Goal: Task Accomplishment & Management: Manage account settings

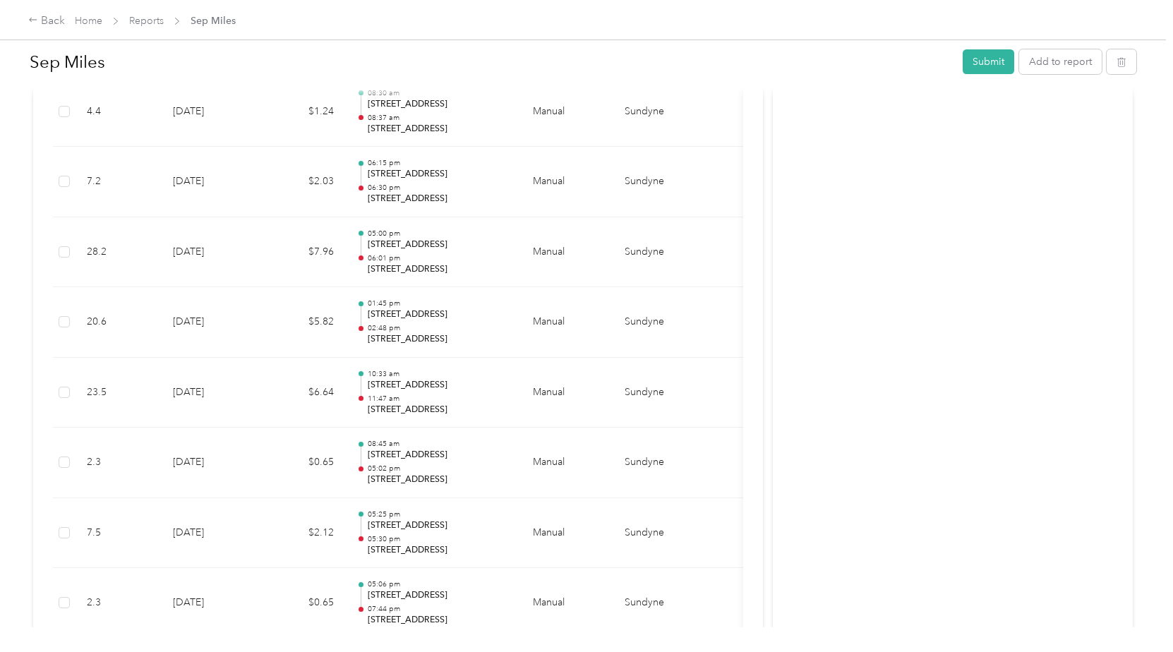
scroll to position [1007, 0]
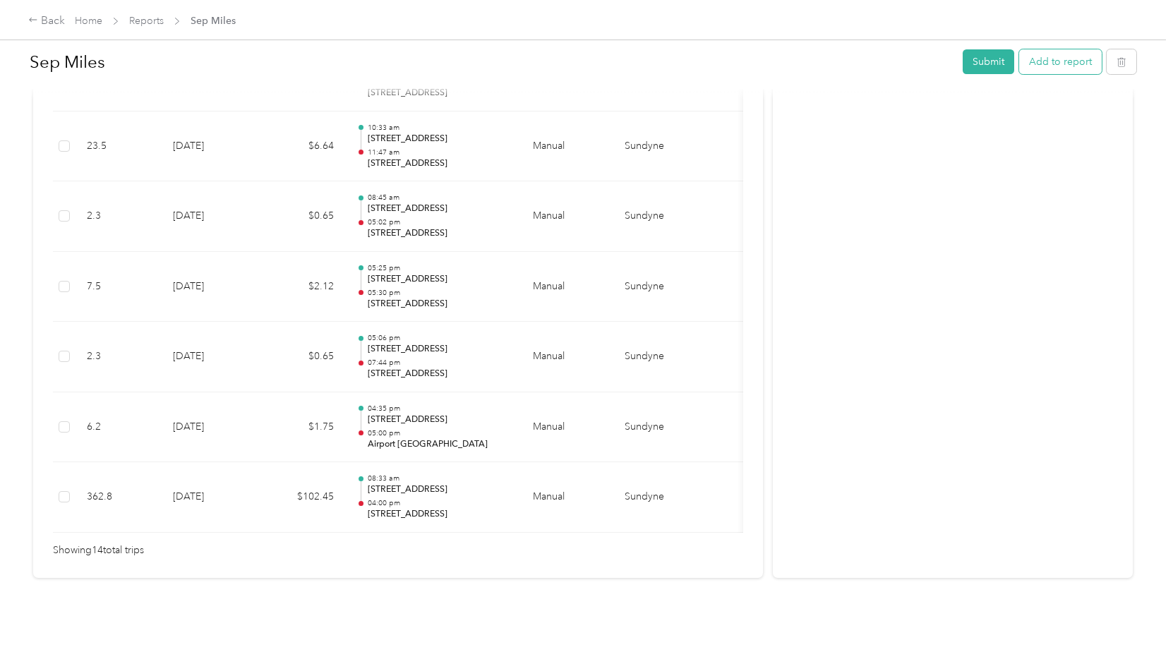
click at [1058, 63] on button "Add to report" at bounding box center [1060, 61] width 83 height 25
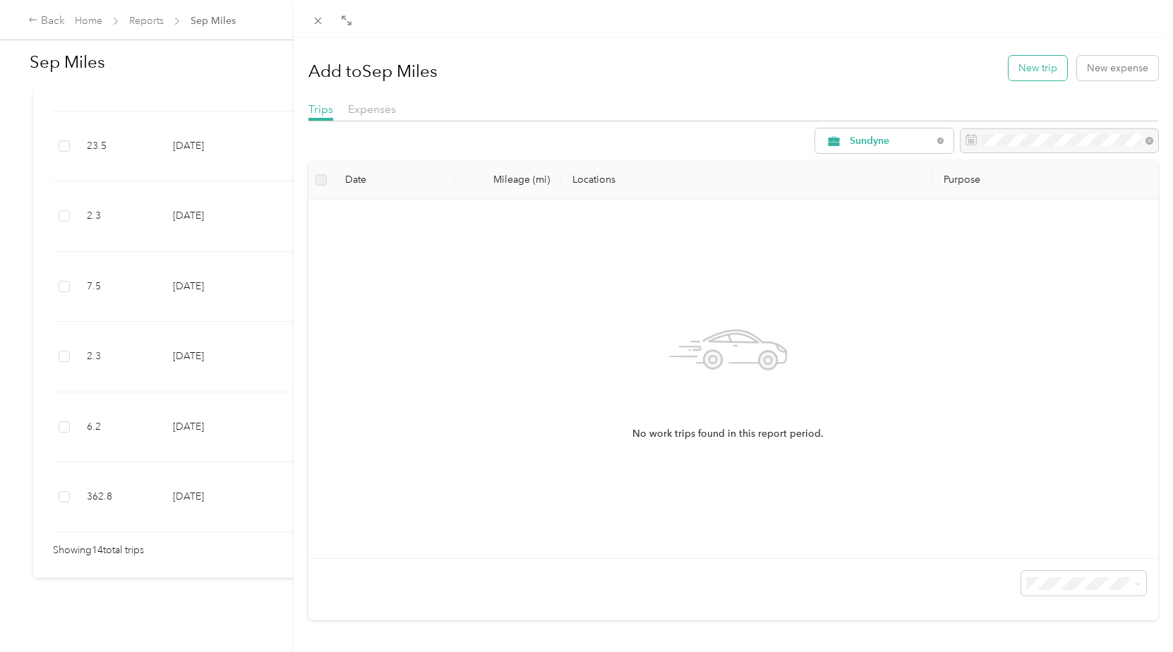
click at [1040, 67] on button "New trip" at bounding box center [1037, 68] width 59 height 25
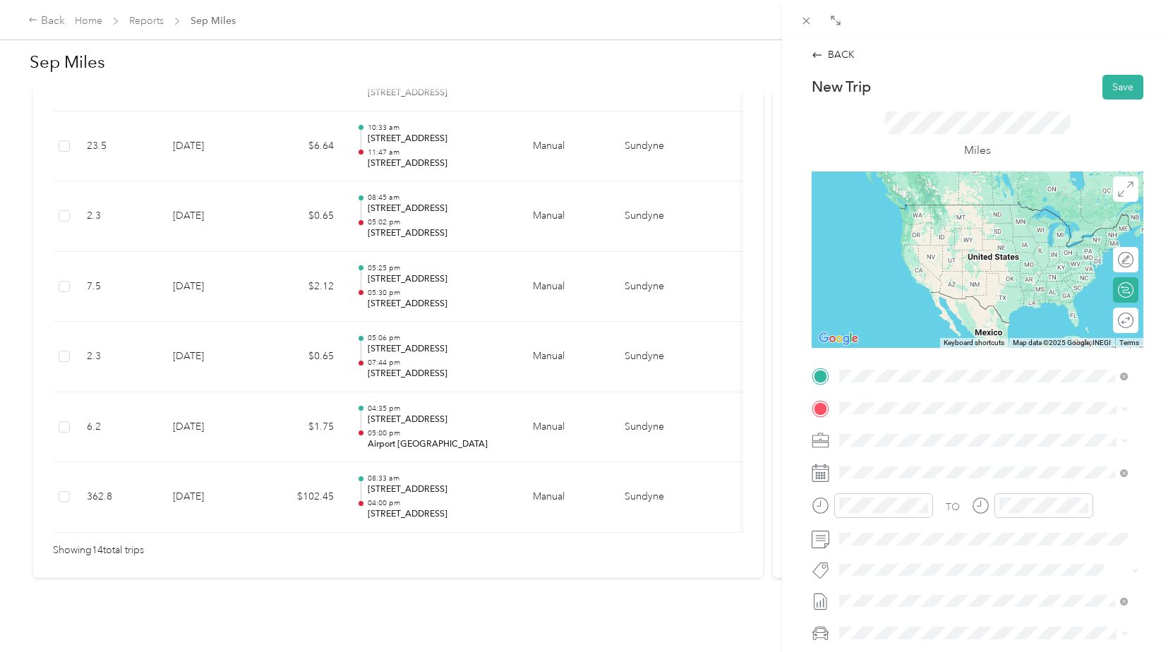
click at [923, 433] on span "[STREET_ADDRESS][US_STATE]" at bounding box center [936, 427] width 141 height 13
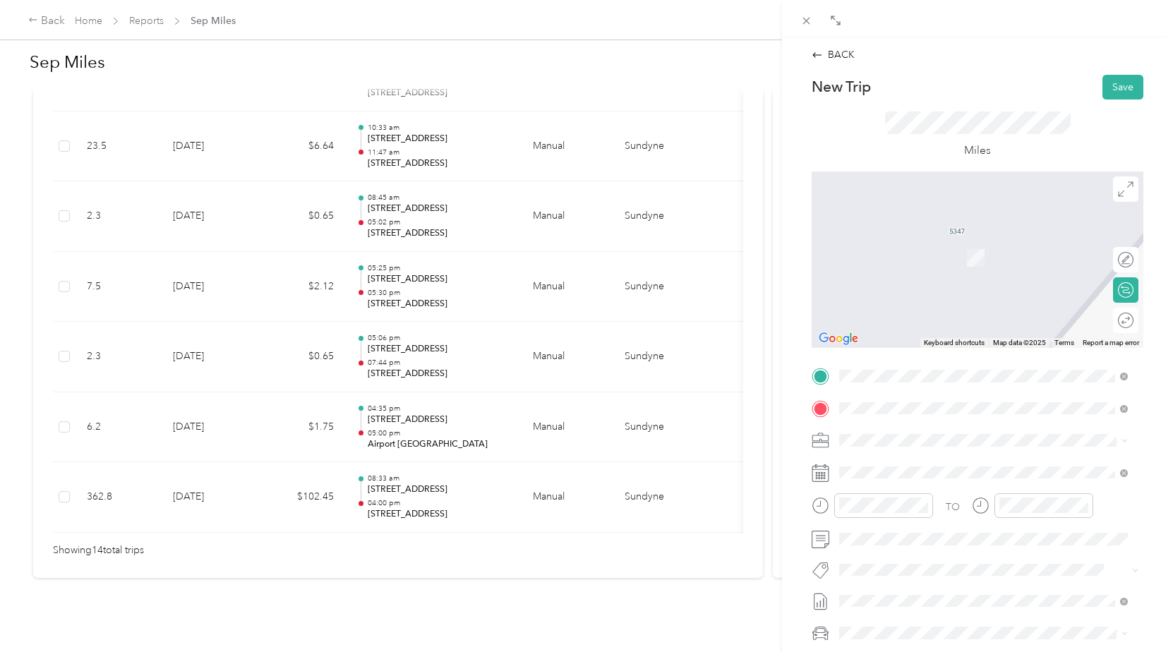
click at [889, 495] on span "[STREET_ADDRESS][US_STATE]" at bounding box center [936, 488] width 141 height 13
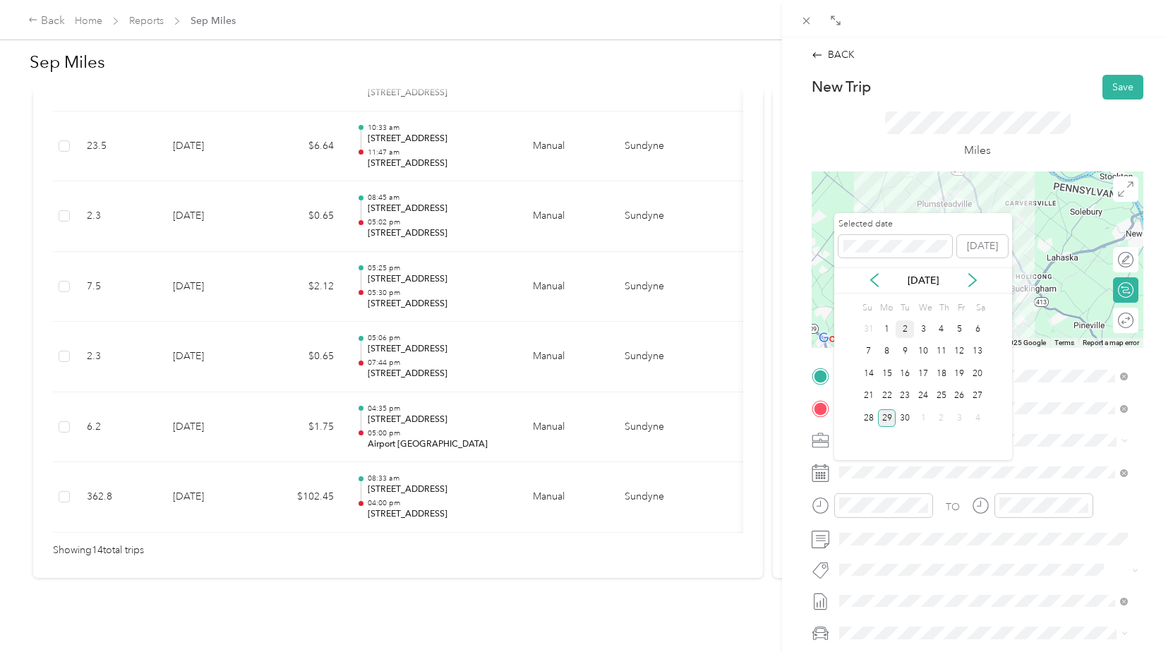
click at [905, 329] on div "2" at bounding box center [905, 329] width 18 height 18
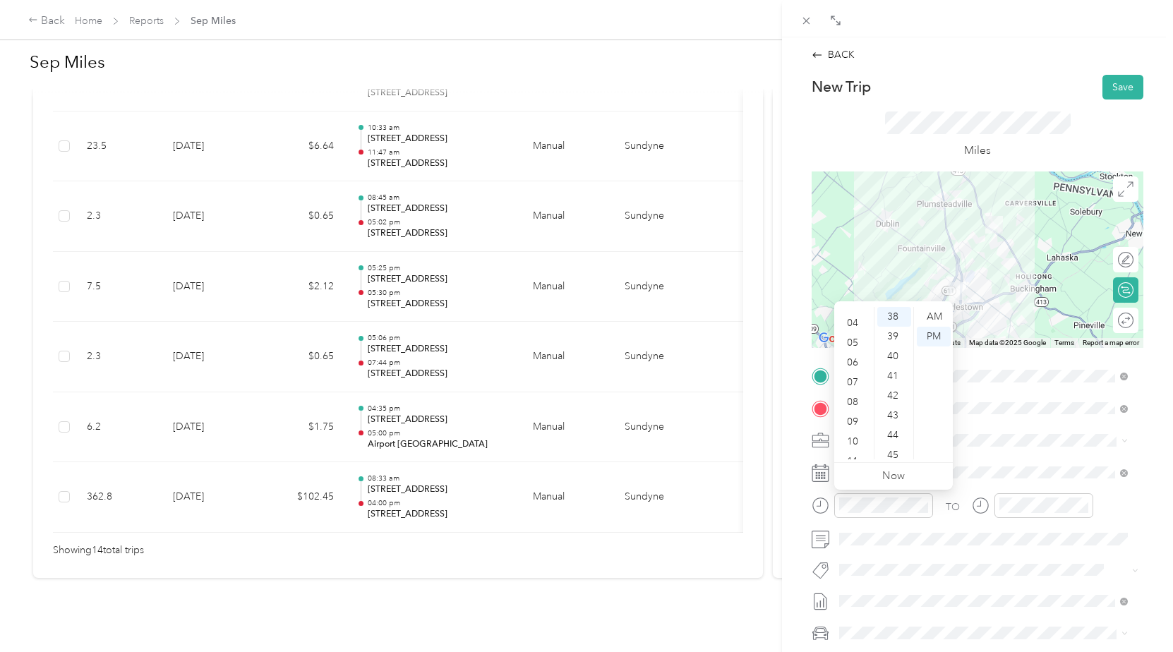
scroll to position [85, 0]
click at [857, 445] on div "11" at bounding box center [854, 450] width 34 height 20
click at [895, 399] on div "50" at bounding box center [894, 401] width 34 height 20
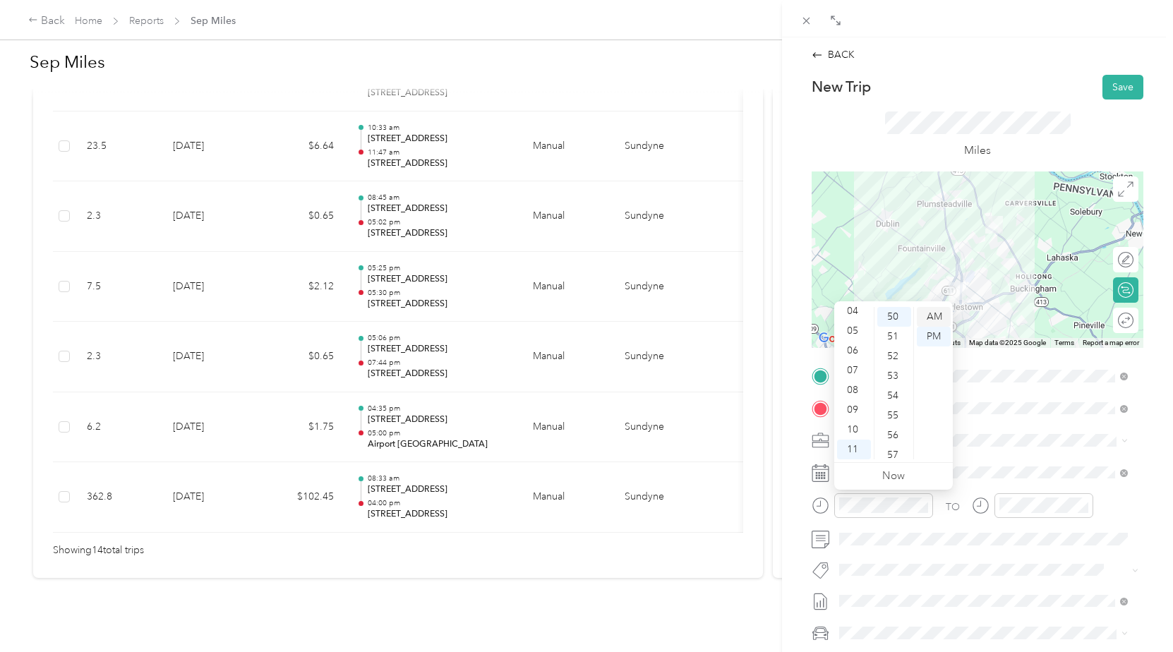
click at [939, 316] on div "AM" at bounding box center [934, 317] width 34 height 20
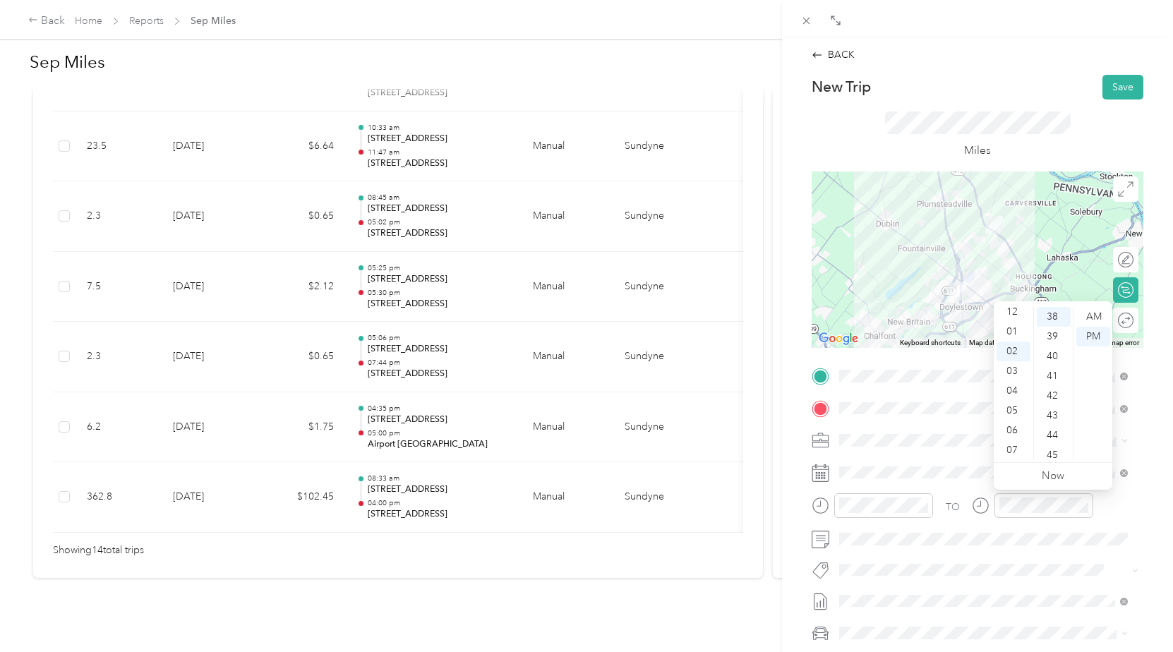
scroll to position [0, 0]
click at [1013, 314] on div "12" at bounding box center [1013, 317] width 34 height 20
click at [1054, 334] on div "39" at bounding box center [1054, 337] width 34 height 20
click at [1097, 335] on div "PM" at bounding box center [1093, 337] width 34 height 20
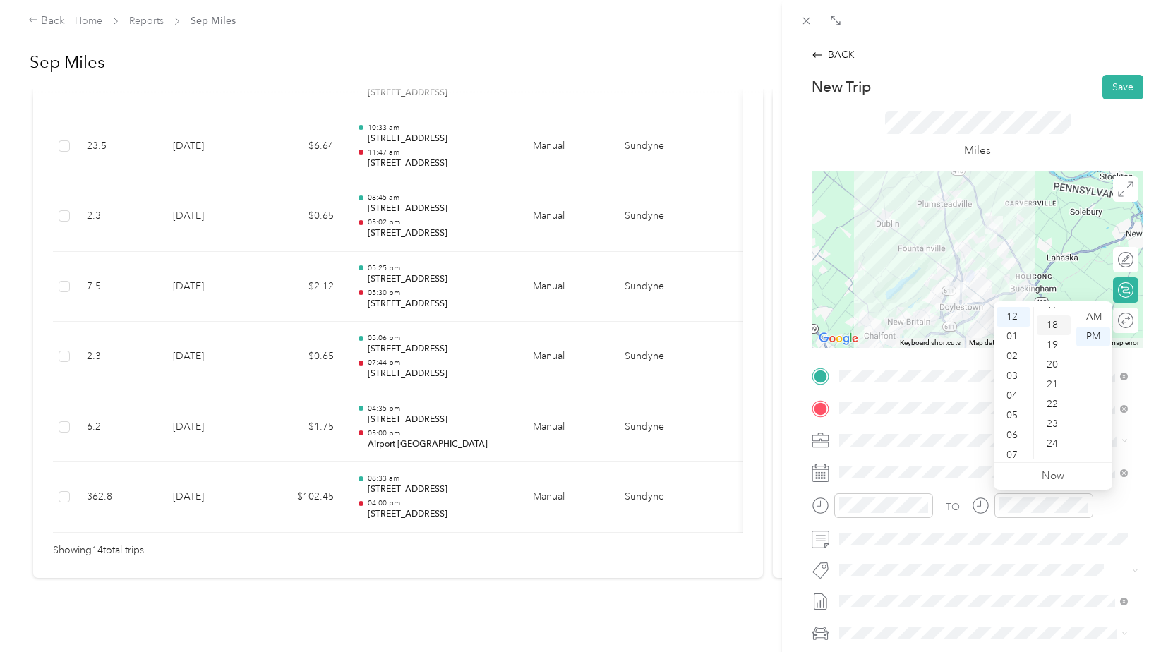
click at [1057, 326] on div "18" at bounding box center [1054, 325] width 34 height 20
click at [1095, 339] on div "PM" at bounding box center [1093, 337] width 34 height 20
click at [1152, 532] on div "BACK New Trip Save This trip cannot be edited because it is either under review…" at bounding box center [977, 363] width 391 height 652
click at [1117, 323] on div at bounding box center [1119, 320] width 30 height 15
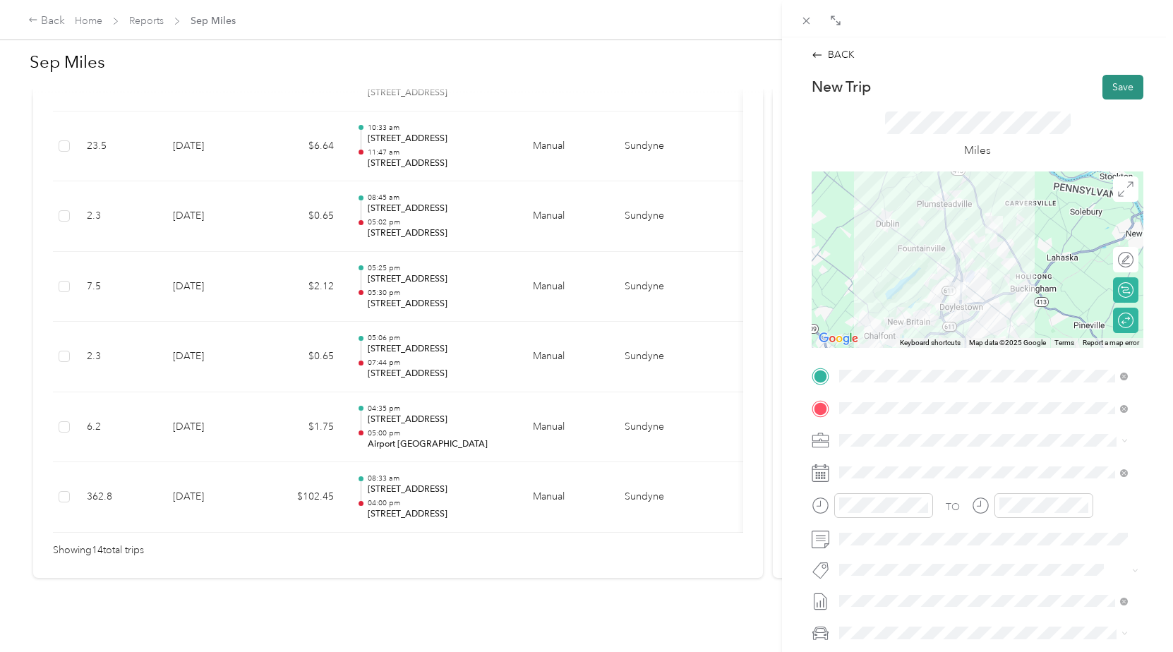
click at [1121, 87] on button "Save" at bounding box center [1122, 87] width 41 height 25
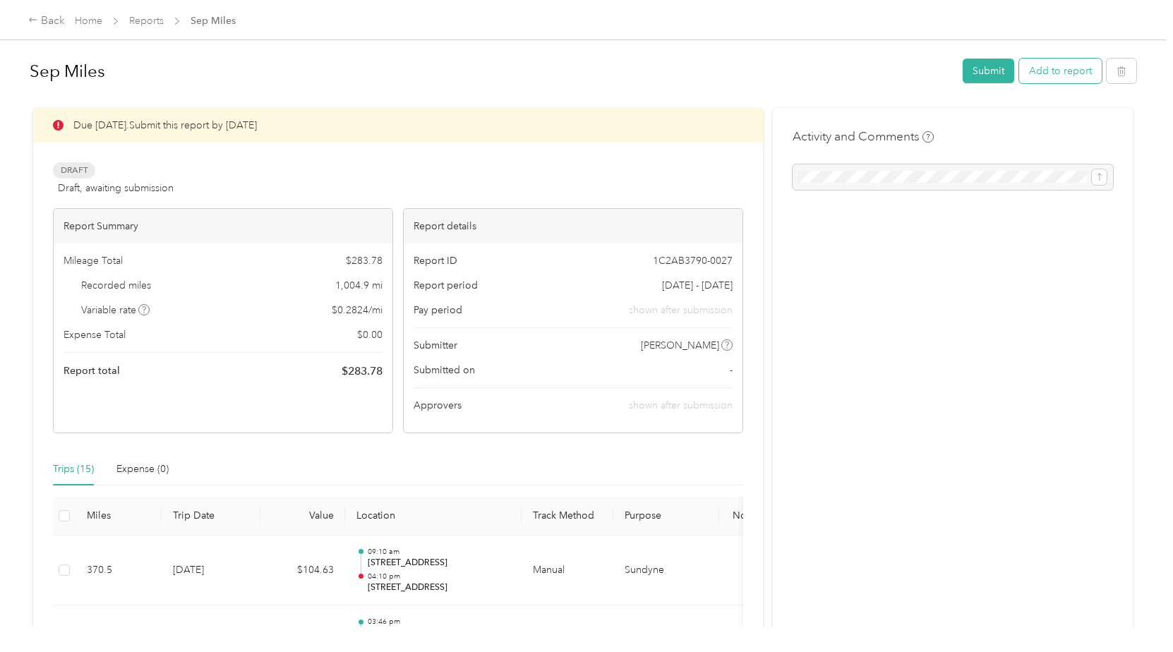
click at [1068, 73] on button "Add to report" at bounding box center [1060, 71] width 83 height 25
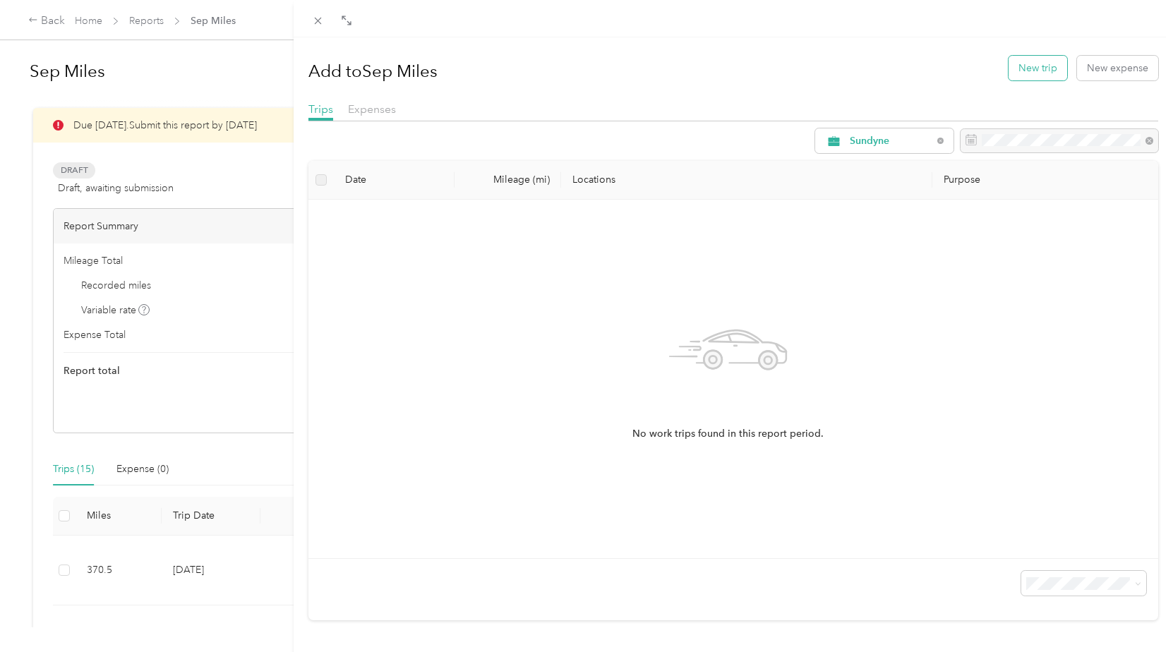
click at [1031, 67] on button "New trip" at bounding box center [1037, 68] width 59 height 25
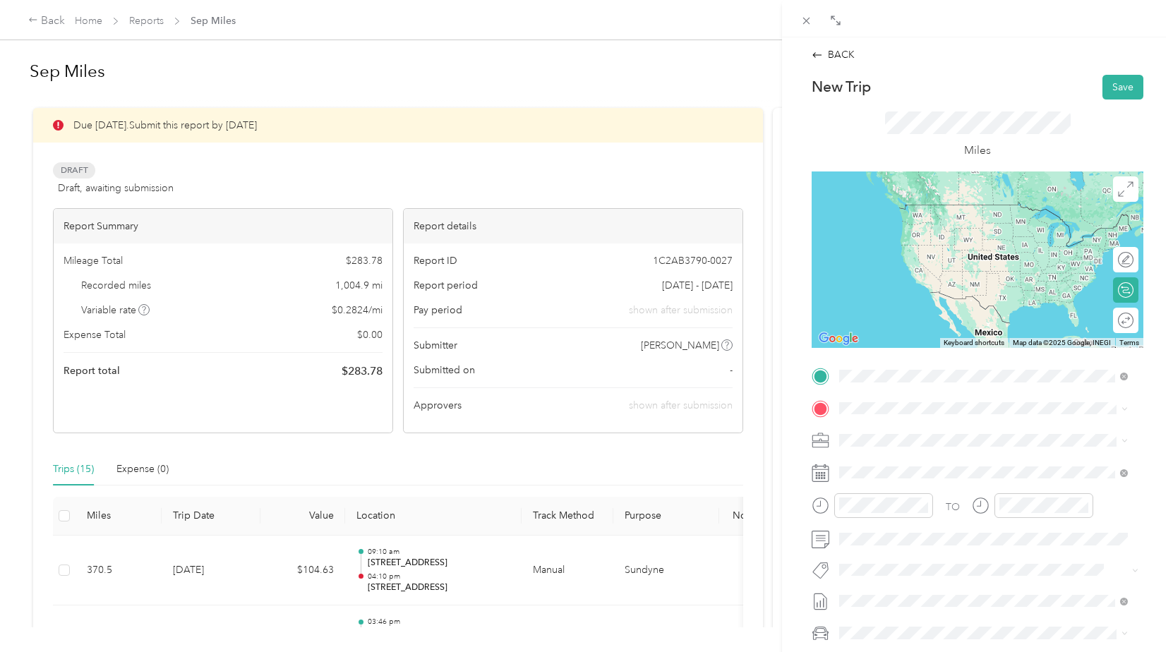
click at [912, 432] on span "[STREET_ADDRESS][US_STATE]" at bounding box center [936, 427] width 141 height 13
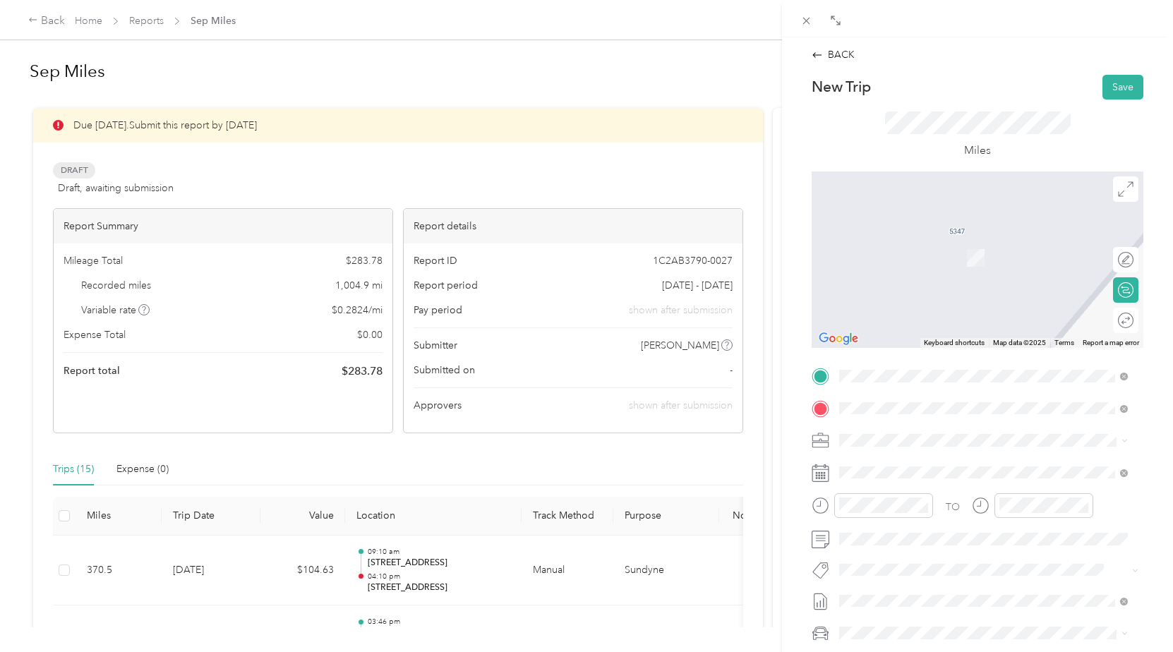
click at [946, 460] on span "[STREET_ADDRESS][US_STATE]" at bounding box center [936, 459] width 141 height 13
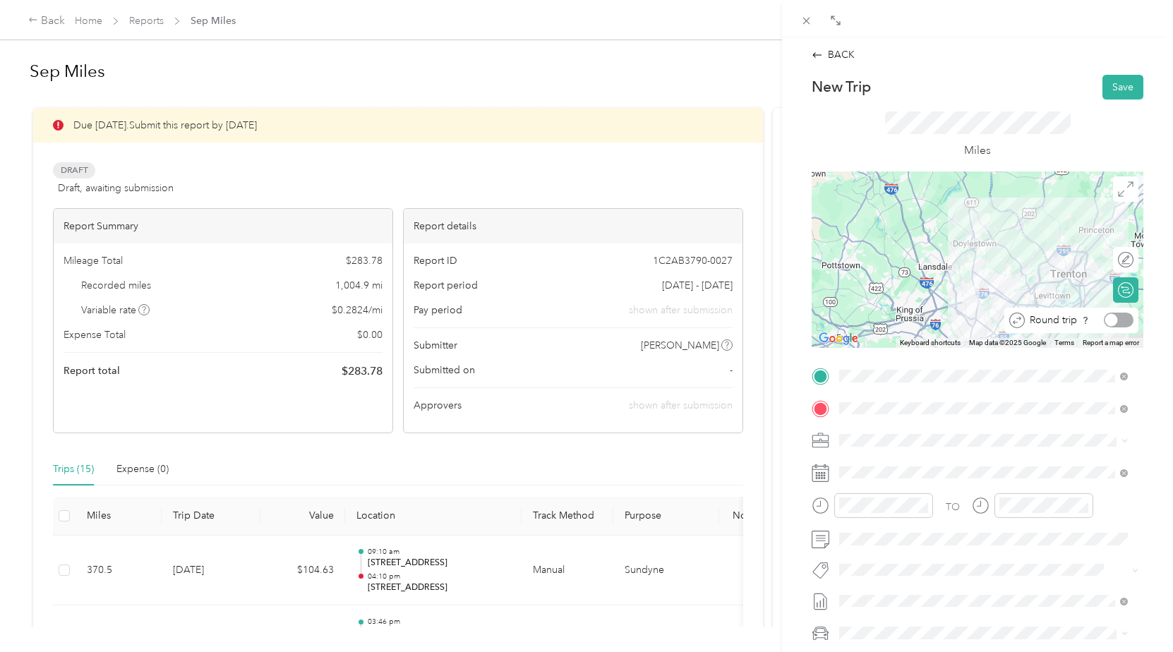
click at [1114, 319] on div at bounding box center [1119, 320] width 30 height 15
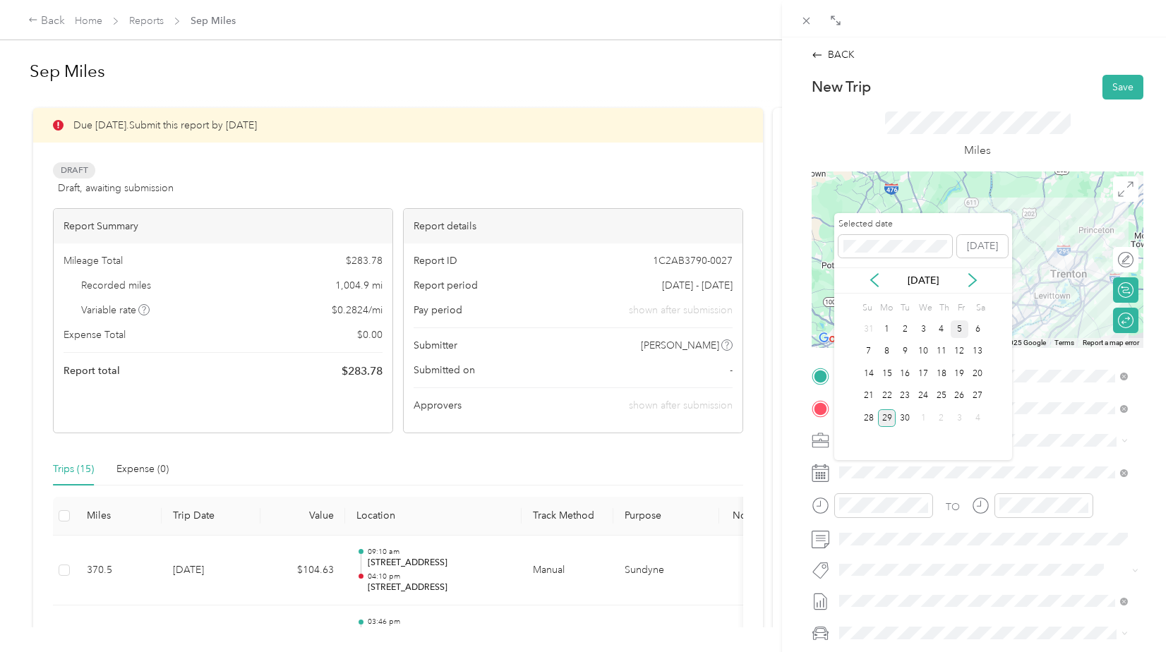
click at [959, 328] on div "5" at bounding box center [960, 329] width 18 height 18
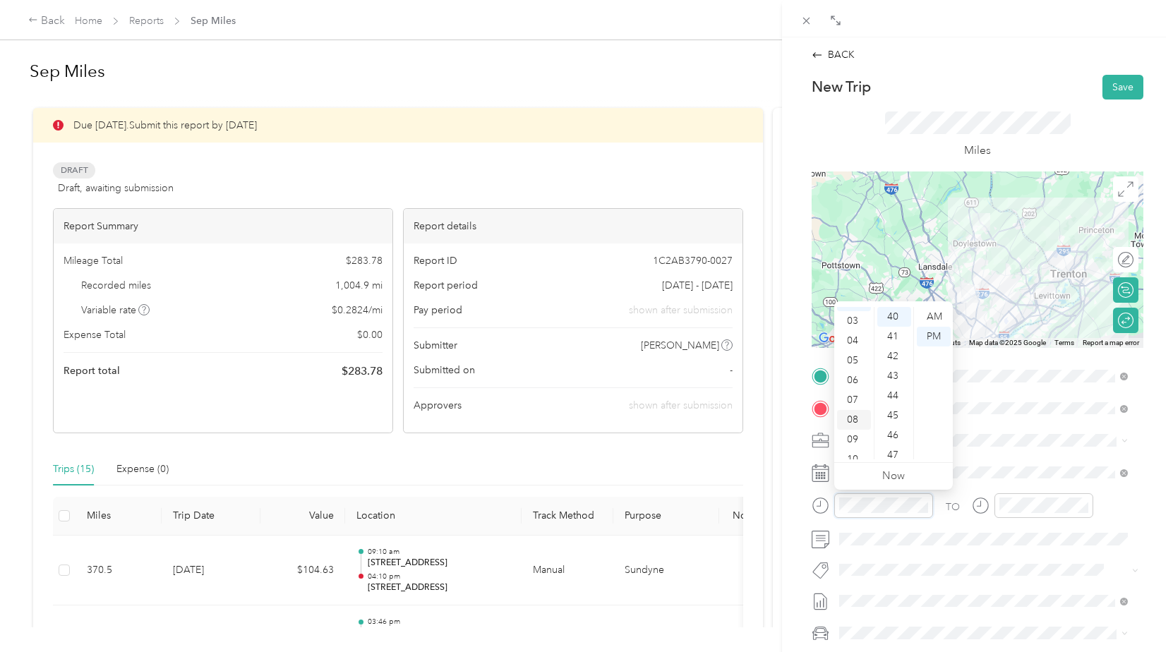
scroll to position [85, 0]
click at [851, 449] on div "11" at bounding box center [854, 450] width 34 height 20
click at [892, 378] on div "04" at bounding box center [894, 382] width 34 height 20
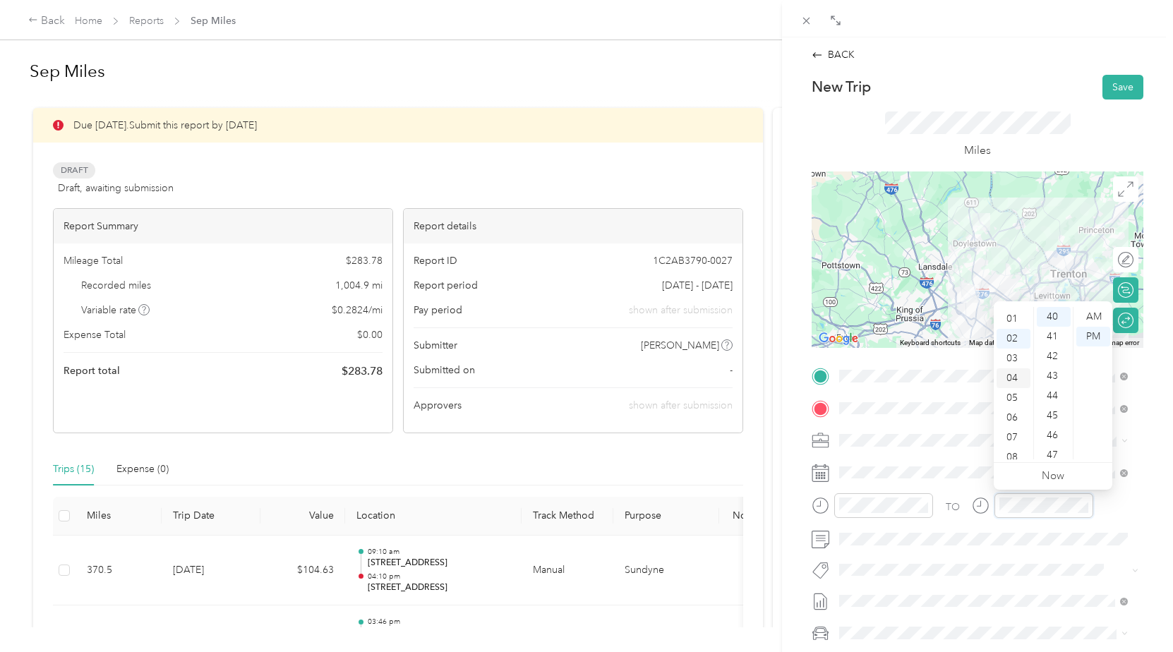
scroll to position [0, 0]
click at [1014, 332] on div "01" at bounding box center [1013, 337] width 34 height 20
click at [1056, 327] on div "30" at bounding box center [1054, 331] width 34 height 20
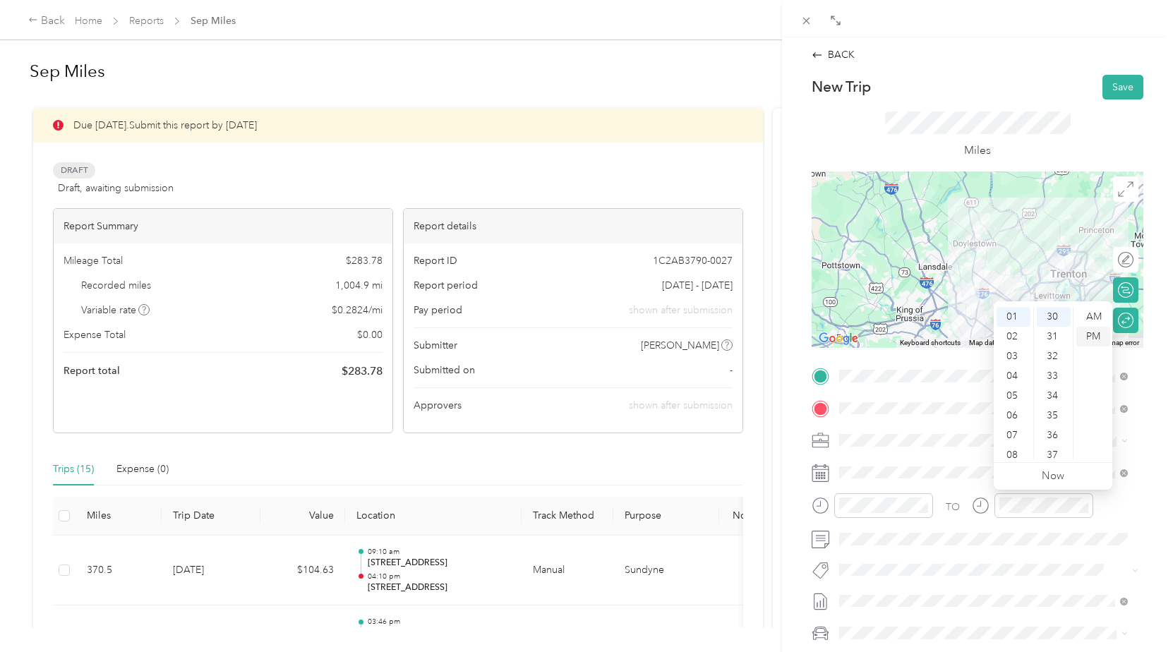
click at [1092, 331] on div "PM" at bounding box center [1093, 337] width 34 height 20
click at [1149, 517] on div "BACK New Trip Save This trip cannot be edited because it is either under review…" at bounding box center [977, 363] width 391 height 652
click at [1114, 81] on button "Save" at bounding box center [1122, 87] width 41 height 25
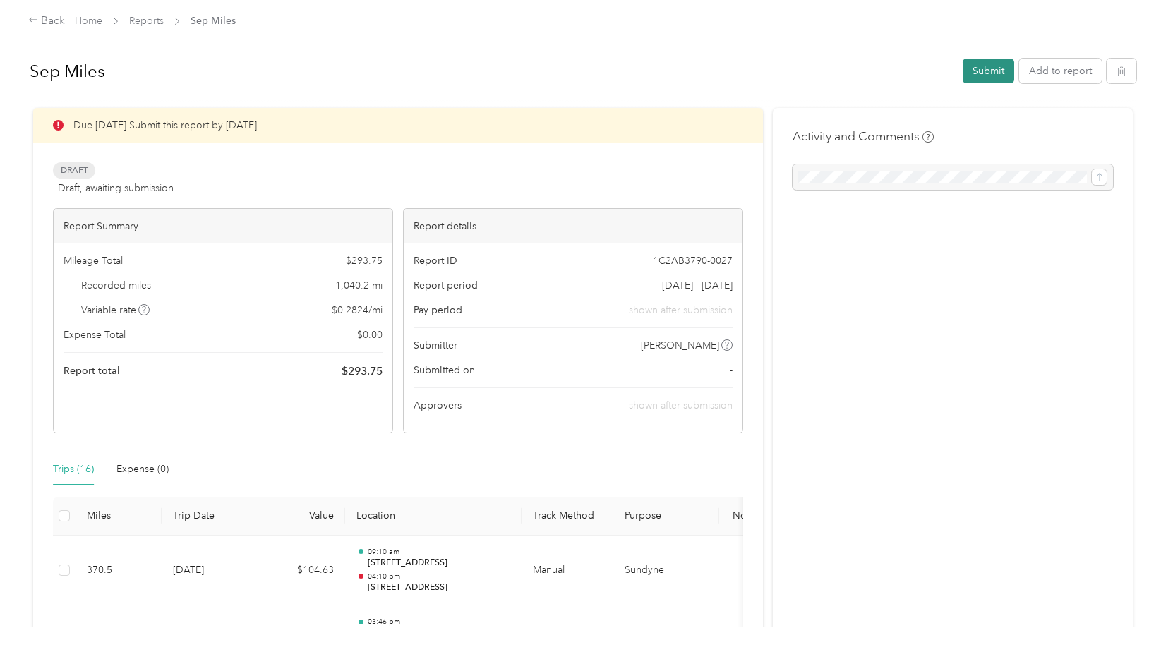
click at [979, 66] on button "Submit" at bounding box center [989, 71] width 52 height 25
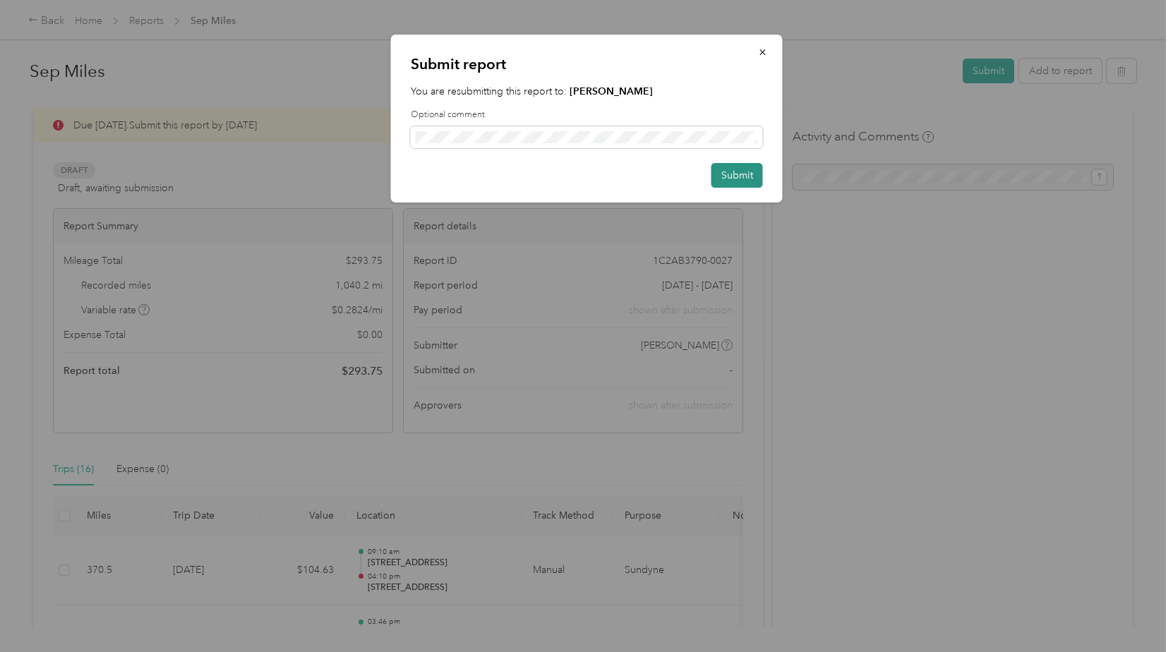
click at [745, 178] on button "Submit" at bounding box center [737, 175] width 52 height 25
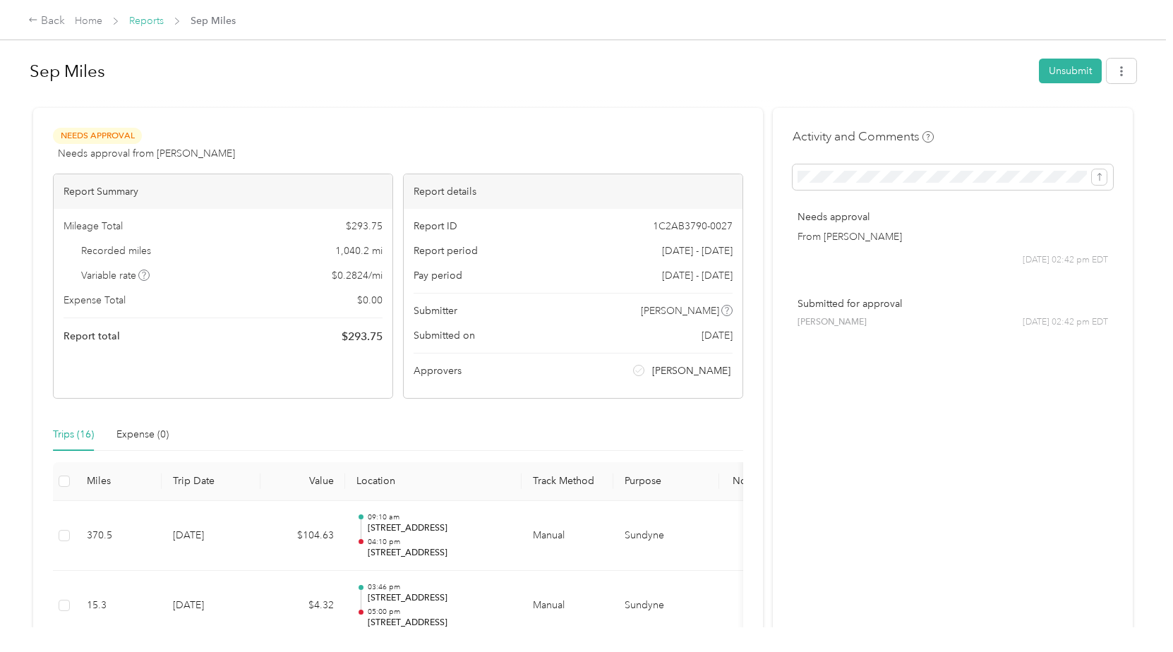
click at [151, 20] on link "Reports" at bounding box center [146, 21] width 35 height 12
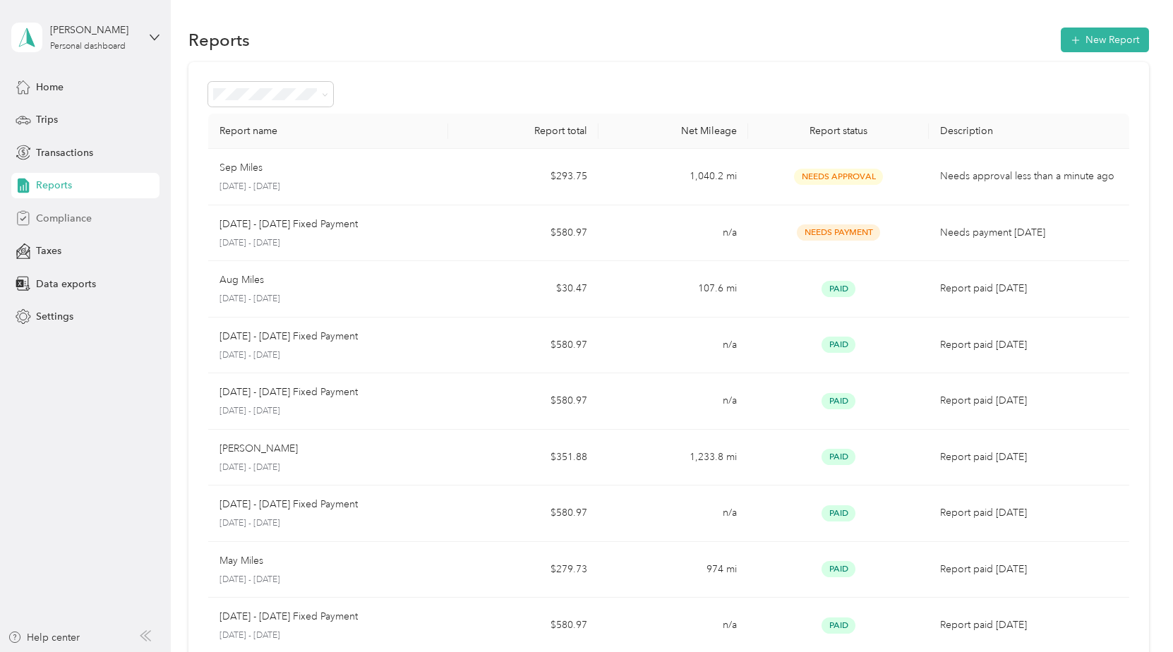
click at [69, 216] on span "Compliance" at bounding box center [64, 218] width 56 height 15
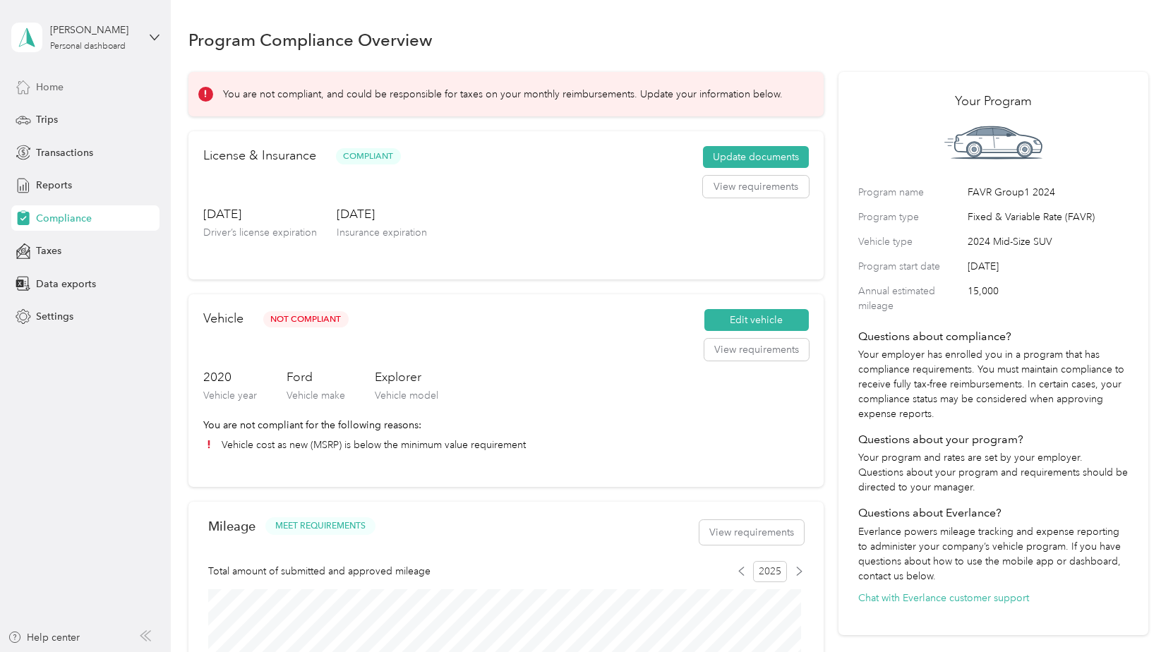
click at [49, 85] on span "Home" at bounding box center [50, 87] width 28 height 15
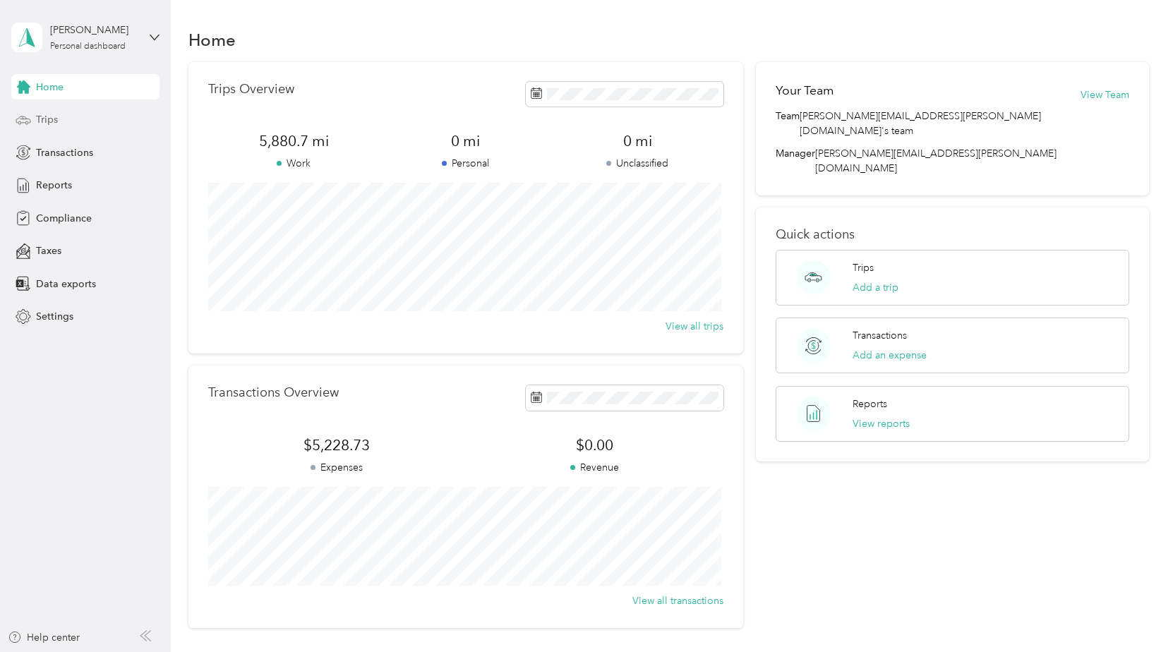
click at [47, 116] on span "Trips" at bounding box center [47, 119] width 22 height 15
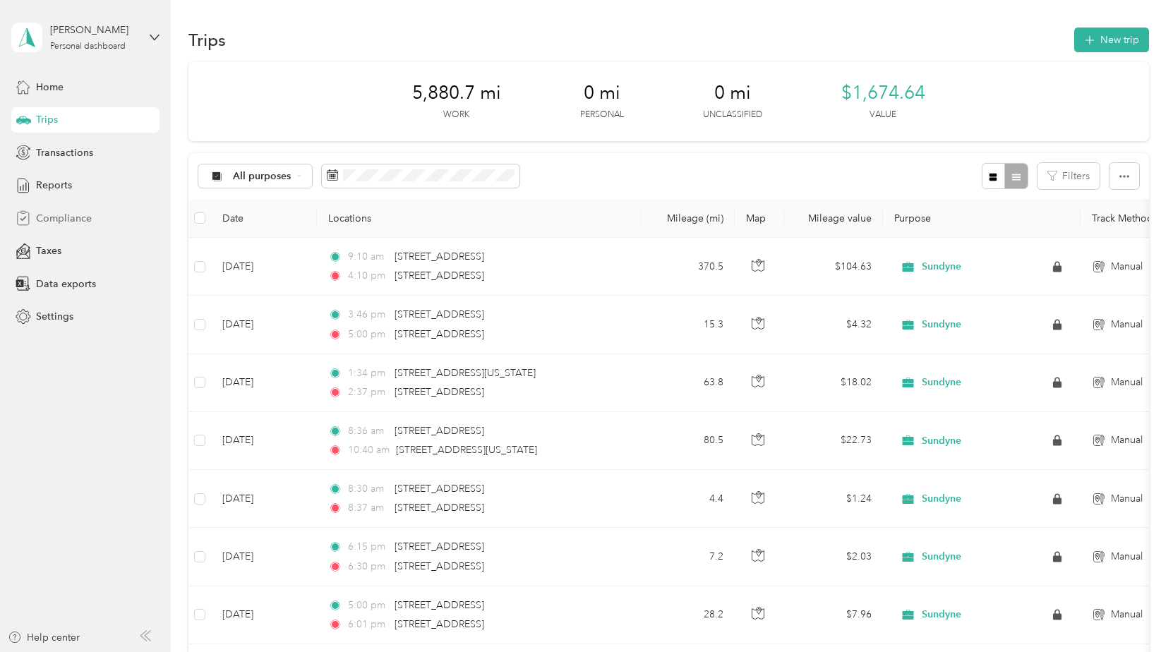
click at [57, 217] on span "Compliance" at bounding box center [64, 218] width 56 height 15
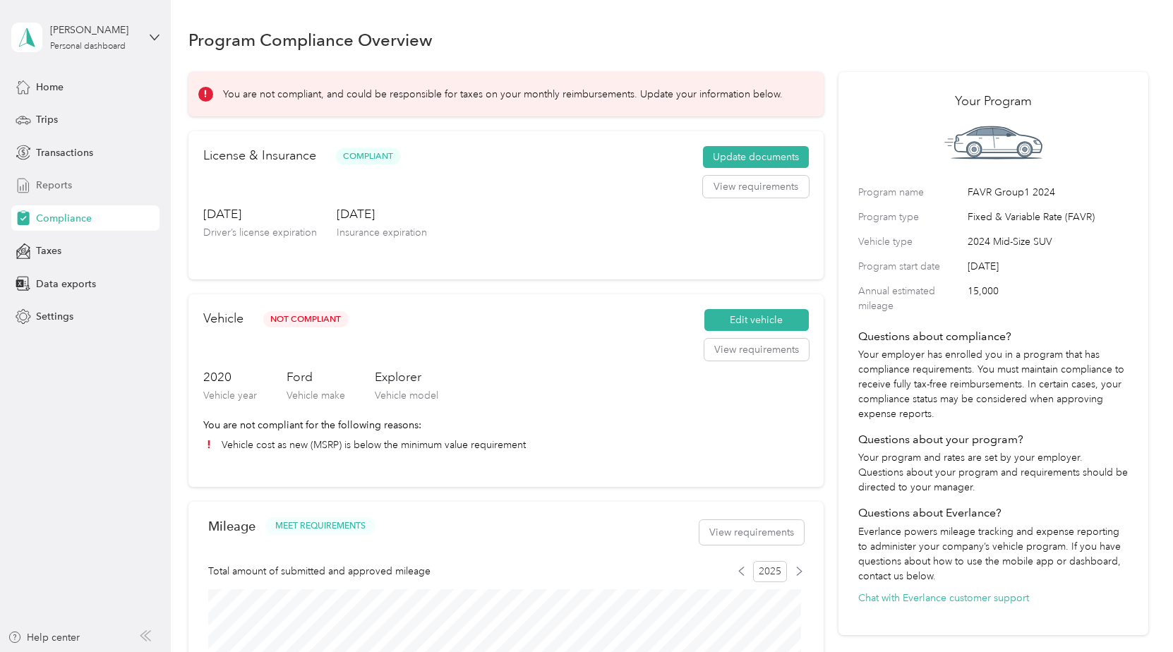
click at [40, 186] on span "Reports" at bounding box center [54, 185] width 36 height 15
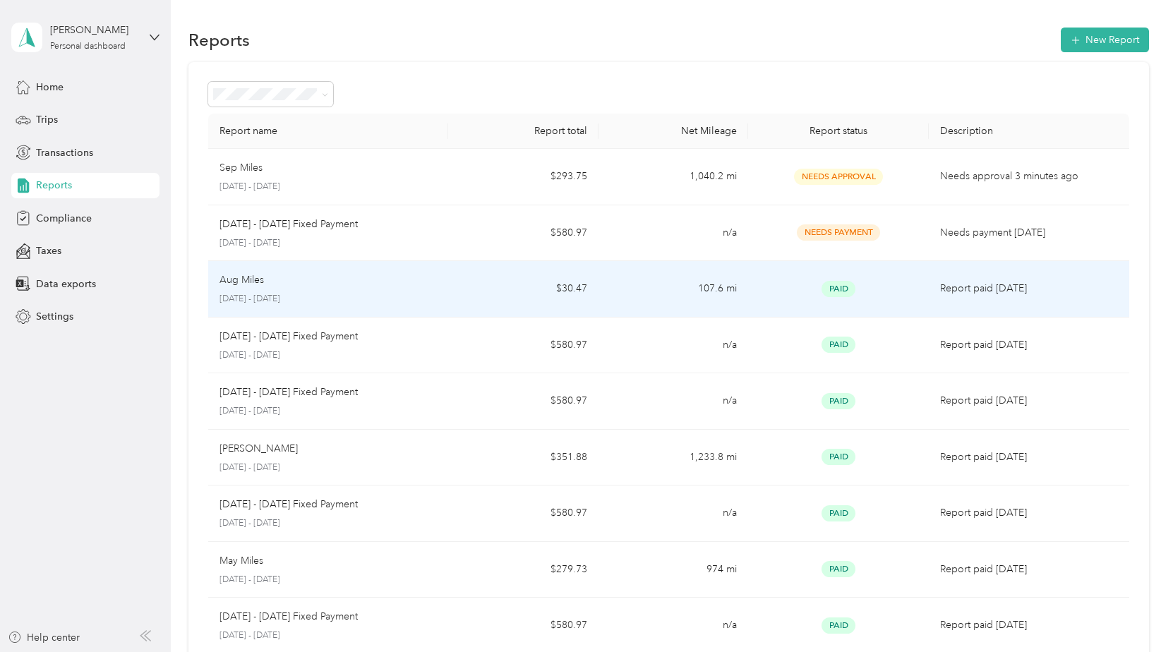
click at [254, 289] on div "Aug Miles [DATE] - [DATE]" at bounding box center [327, 288] width 217 height 33
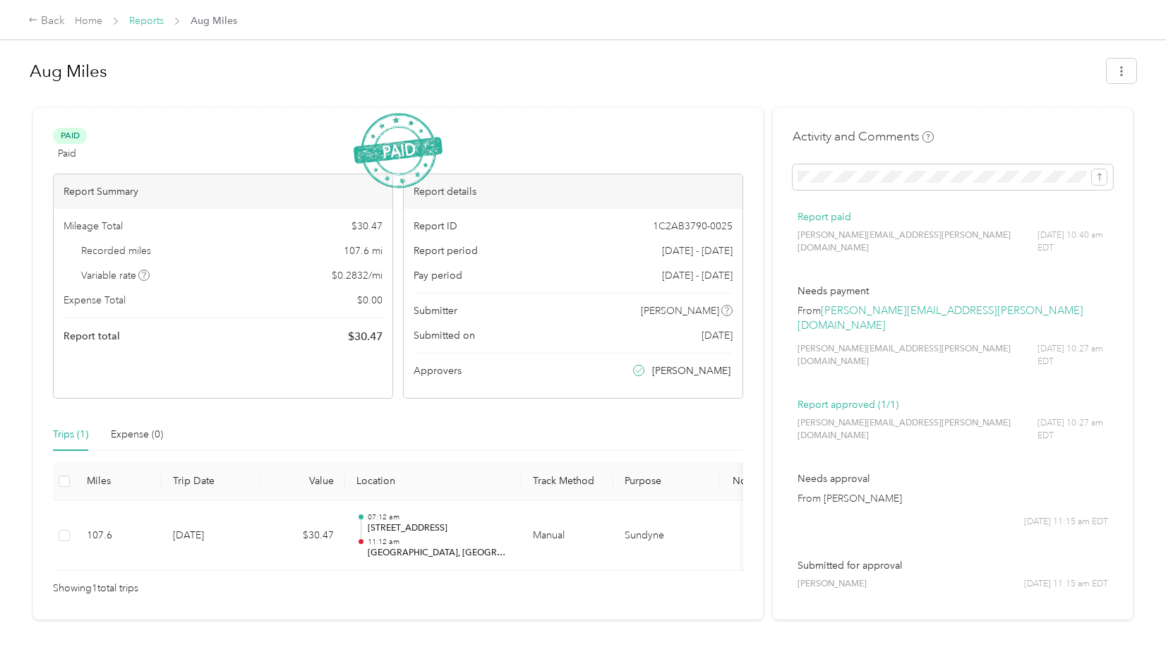
click at [151, 23] on link "Reports" at bounding box center [146, 21] width 35 height 12
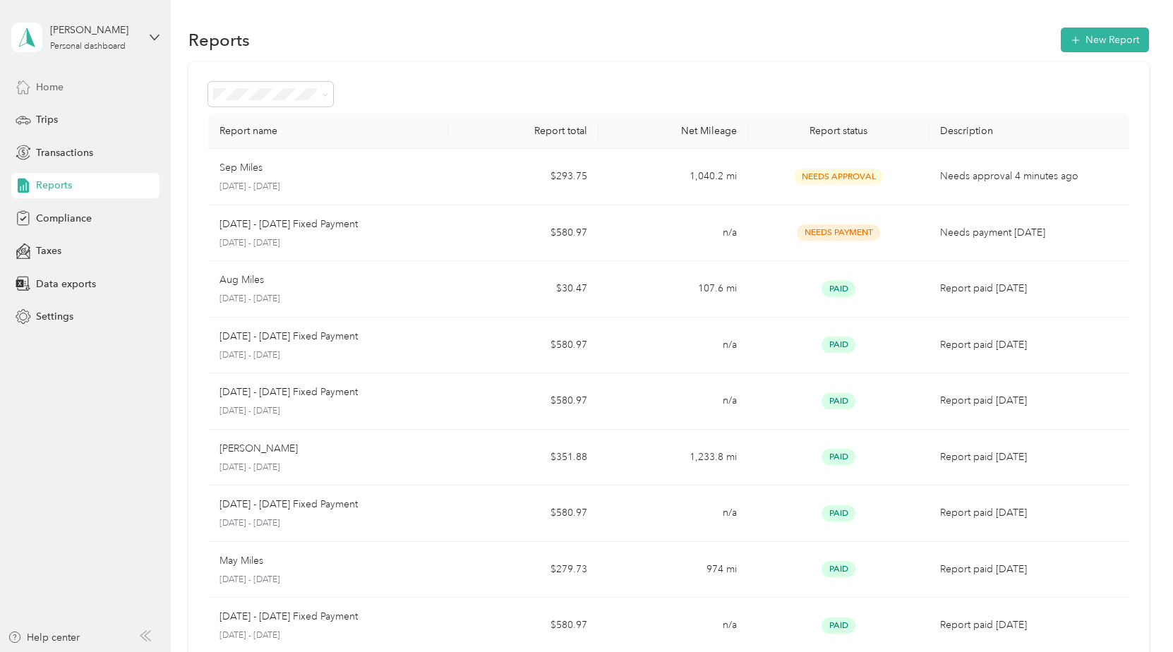
click at [45, 82] on span "Home" at bounding box center [50, 87] width 28 height 15
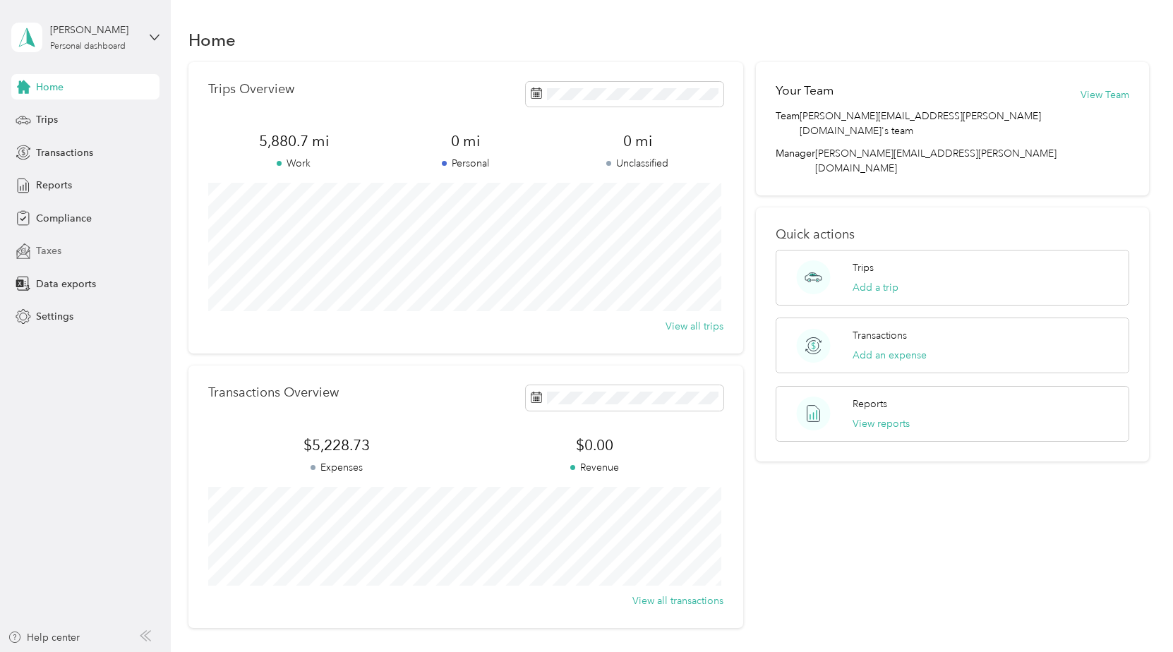
click at [50, 252] on span "Taxes" at bounding box center [48, 250] width 25 height 15
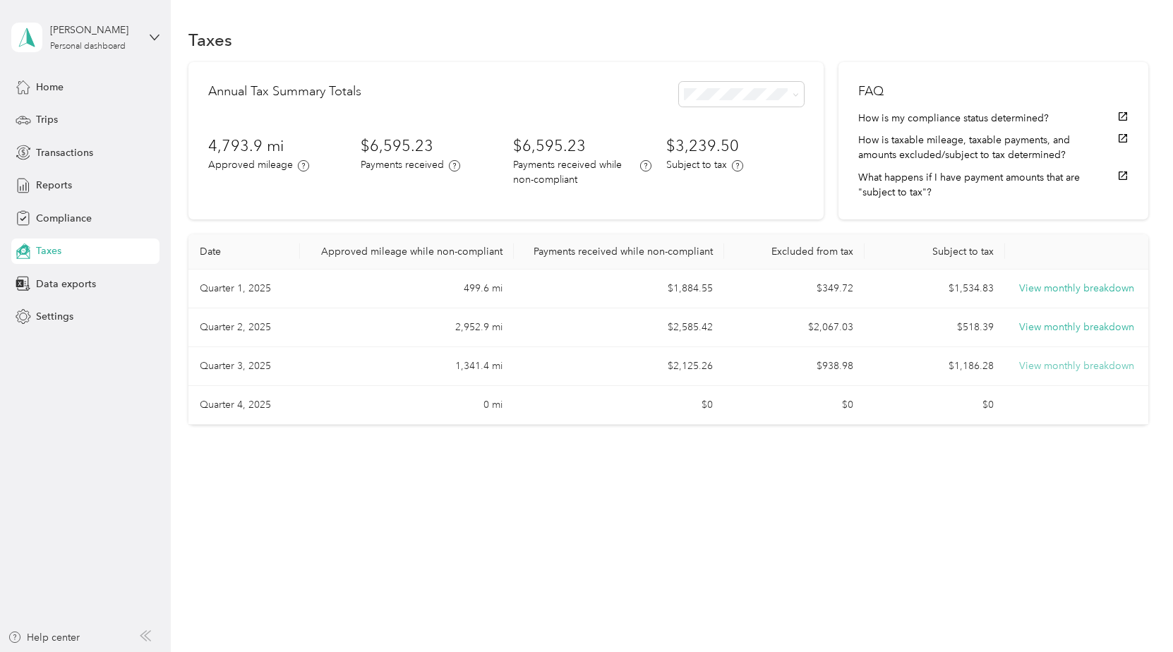
click at [1120, 366] on button "View monthly breakdown" at bounding box center [1076, 367] width 115 height 16
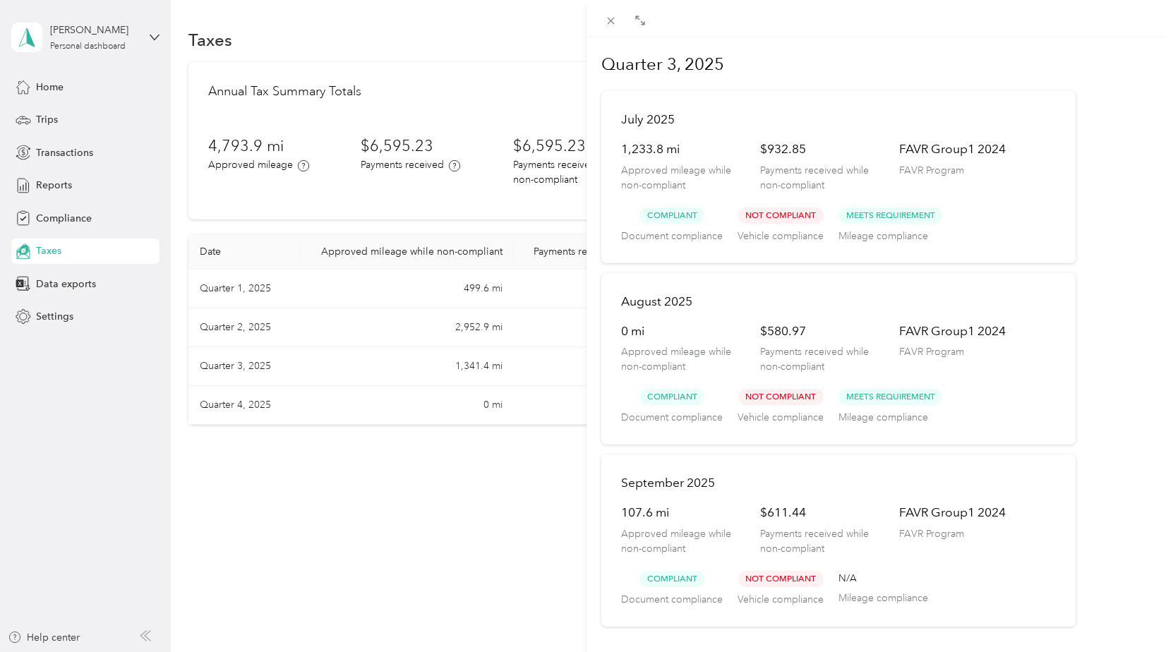
click at [424, 476] on div "Quarter 3, 2025 [DATE] 1,233.8 mi Approved mileage while non-compliant $932.85 …" at bounding box center [586, 326] width 1173 height 652
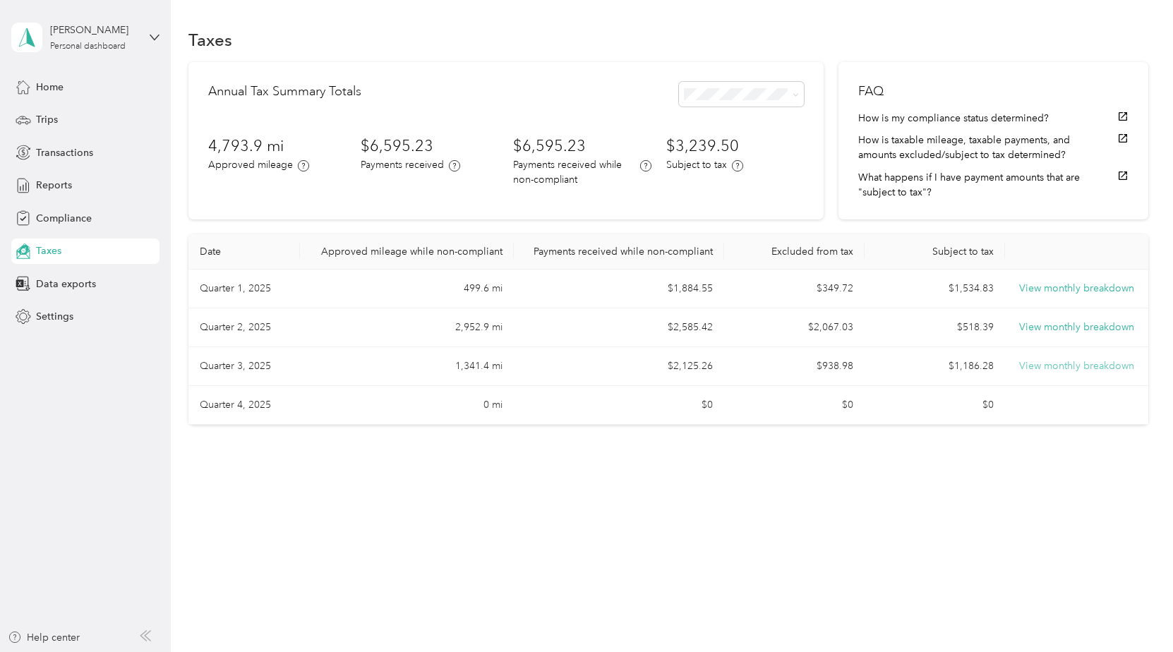
click at [1105, 363] on button "View monthly breakdown" at bounding box center [1076, 367] width 115 height 16
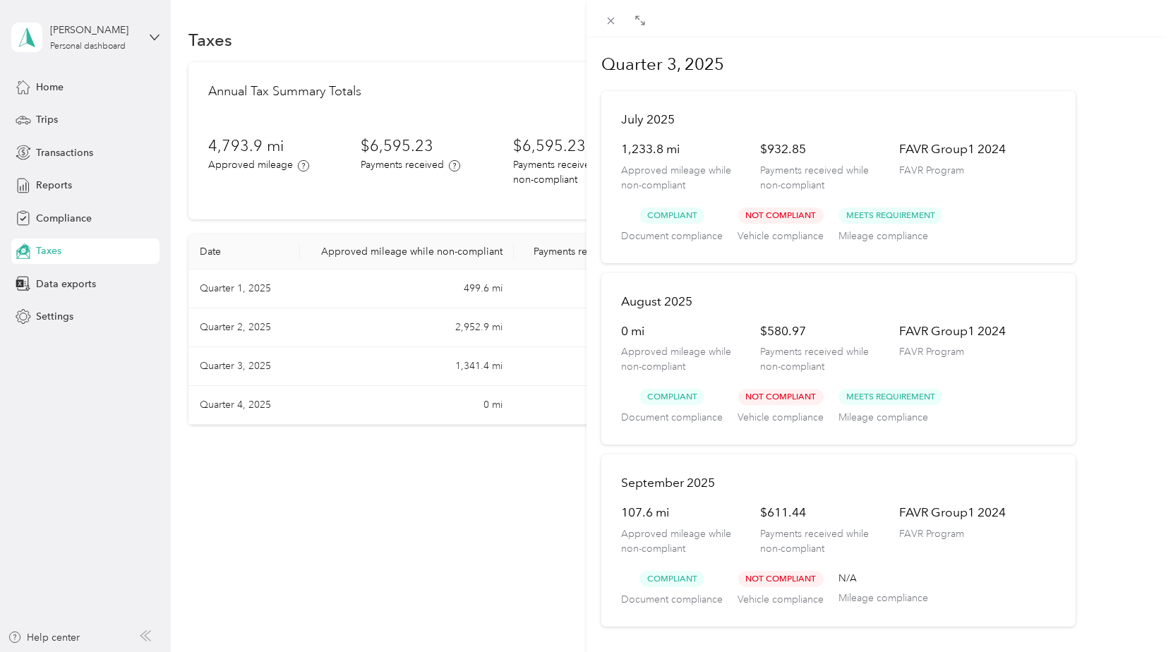
click at [54, 186] on div "Quarter 3, 2025 [DATE] 1,233.8 mi Approved mileage while non-compliant $932.85 …" at bounding box center [586, 326] width 1173 height 652
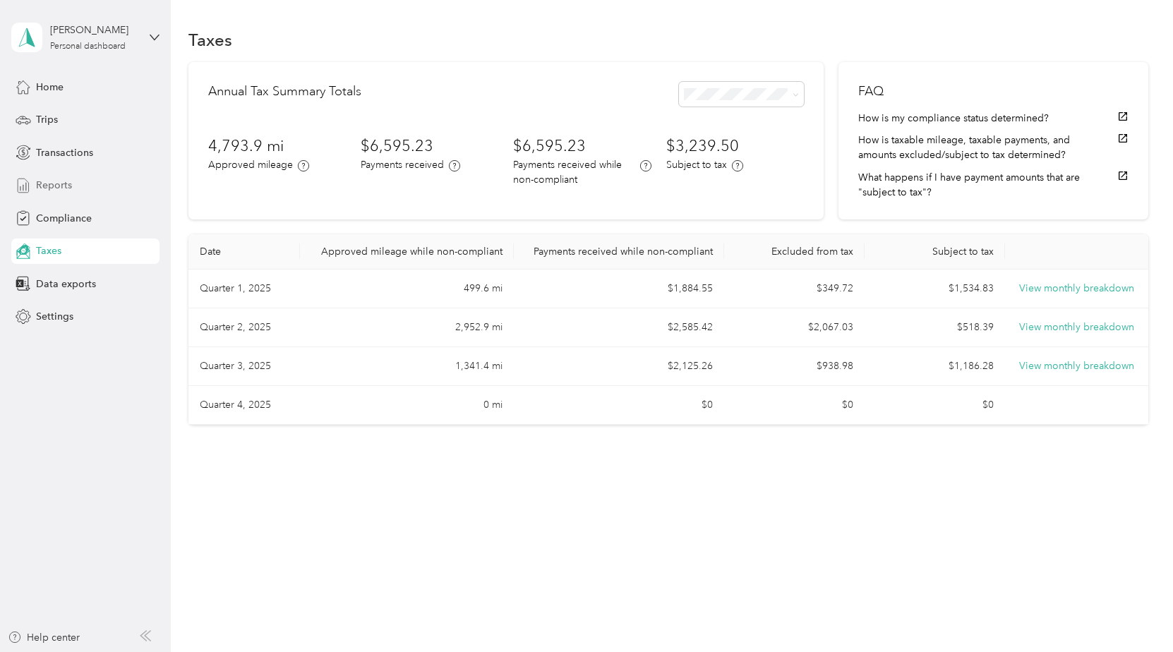
click at [49, 181] on span "Reports" at bounding box center [54, 185] width 36 height 15
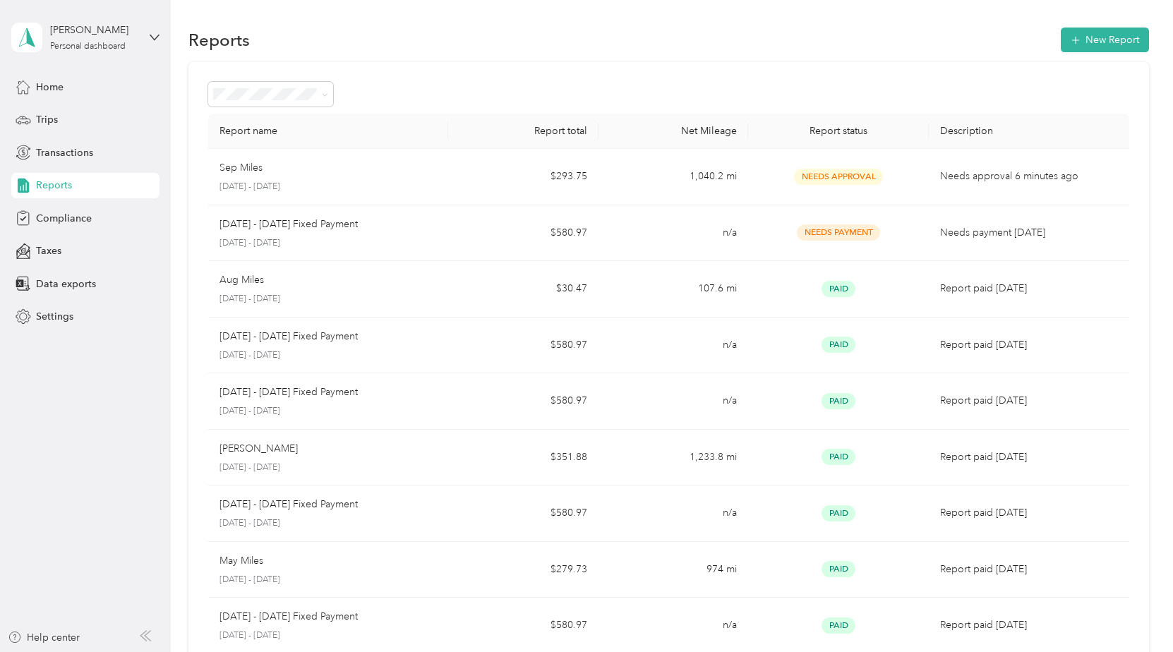
click at [41, 179] on span "Reports" at bounding box center [54, 185] width 36 height 15
click at [72, 215] on span "Compliance" at bounding box center [64, 218] width 56 height 15
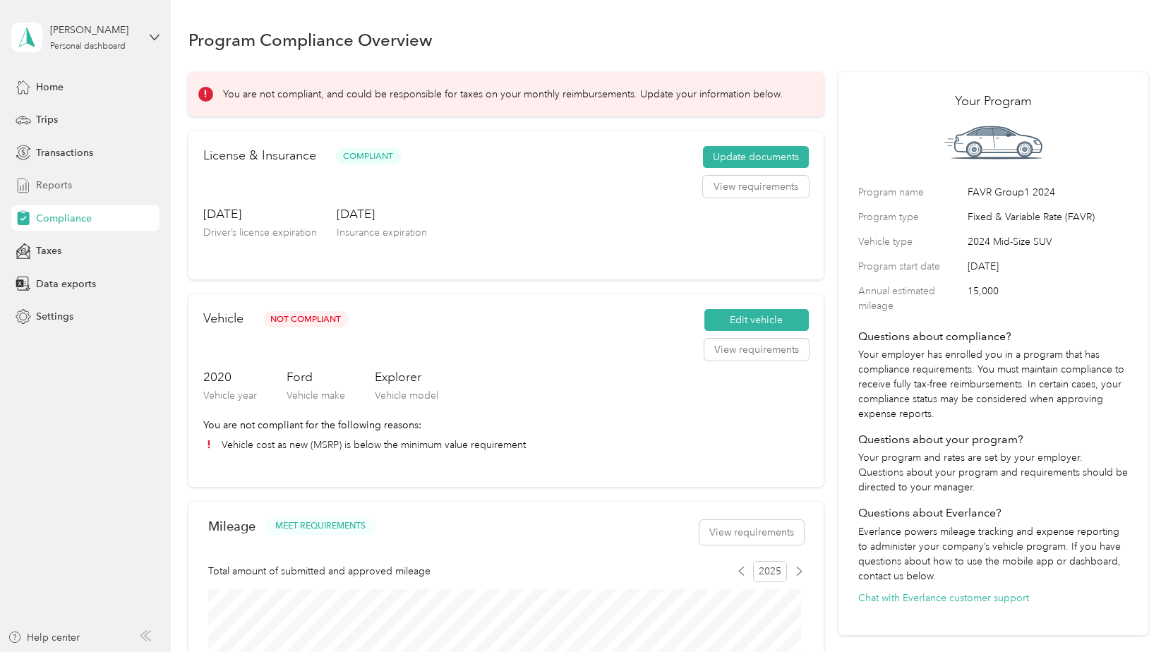
click at [49, 182] on span "Reports" at bounding box center [54, 185] width 36 height 15
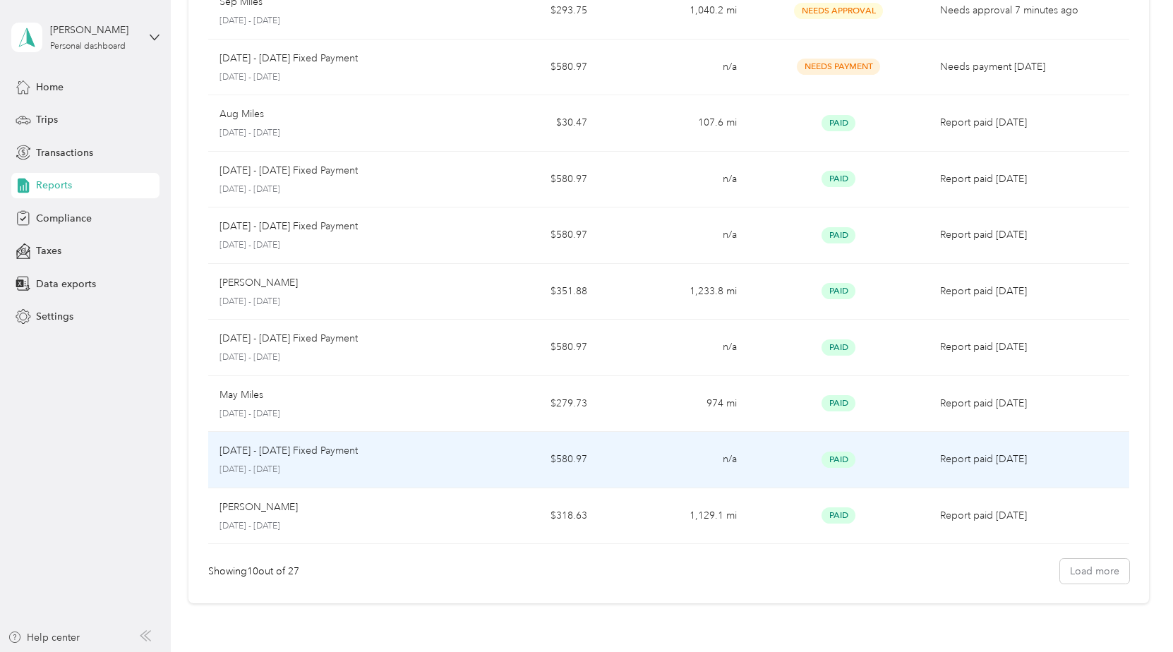
scroll to position [141, 0]
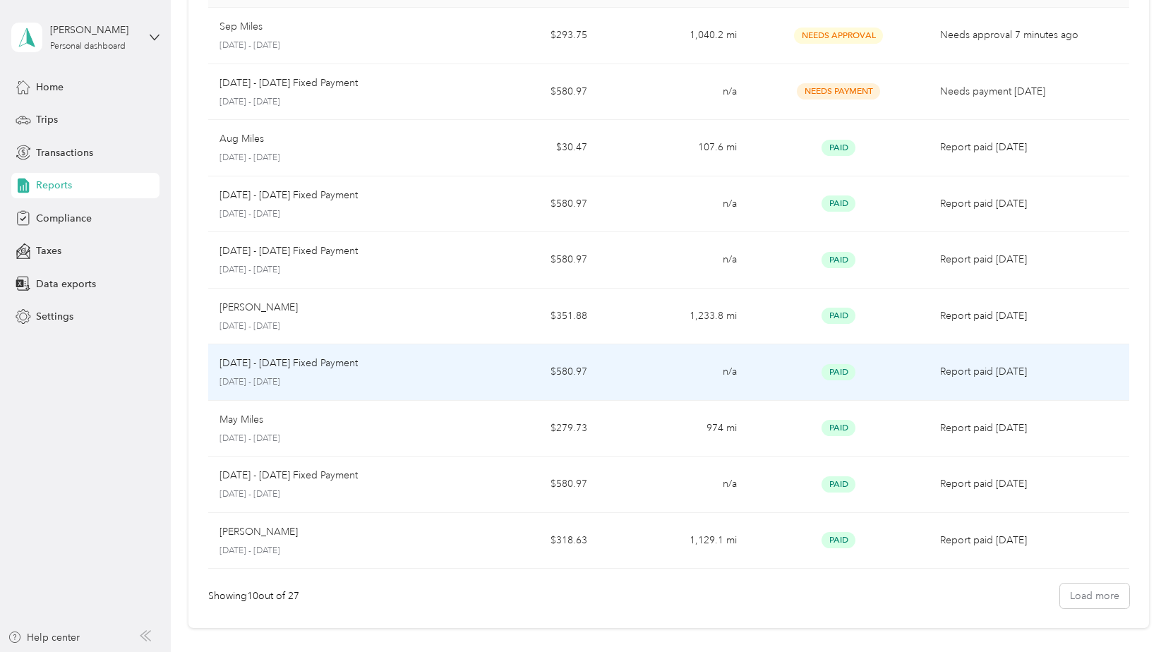
click at [317, 375] on div "[DATE] - [DATE] Fixed Payment [DATE] - [DATE]" at bounding box center [327, 372] width 217 height 33
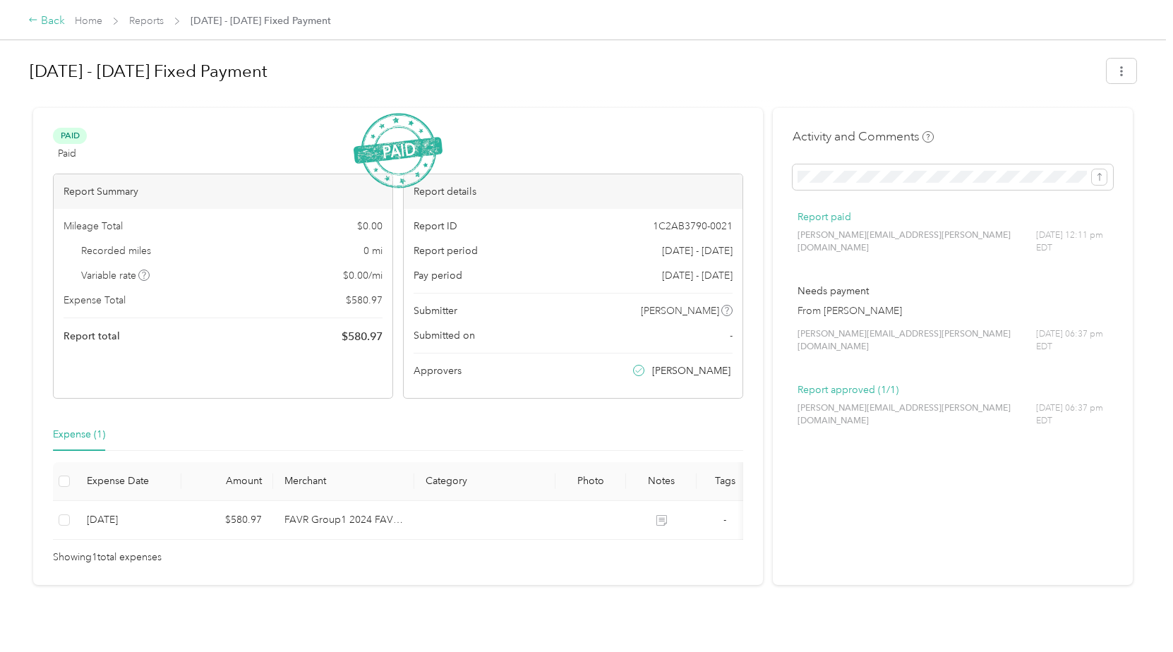
click at [32, 20] on icon at bounding box center [33, 20] width 8 height 4
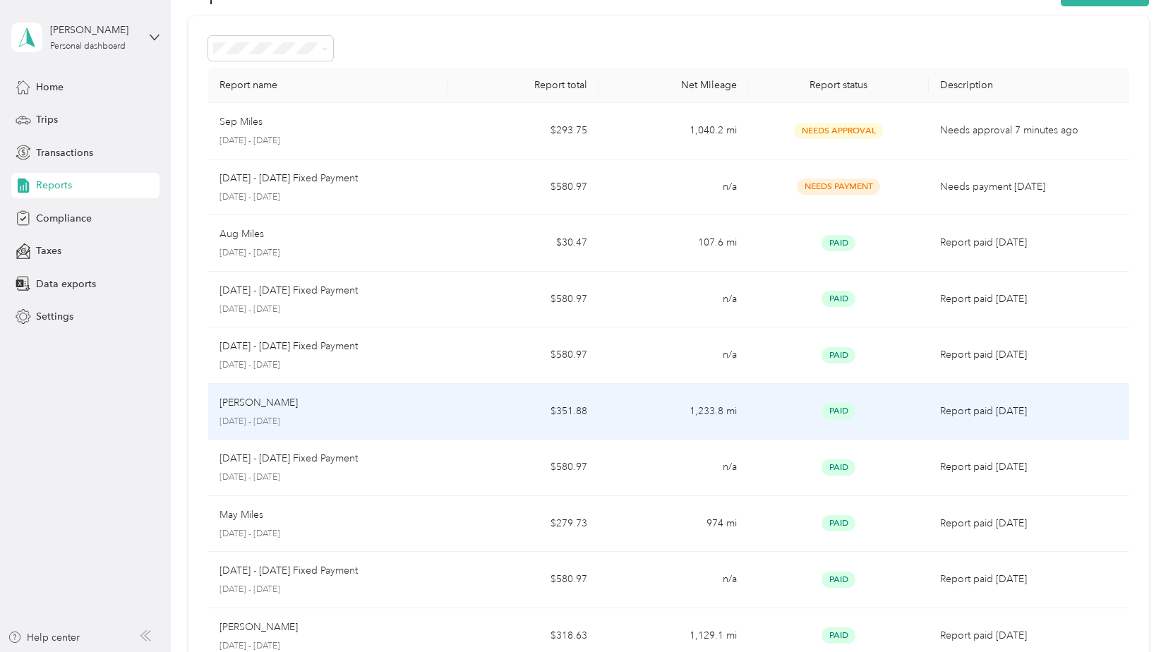
scroll to position [71, 0]
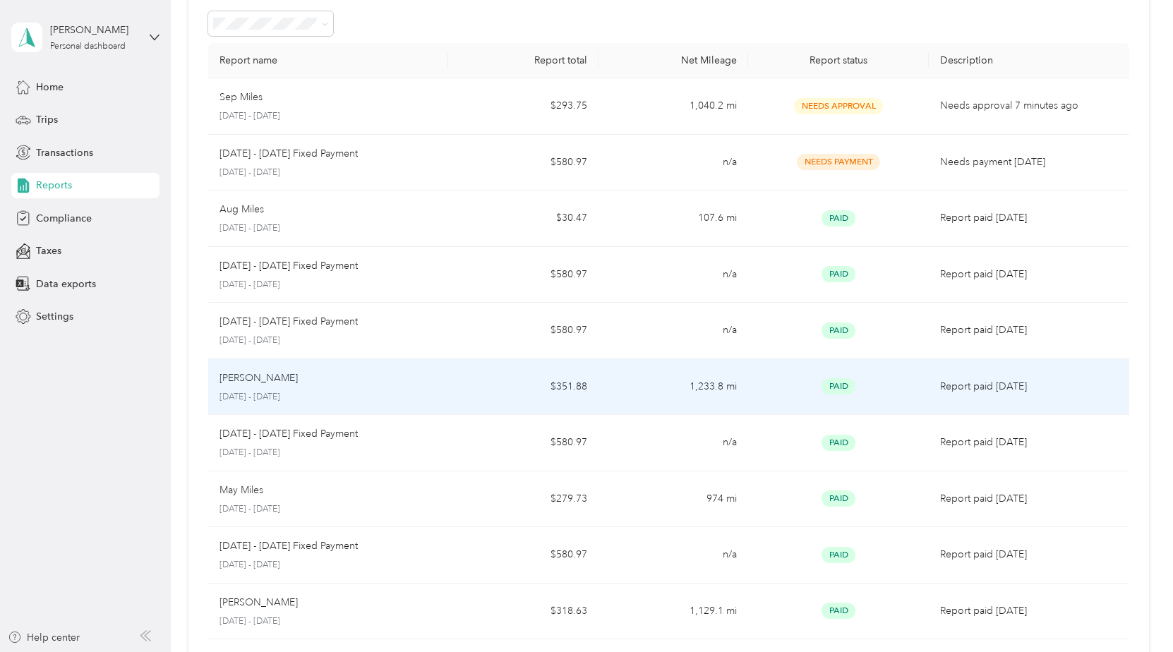
click at [262, 383] on p "[PERSON_NAME]" at bounding box center [258, 379] width 78 height 16
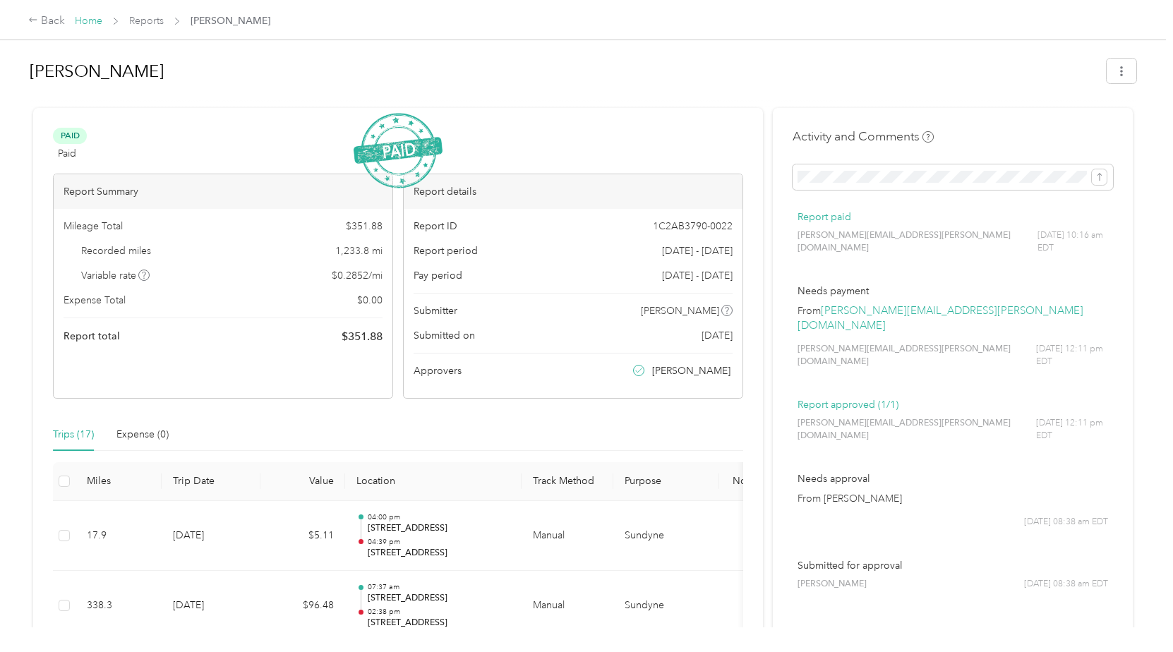
click at [92, 18] on link "Home" at bounding box center [89, 21] width 28 height 12
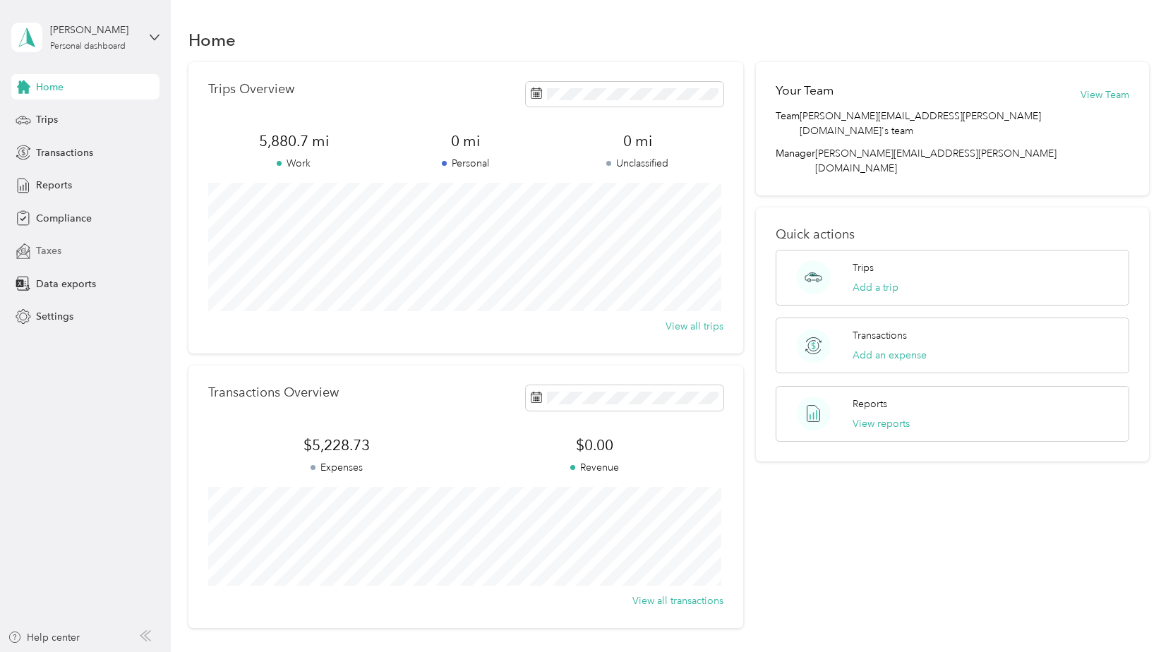
click at [52, 248] on span "Taxes" at bounding box center [48, 250] width 25 height 15
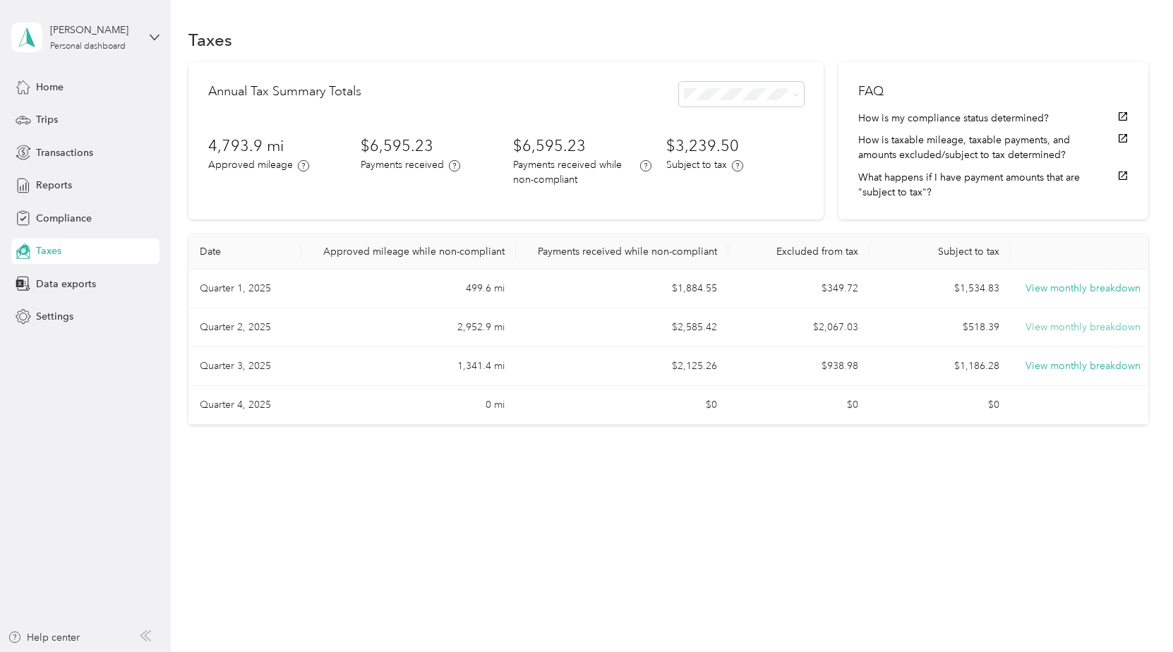
click at [1083, 327] on button "View monthly breakdown" at bounding box center [1082, 328] width 115 height 16
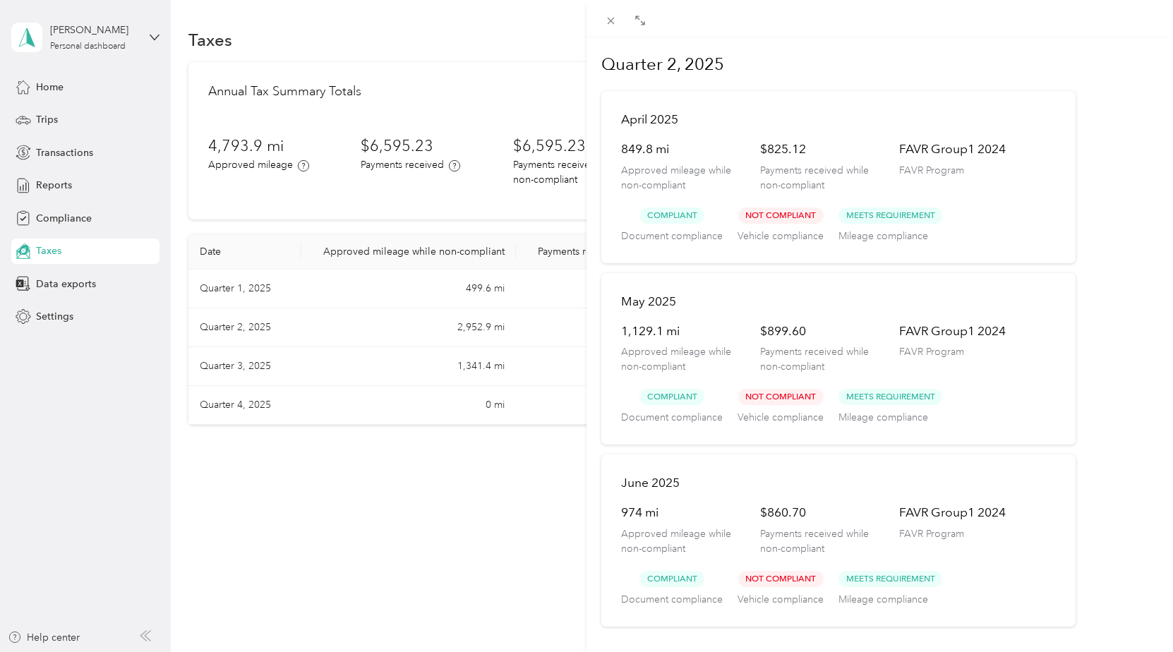
click at [43, 181] on div "Quarter 2, 2025 [DATE] 849.8 mi Approved mileage while non-compliant $825.12 Pa…" at bounding box center [586, 326] width 1173 height 652
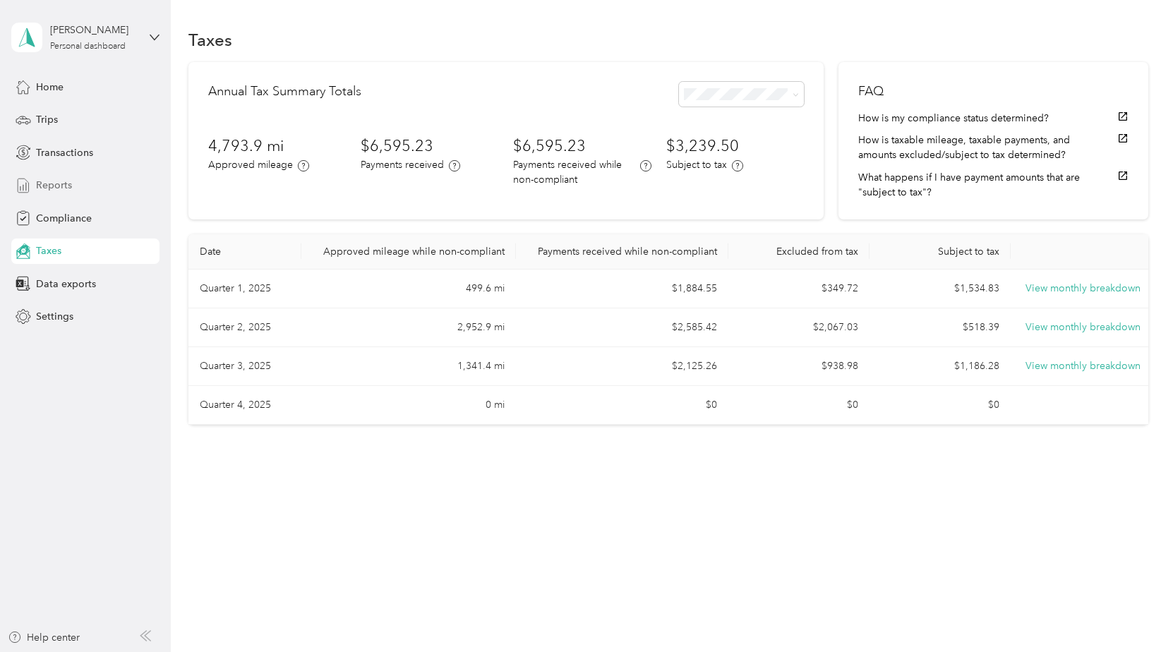
click at [50, 181] on span "Reports" at bounding box center [54, 185] width 36 height 15
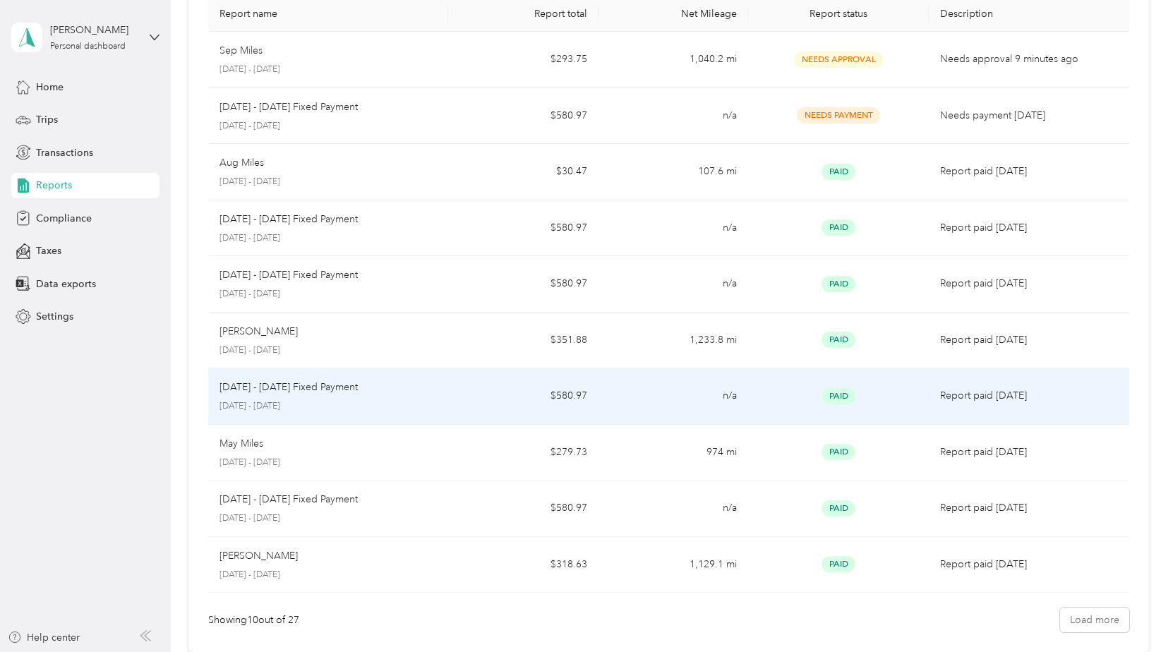
scroll to position [141, 0]
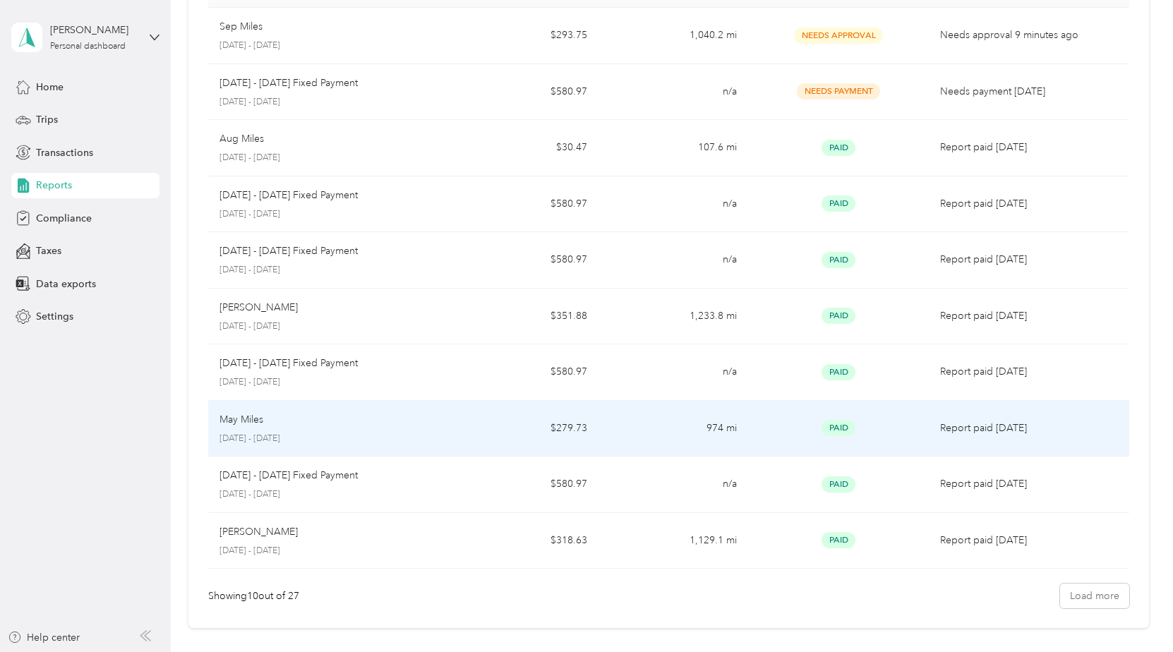
click at [257, 426] on p "May Miles" at bounding box center [241, 420] width 44 height 16
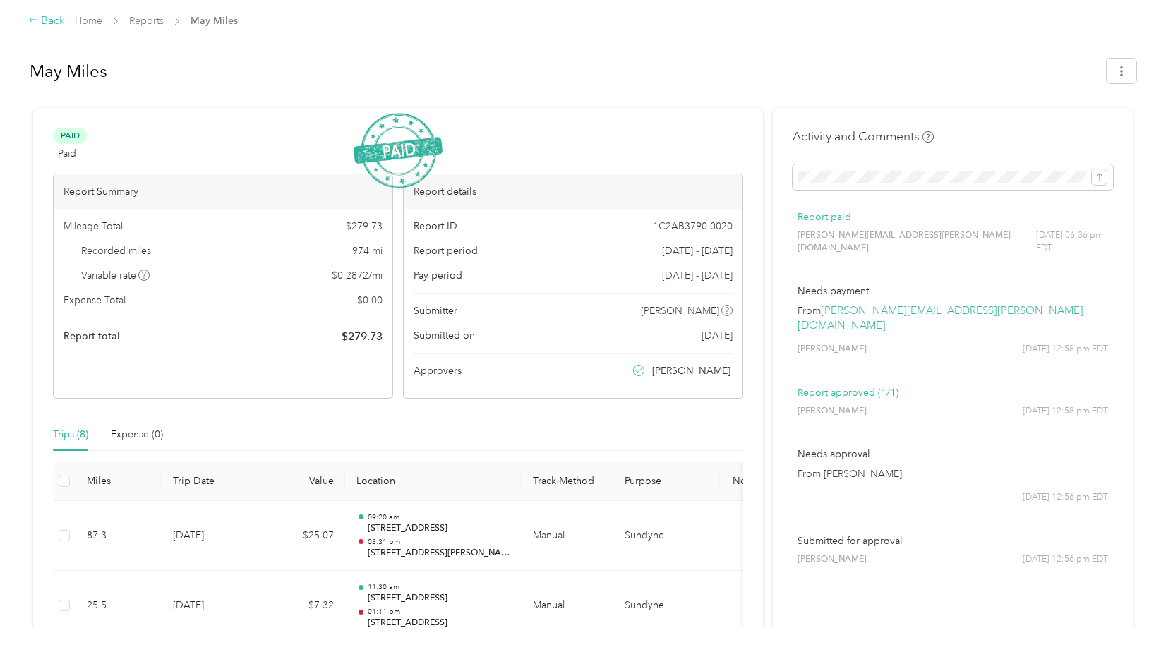
click at [36, 20] on icon at bounding box center [33, 20] width 10 height 10
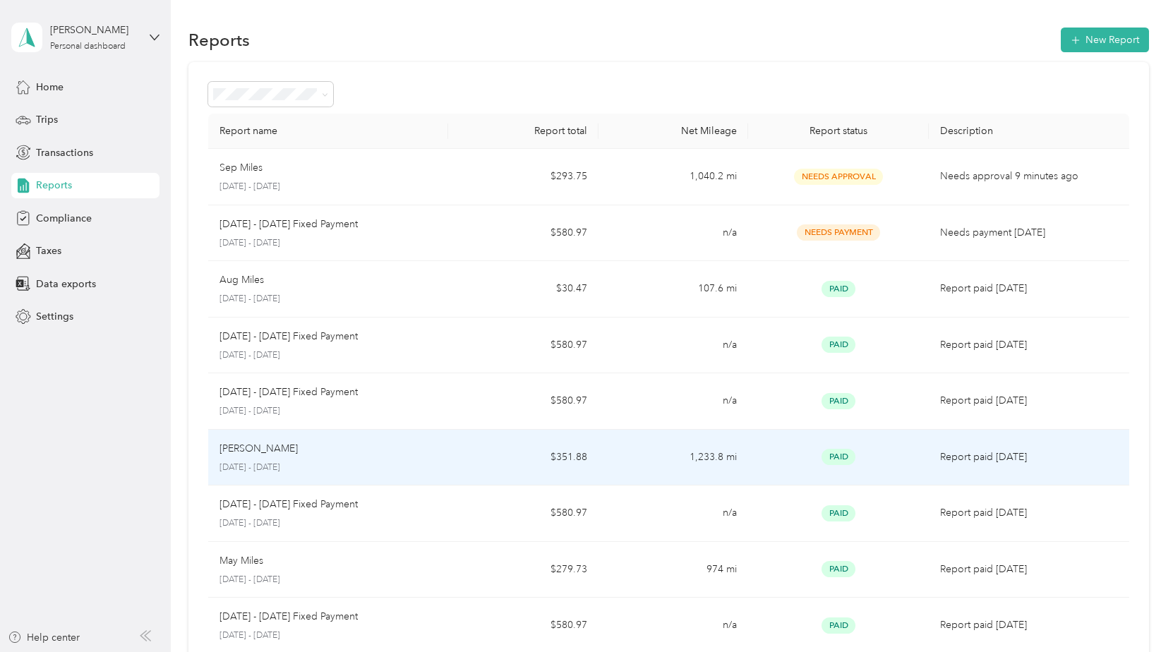
click at [293, 454] on div "[PERSON_NAME]" at bounding box center [327, 449] width 217 height 16
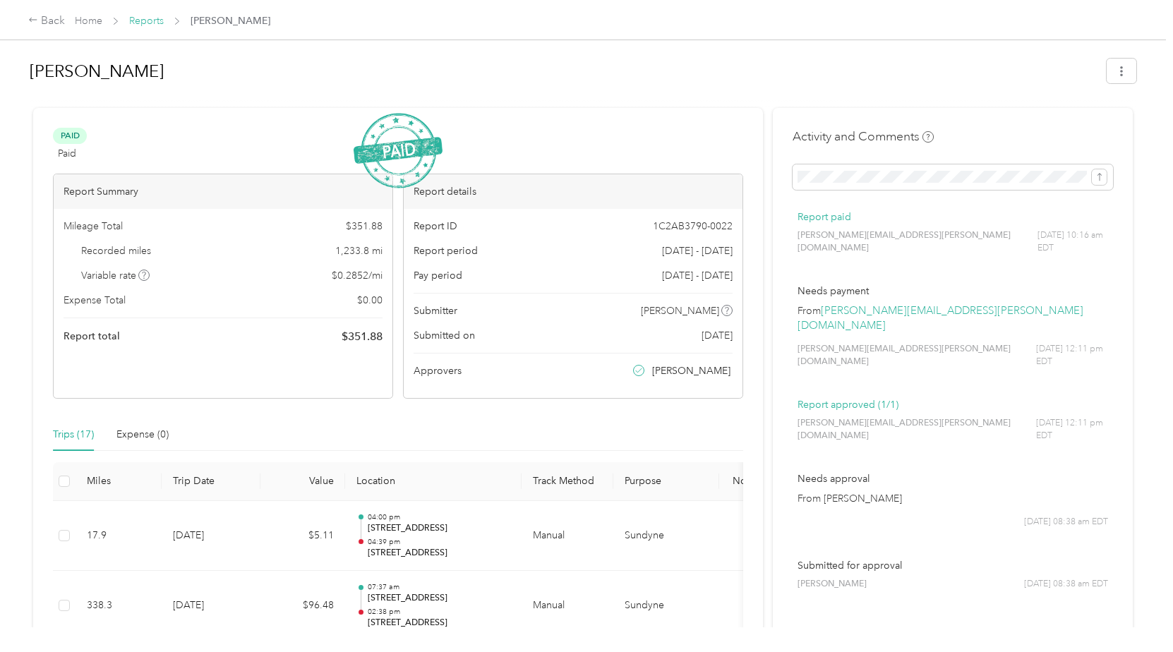
click at [145, 22] on link "Reports" at bounding box center [146, 21] width 35 height 12
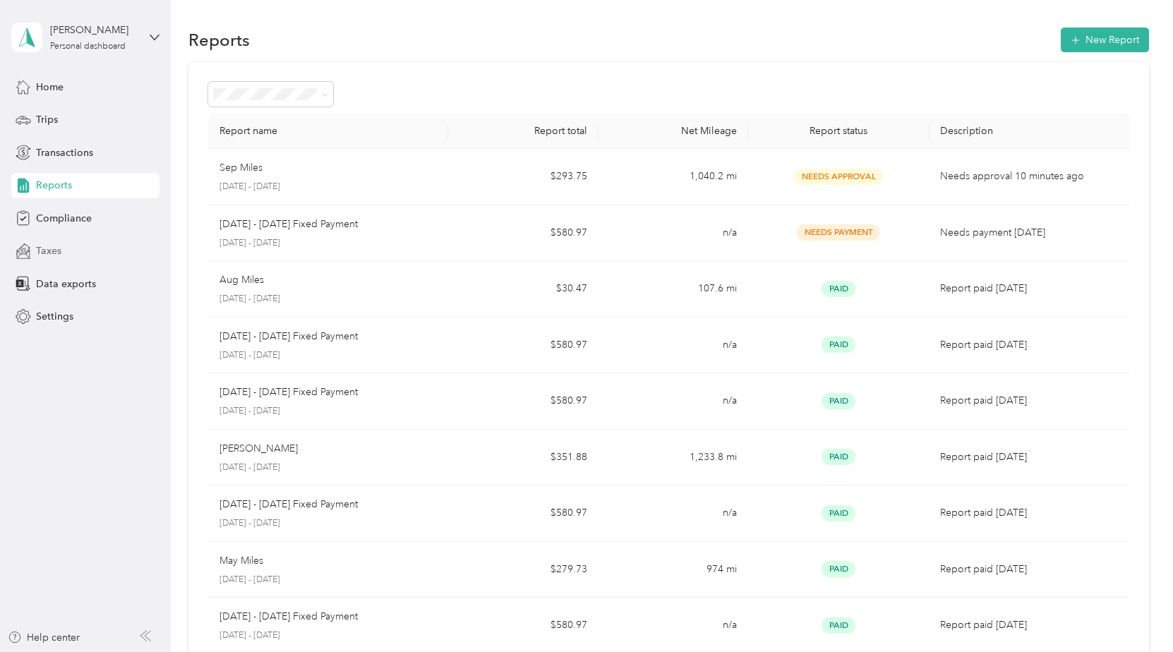
click at [51, 253] on span "Taxes" at bounding box center [48, 250] width 25 height 15
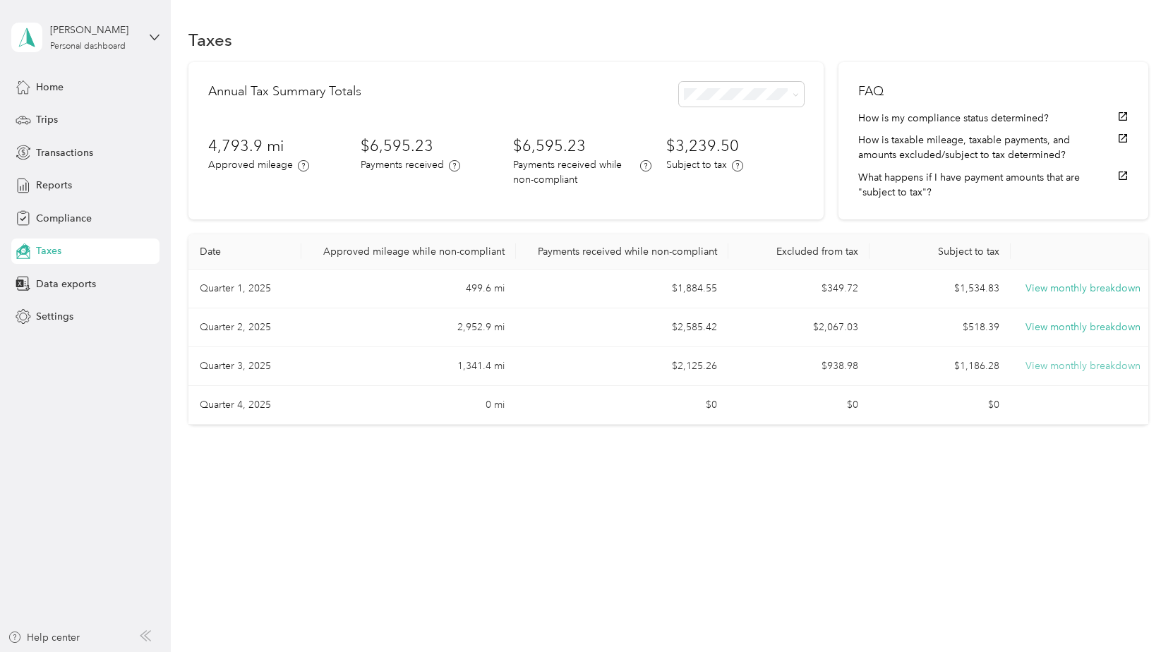
click at [1102, 365] on button "View monthly breakdown" at bounding box center [1082, 367] width 115 height 16
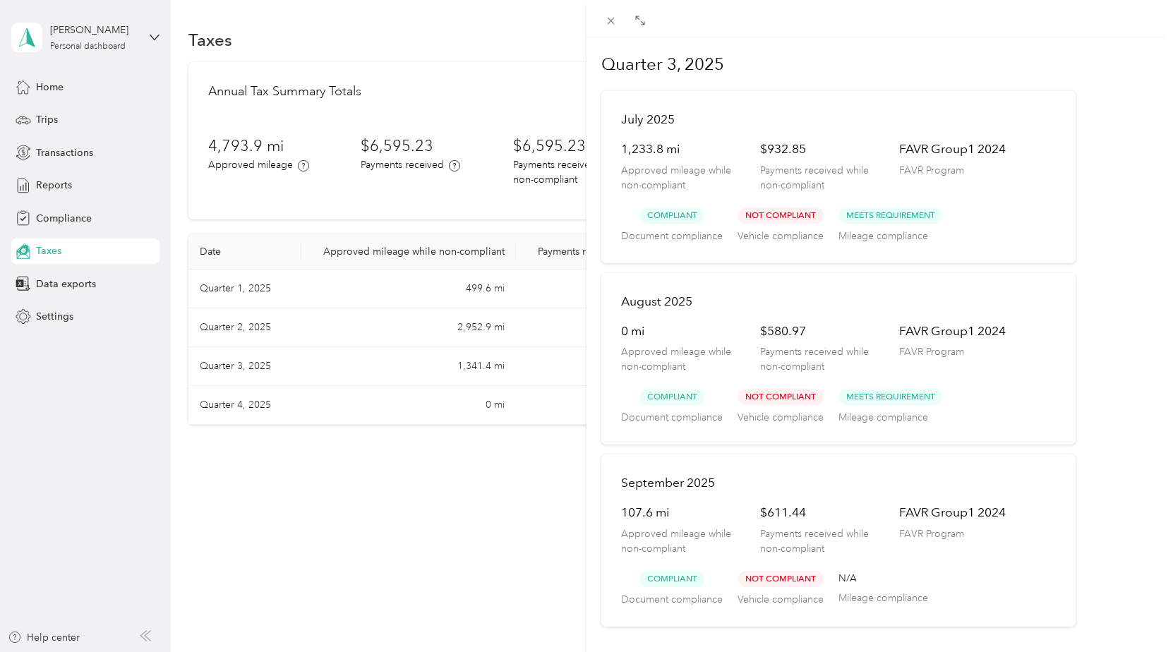
click at [52, 88] on div "Quarter 3, 2025 [DATE] 1,233.8 mi Approved mileage while non-compliant $932.85 …" at bounding box center [586, 326] width 1173 height 652
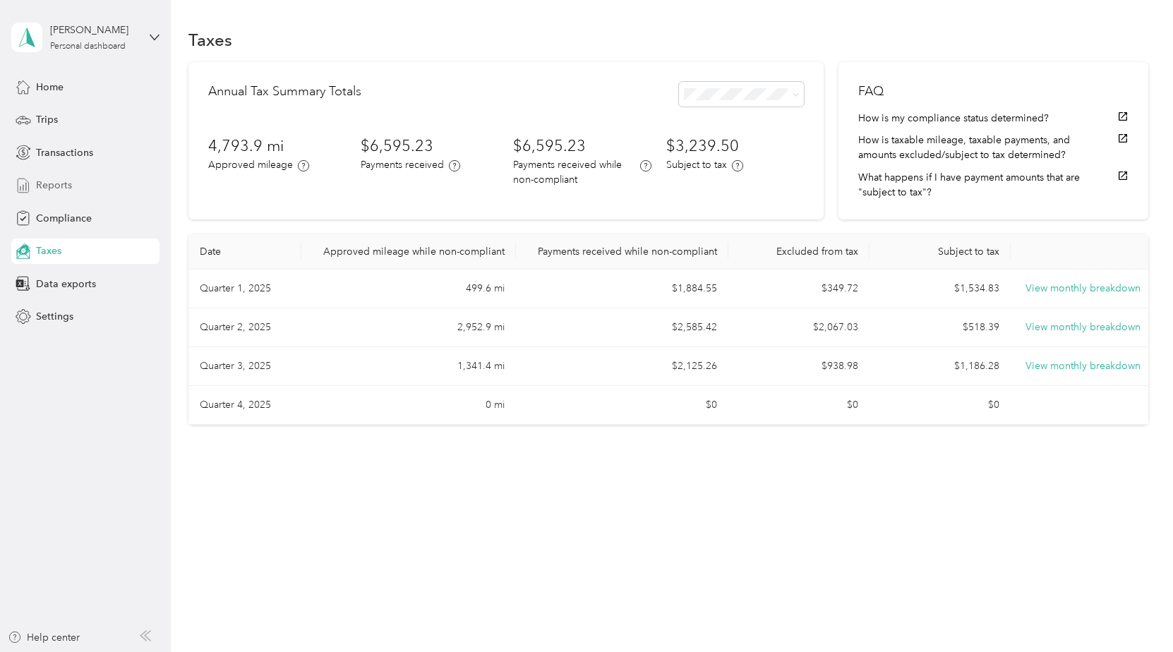
click at [48, 182] on span "Reports" at bounding box center [54, 185] width 36 height 15
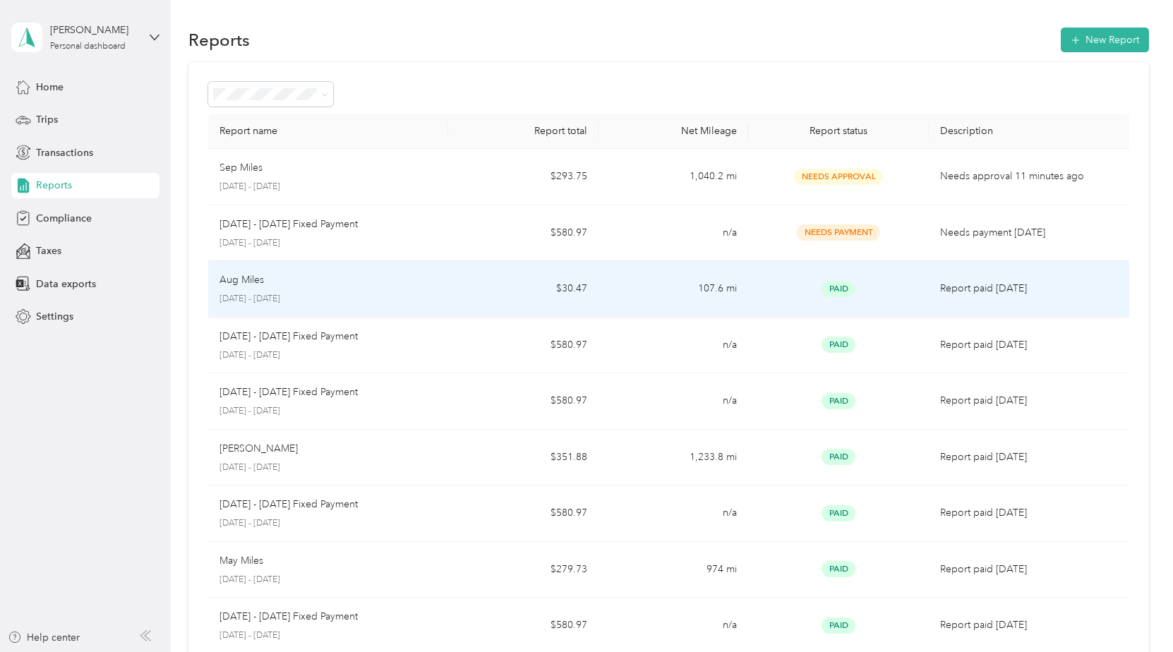
click at [239, 283] on p "Aug Miles" at bounding box center [241, 280] width 44 height 16
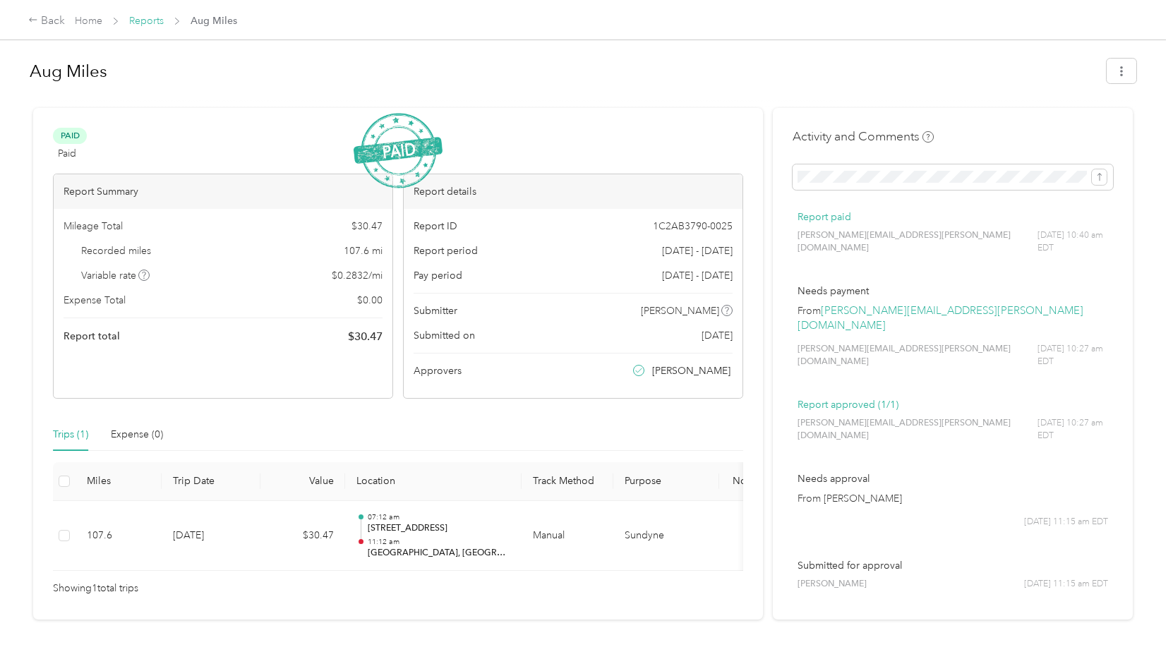
click at [147, 16] on link "Reports" at bounding box center [146, 21] width 35 height 12
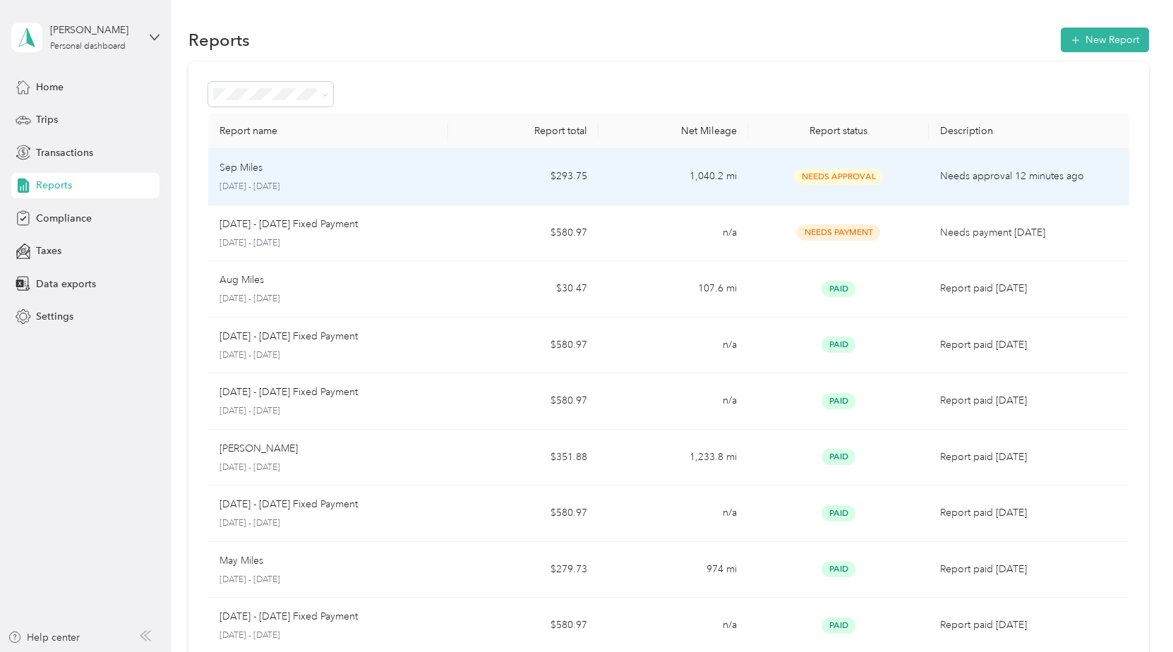
click at [229, 166] on p "Sep Miles" at bounding box center [240, 168] width 43 height 16
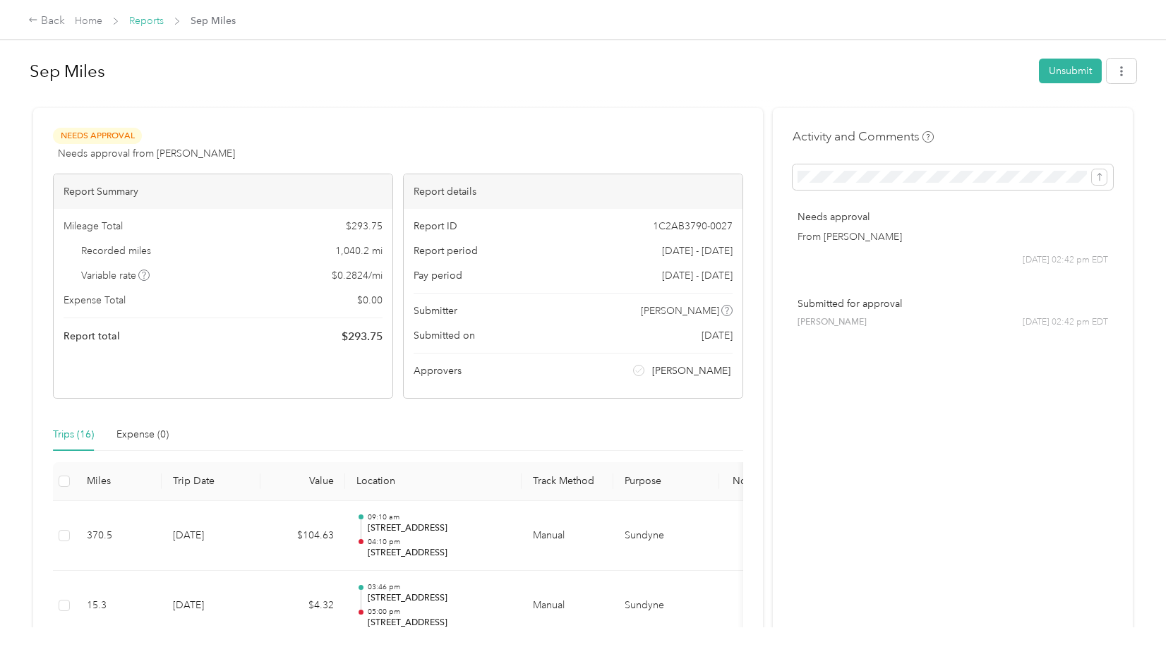
click at [152, 22] on link "Reports" at bounding box center [146, 21] width 35 height 12
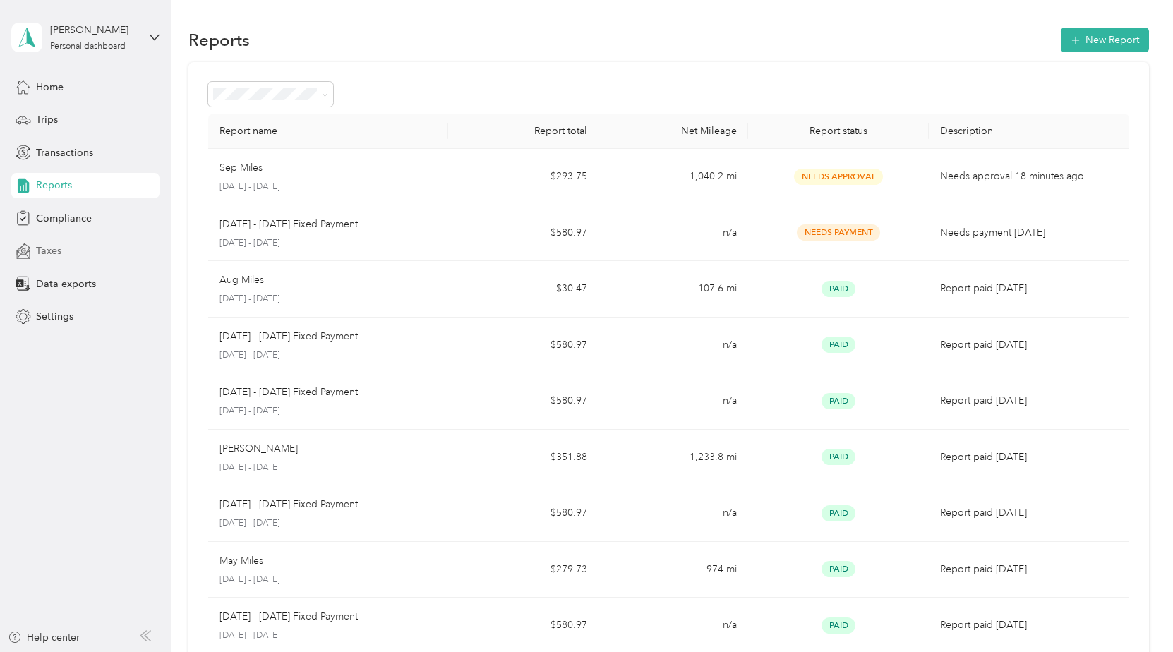
click at [44, 249] on span "Taxes" at bounding box center [48, 250] width 25 height 15
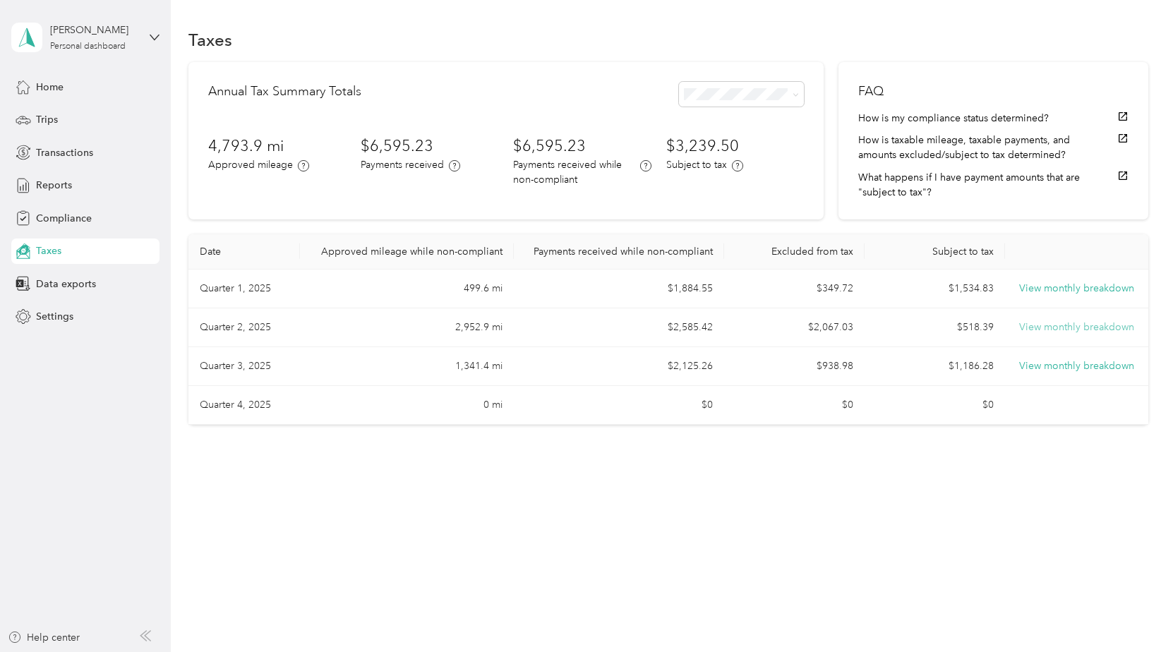
click at [1094, 325] on button "View monthly breakdown" at bounding box center [1076, 328] width 115 height 16
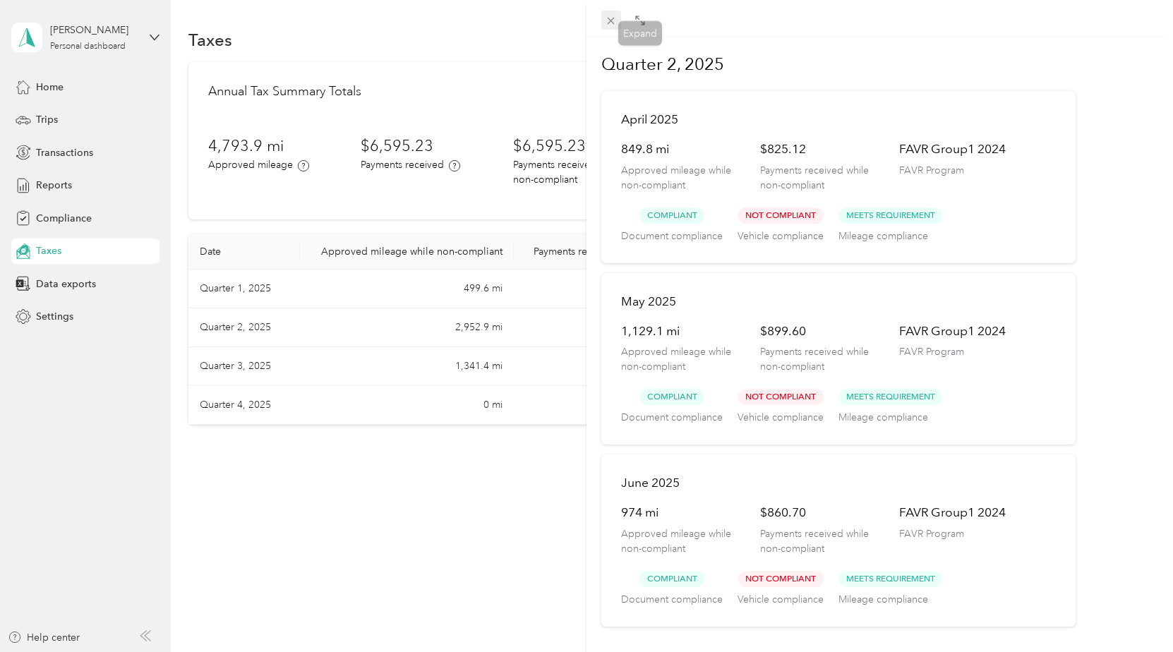
click at [612, 20] on icon at bounding box center [611, 21] width 7 height 7
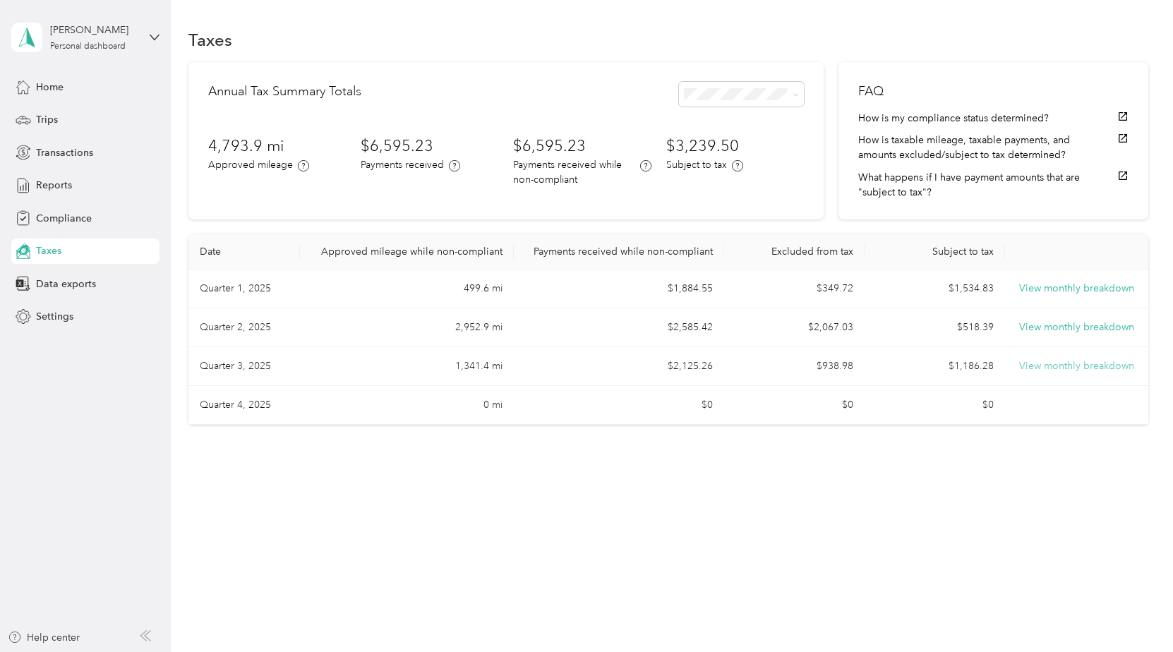
click at [1099, 364] on button "View monthly breakdown" at bounding box center [1076, 367] width 115 height 16
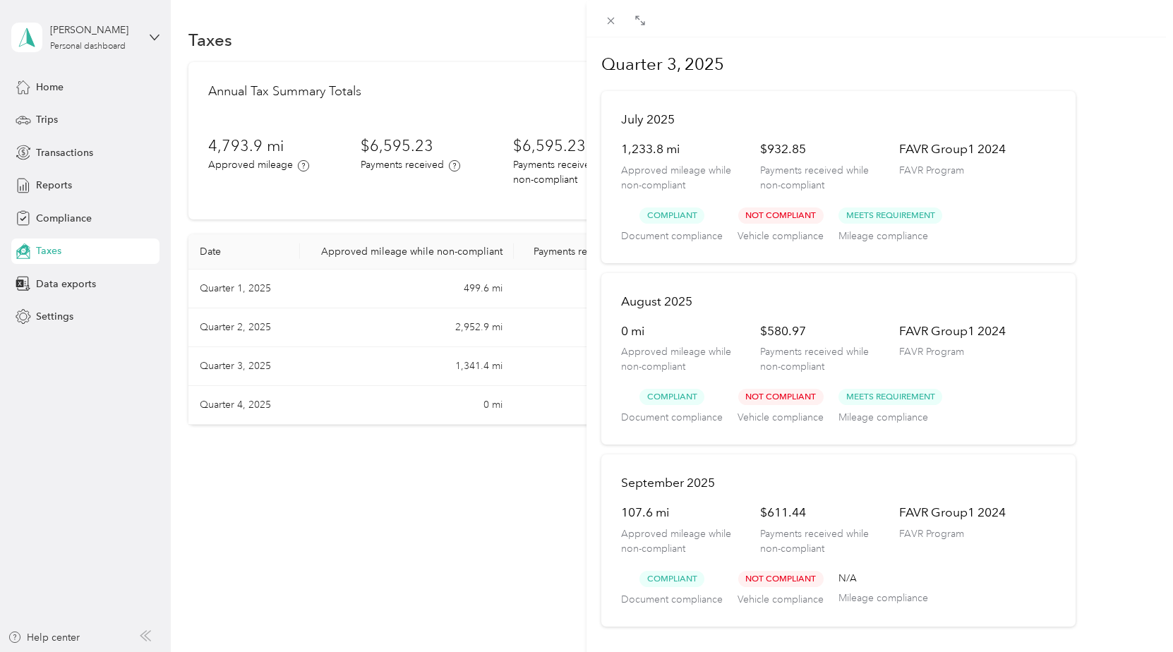
click at [59, 185] on div "Quarter 3, 2025 [DATE] 1,233.8 mi Approved mileage while non-compliant $932.85 …" at bounding box center [586, 326] width 1173 height 652
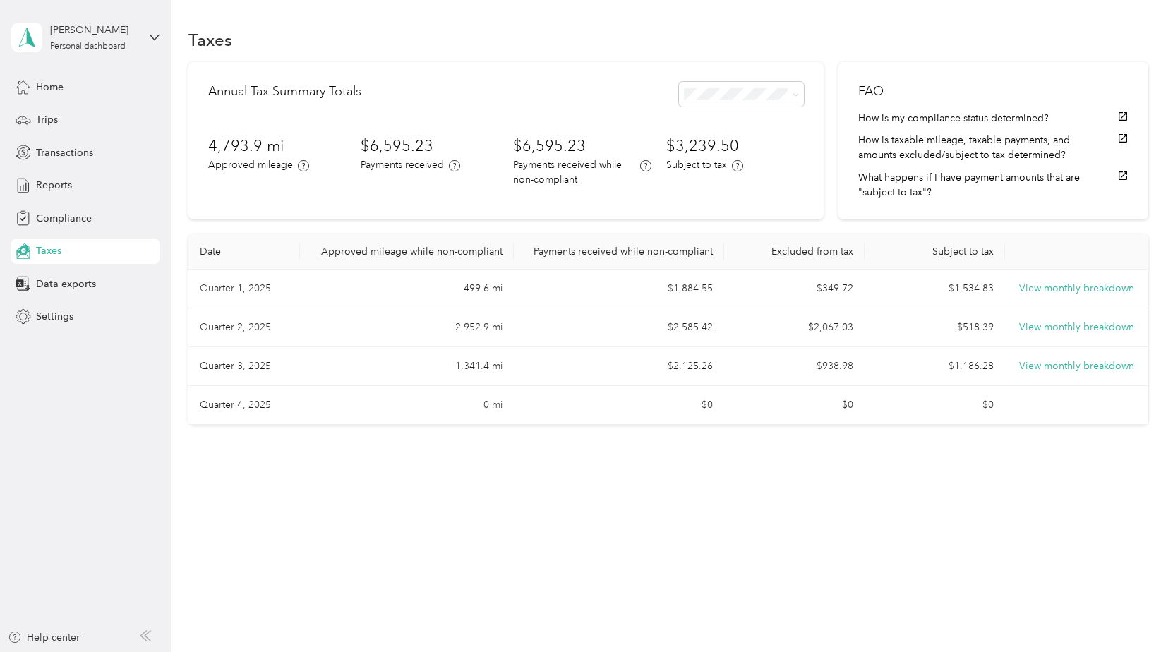
click at [59, 185] on span "Reports" at bounding box center [54, 185] width 36 height 15
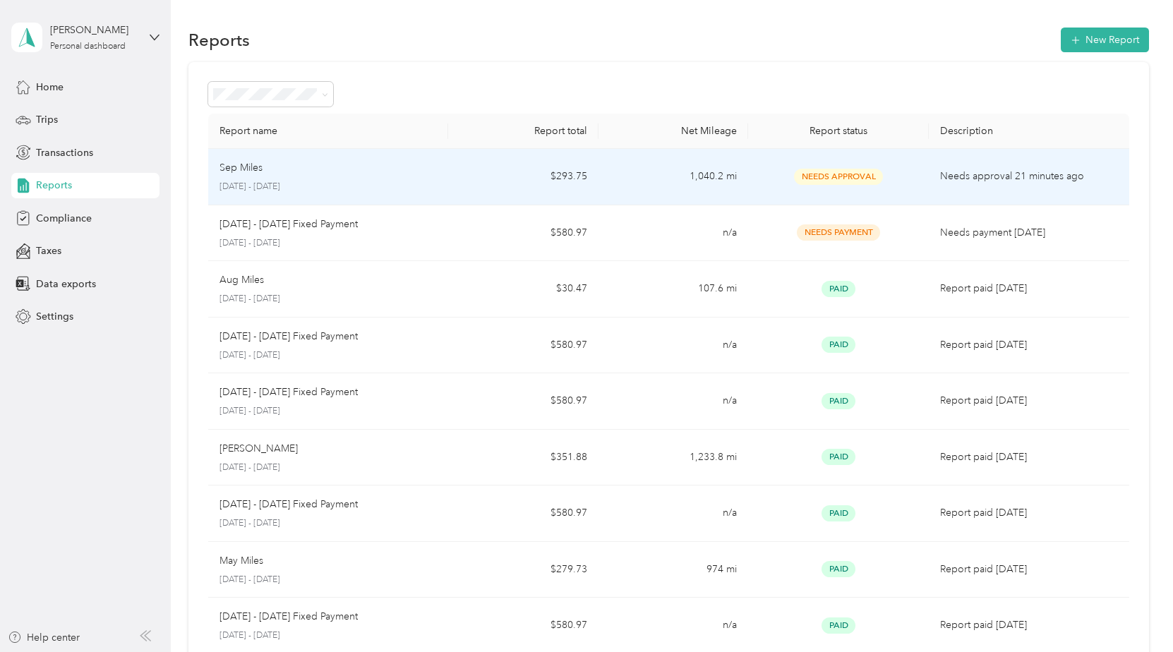
click at [295, 171] on div "Sep Miles" at bounding box center [327, 168] width 217 height 16
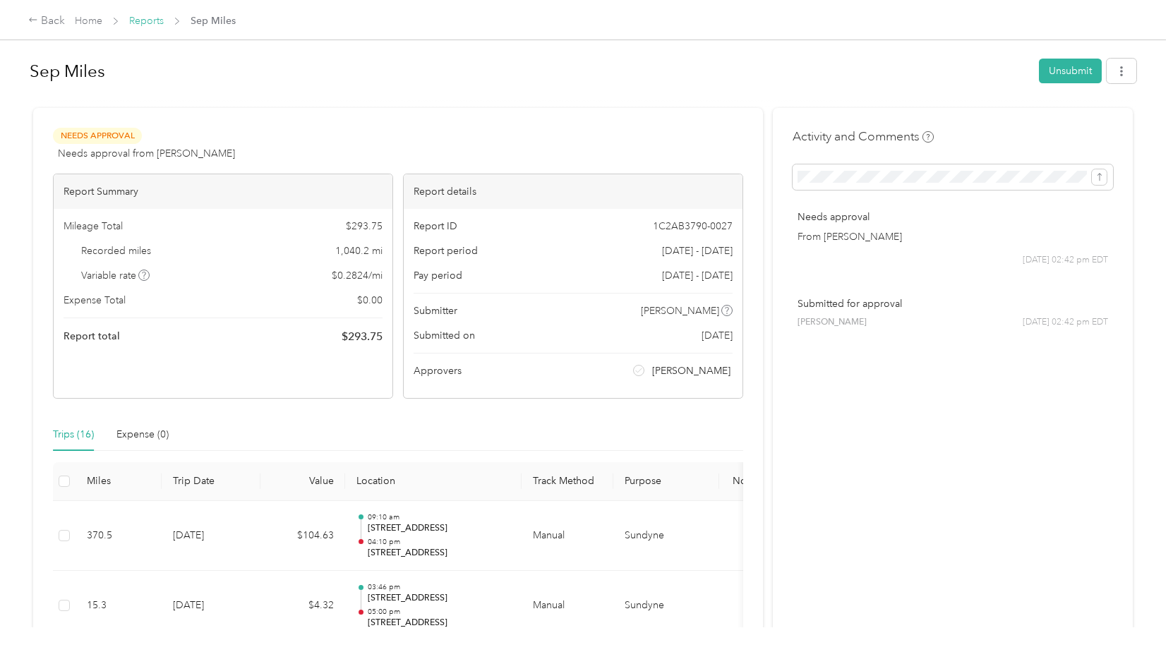
click at [152, 20] on link "Reports" at bounding box center [146, 21] width 35 height 12
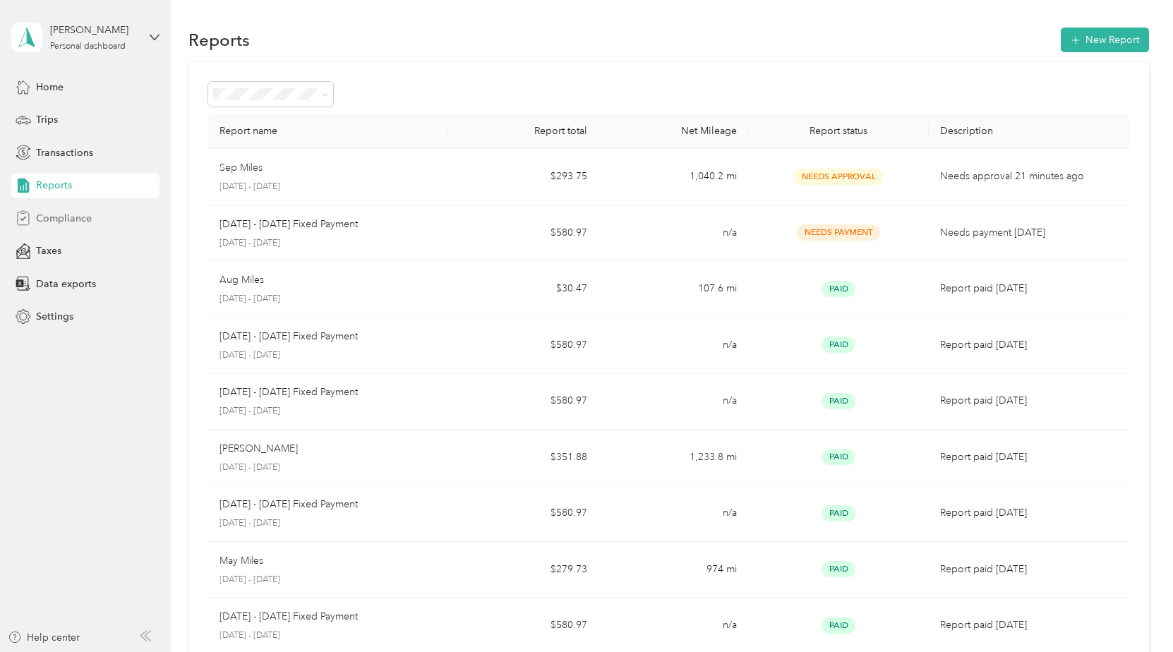
click at [62, 212] on span "Compliance" at bounding box center [64, 218] width 56 height 15
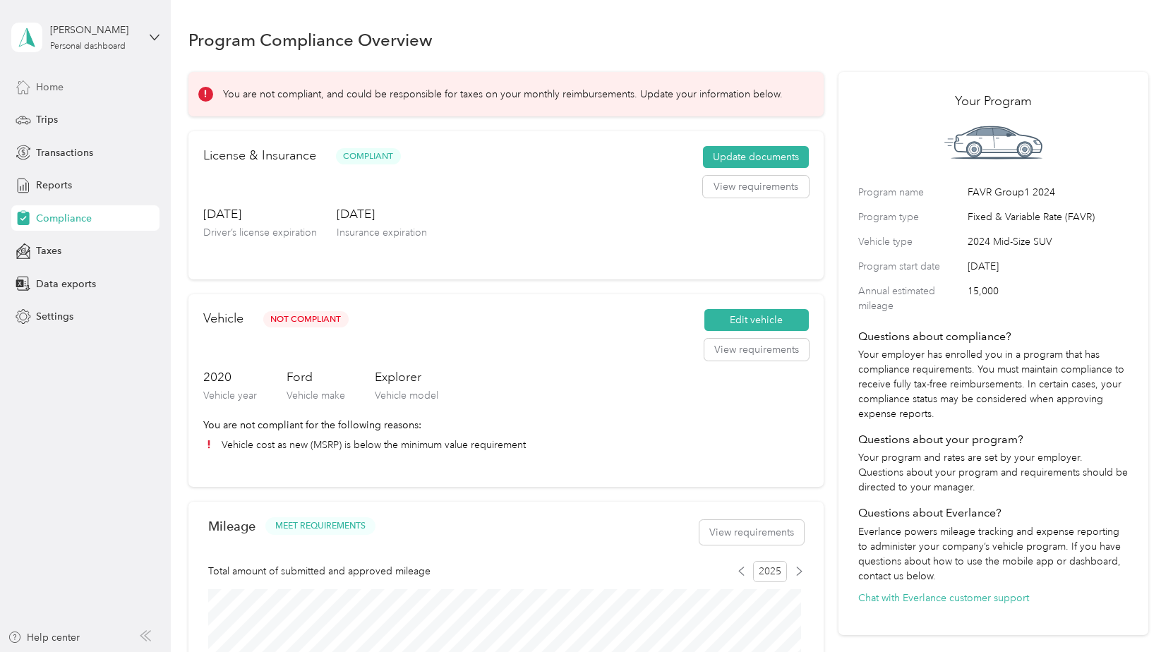
click at [40, 92] on span "Home" at bounding box center [50, 87] width 28 height 15
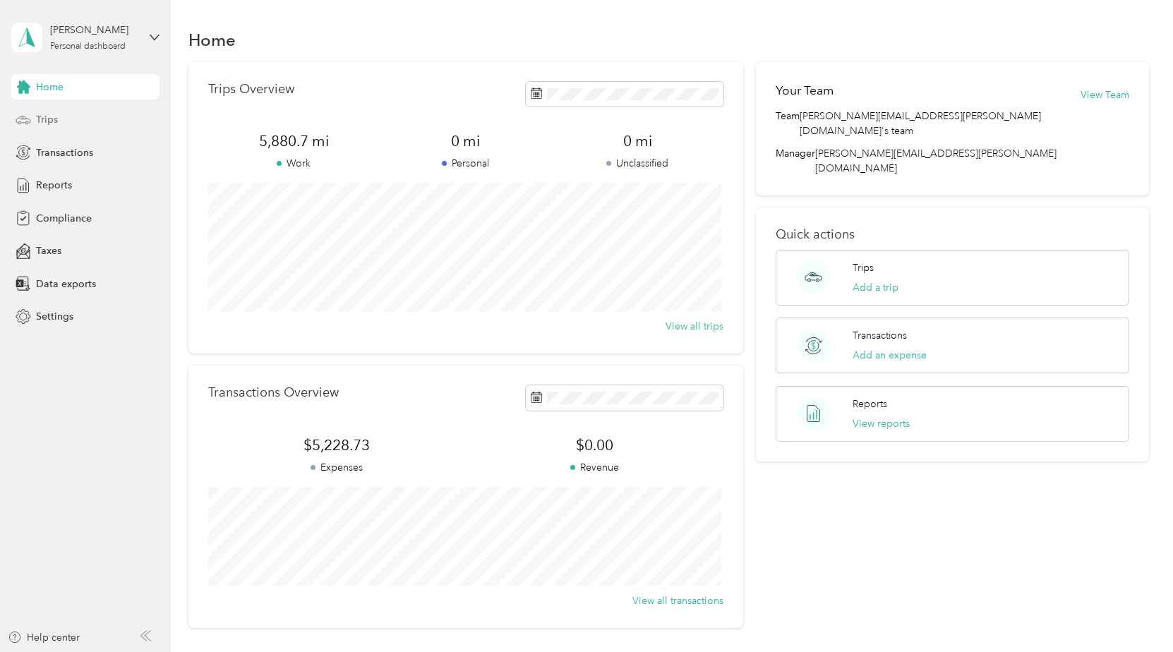
click at [38, 119] on span "Trips" at bounding box center [47, 119] width 22 height 15
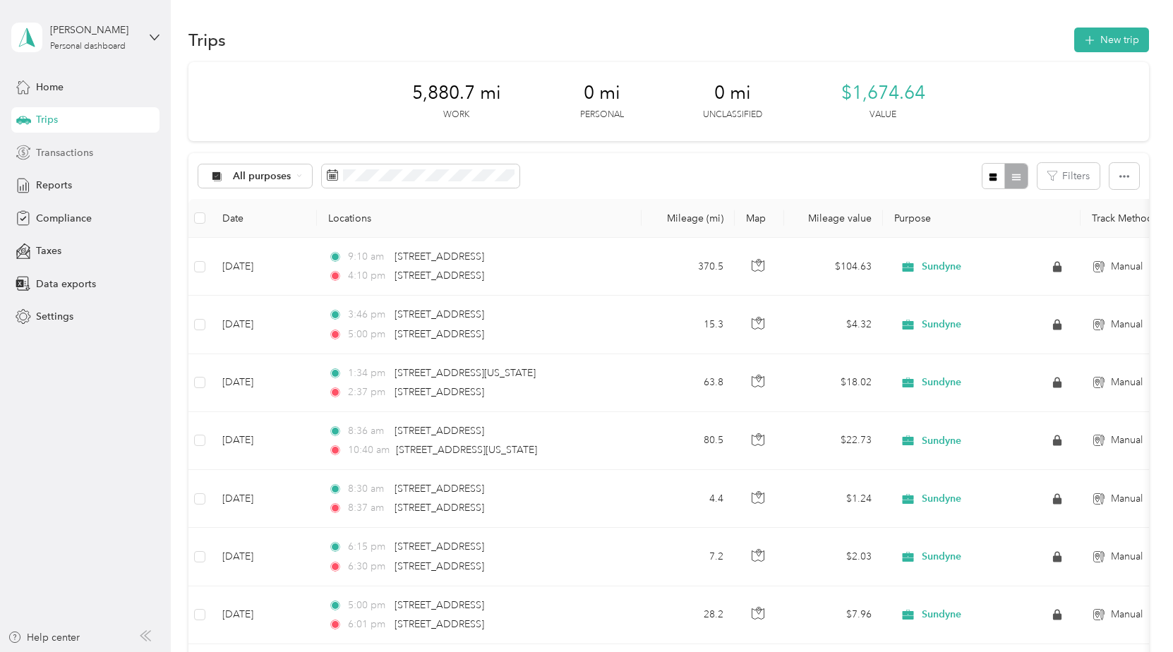
click at [54, 157] on span "Transactions" at bounding box center [64, 152] width 57 height 15
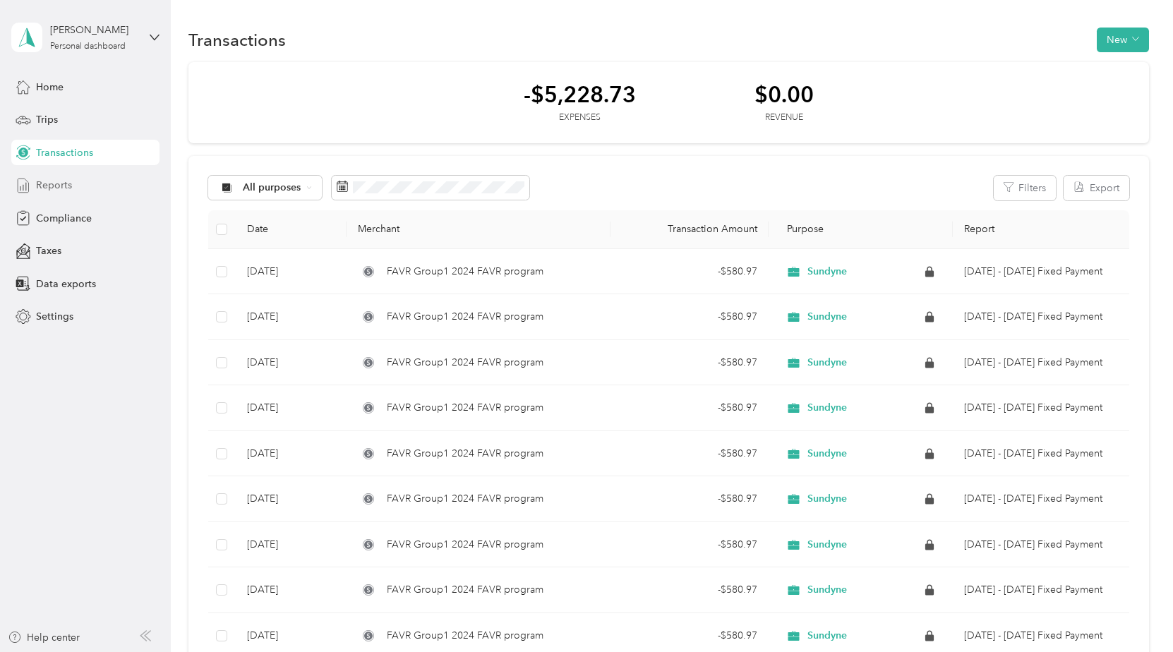
click at [59, 190] on span "Reports" at bounding box center [54, 185] width 36 height 15
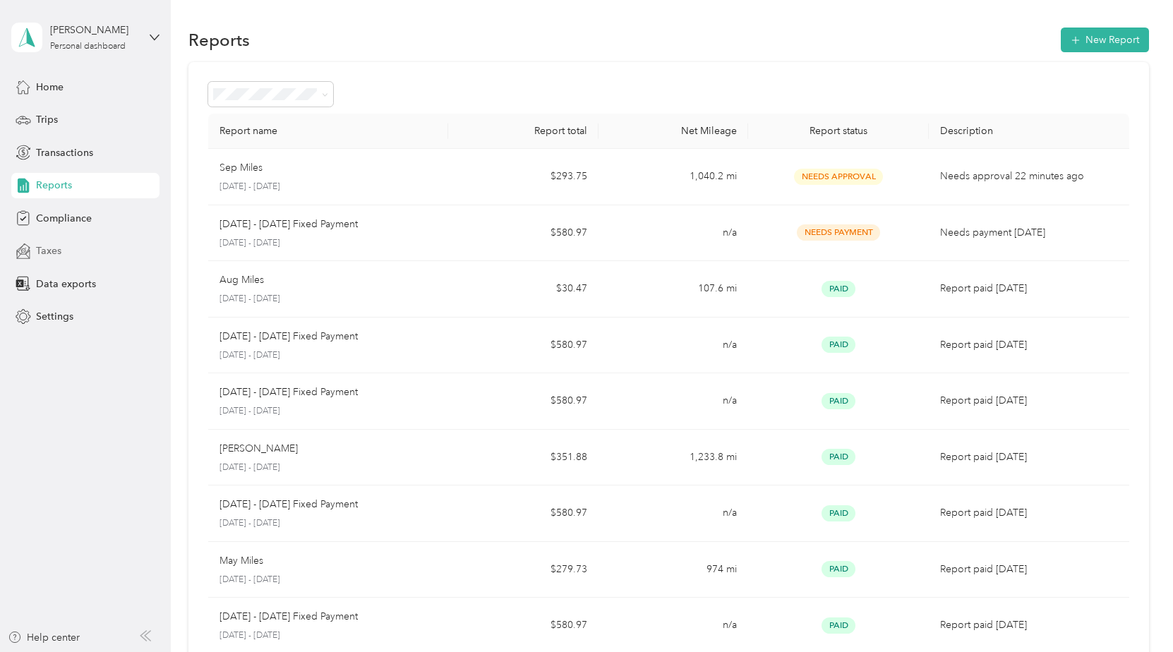
click at [51, 248] on span "Taxes" at bounding box center [48, 250] width 25 height 15
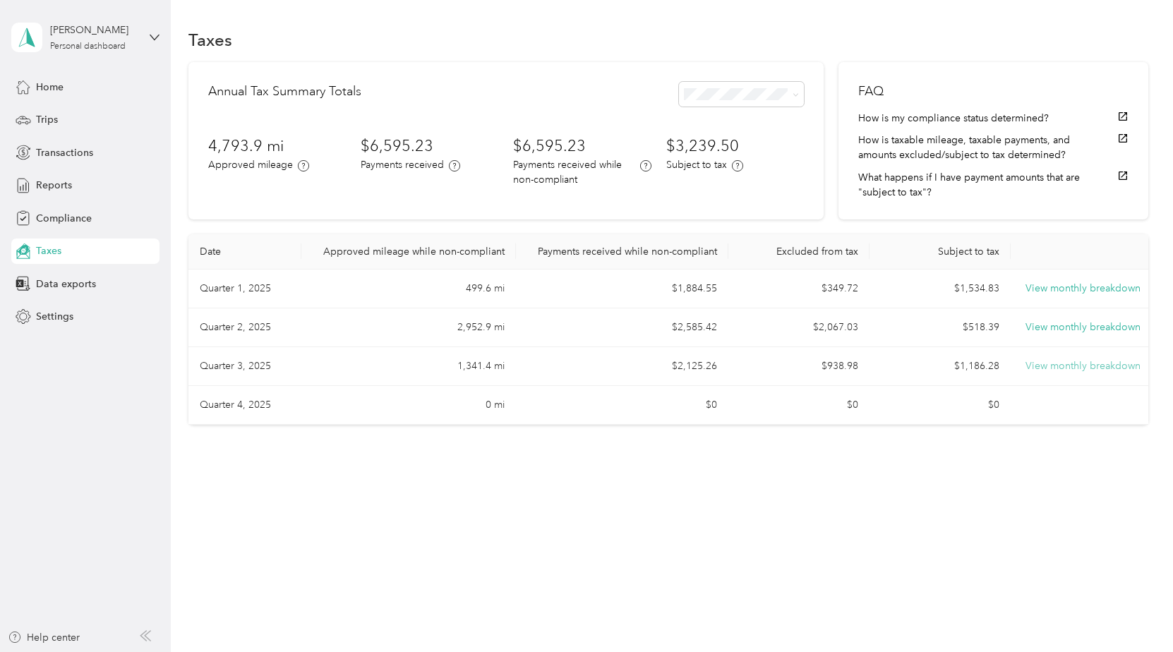
click at [1115, 366] on button "View monthly breakdown" at bounding box center [1082, 367] width 115 height 16
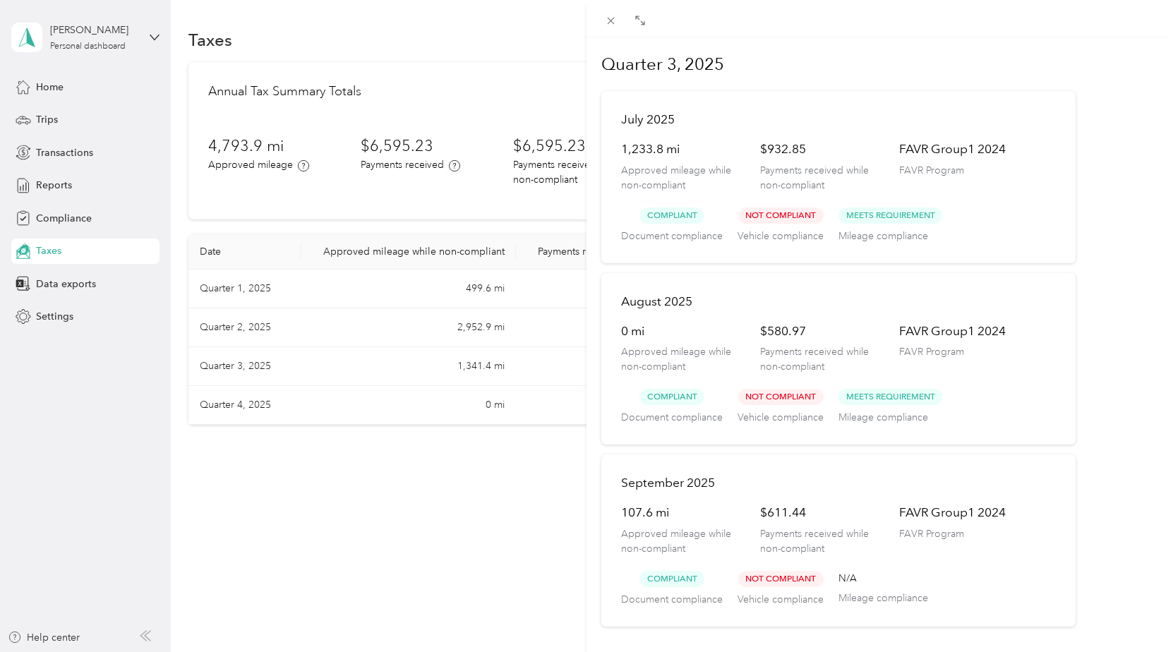
click at [59, 184] on div "Quarter 3, 2025 [DATE] 1,233.8 mi Approved mileage while non-compliant $932.85 …" at bounding box center [586, 326] width 1173 height 652
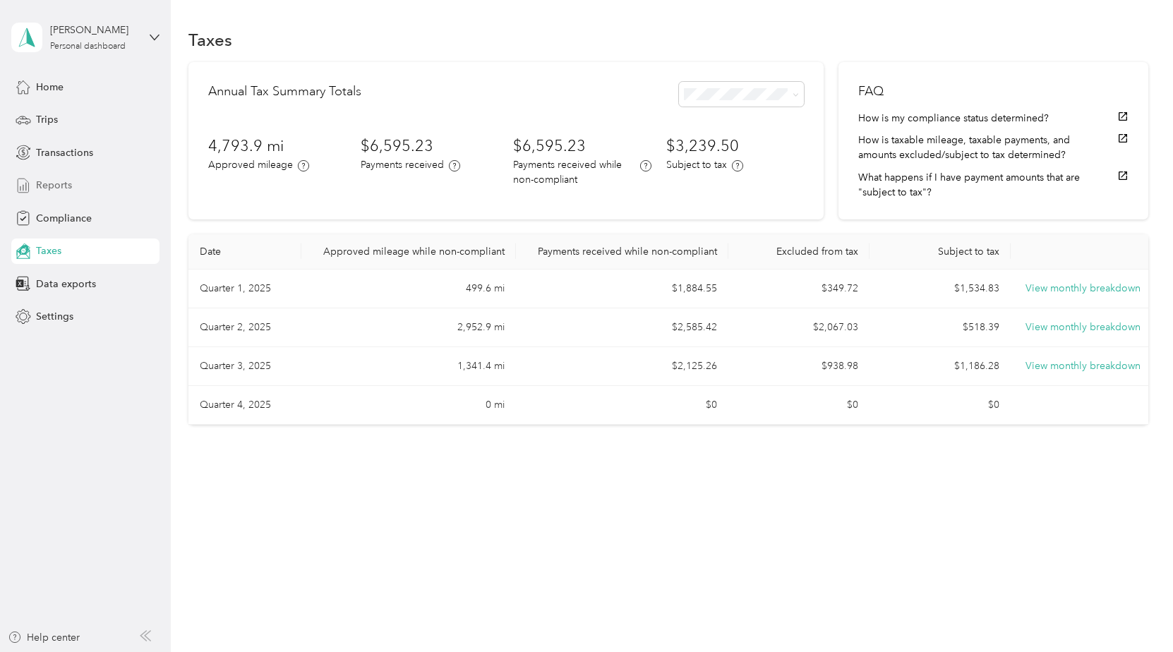
click at [54, 181] on span "Reports" at bounding box center [54, 185] width 36 height 15
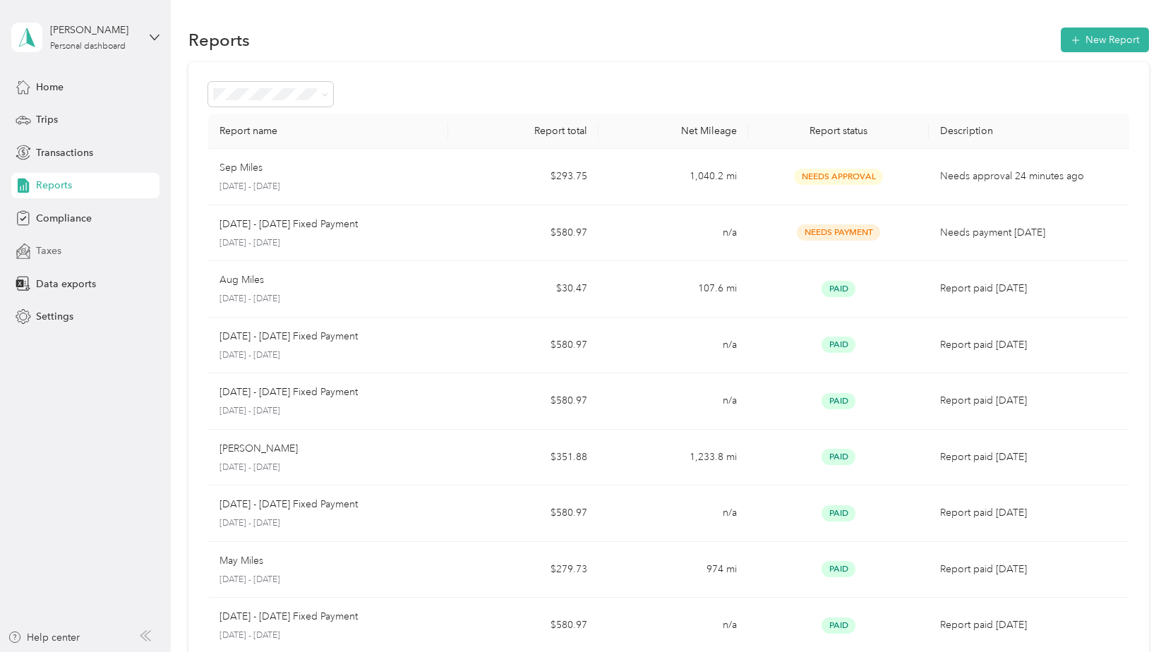
click at [48, 248] on span "Taxes" at bounding box center [48, 250] width 25 height 15
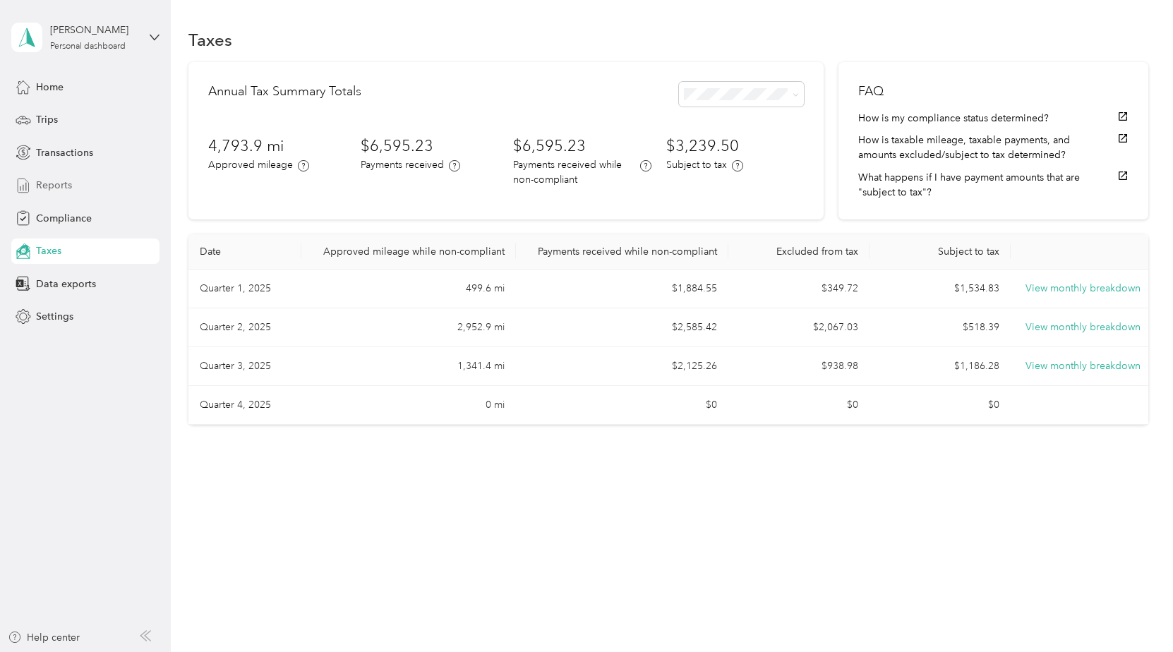
click at [44, 184] on span "Reports" at bounding box center [54, 185] width 36 height 15
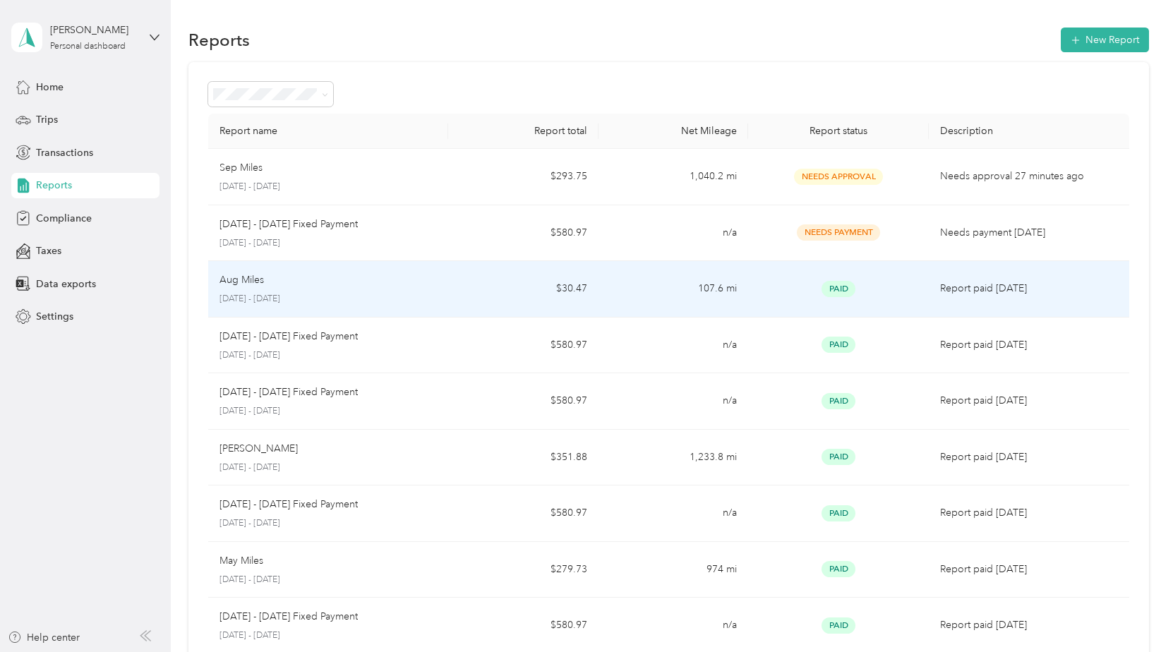
click at [253, 287] on p "Aug Miles" at bounding box center [241, 280] width 44 height 16
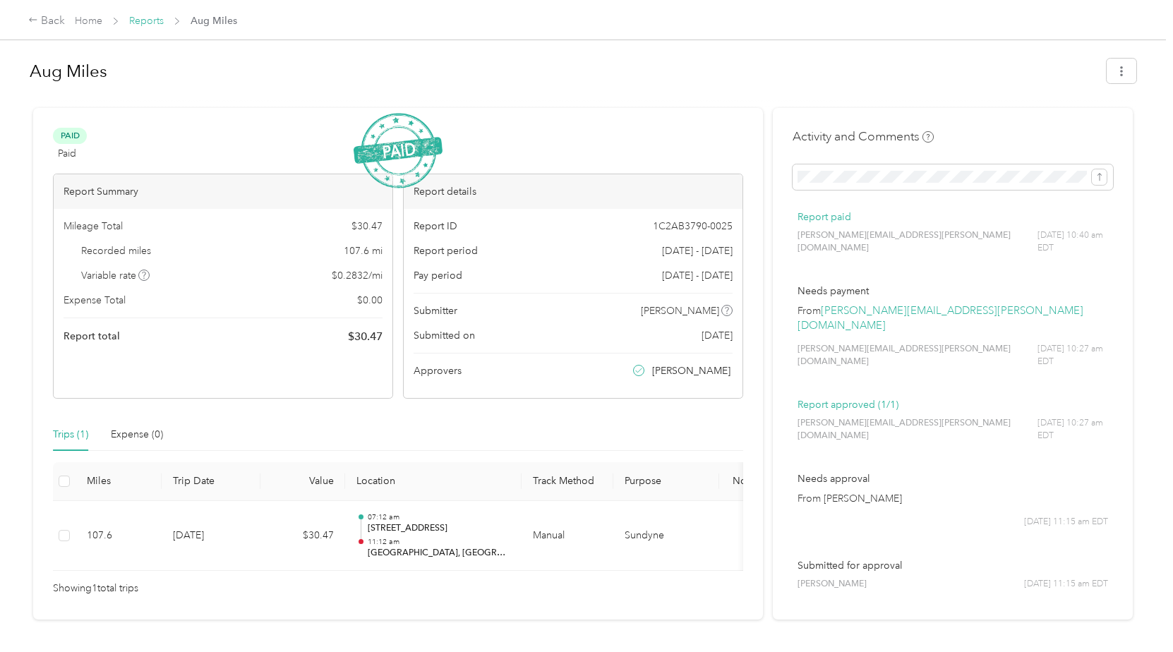
click at [150, 21] on link "Reports" at bounding box center [146, 21] width 35 height 12
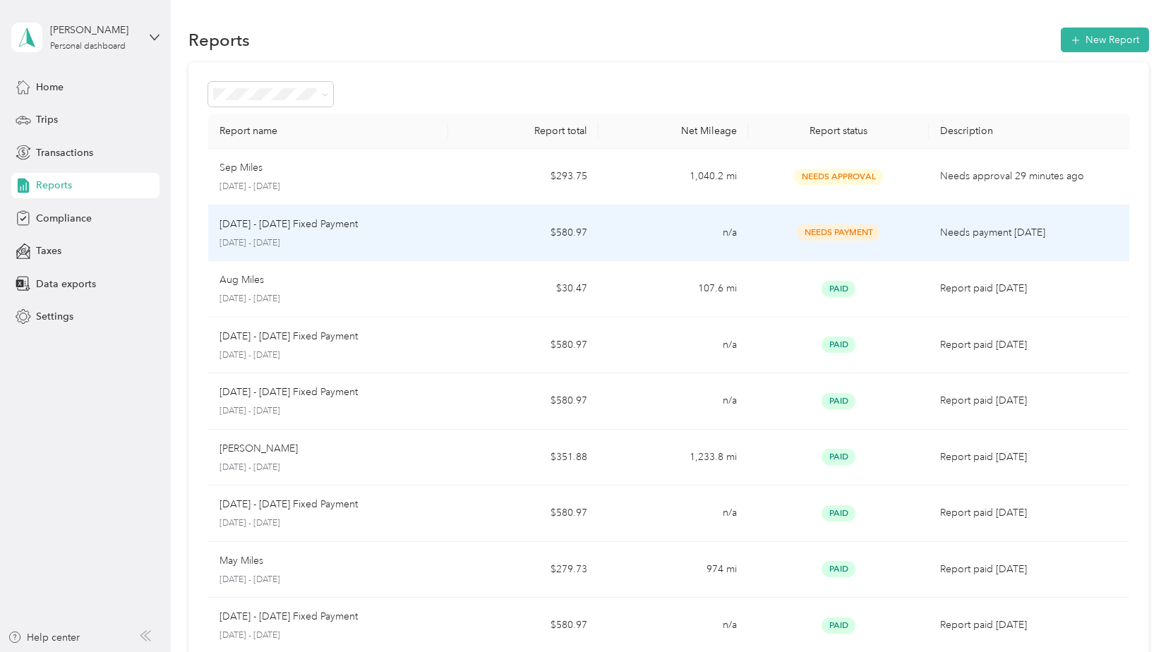
click at [294, 224] on p "[DATE] - [DATE] Fixed Payment" at bounding box center [288, 225] width 138 height 16
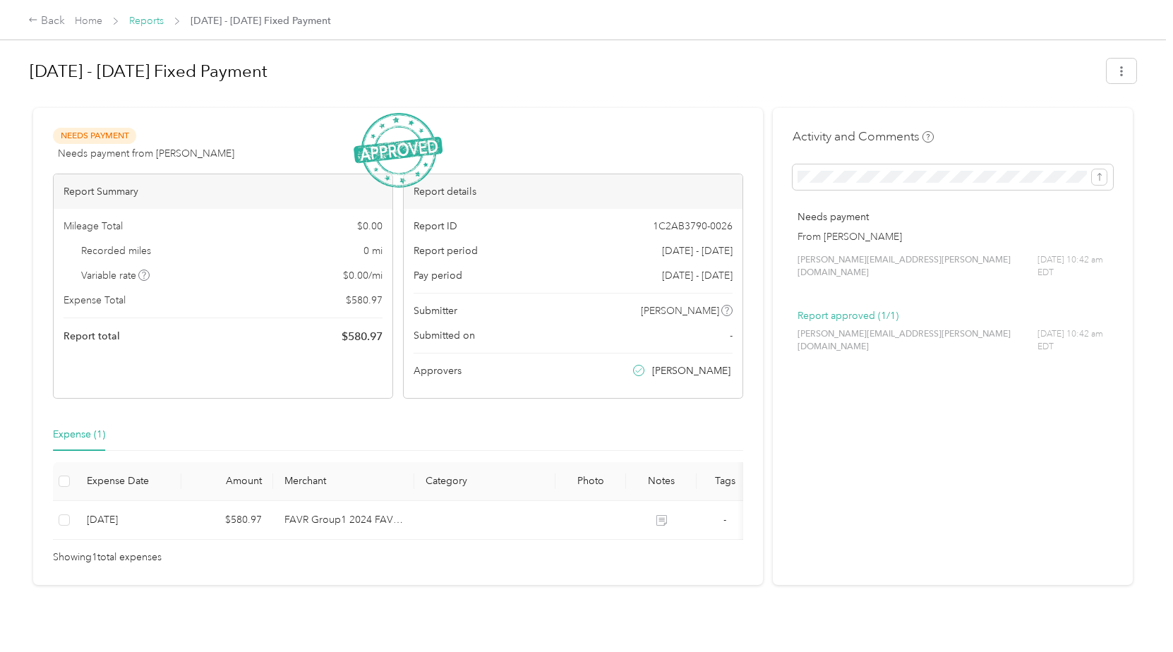
click at [150, 23] on link "Reports" at bounding box center [146, 21] width 35 height 12
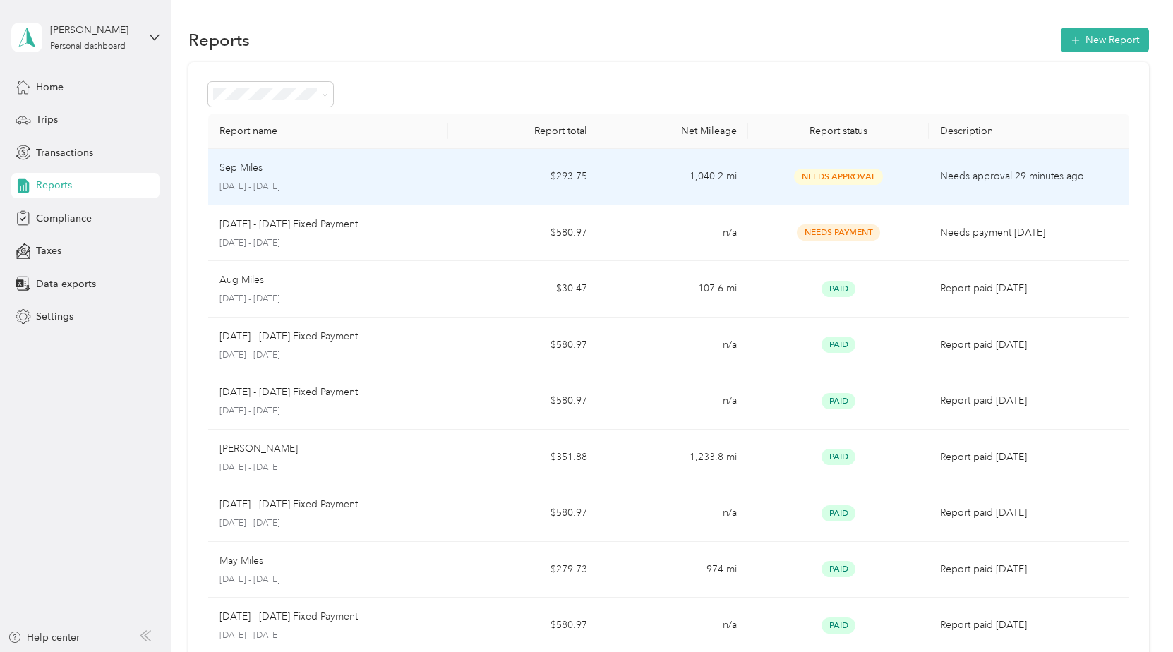
click at [268, 177] on div "Sep Miles [DATE] - [DATE]" at bounding box center [327, 176] width 217 height 33
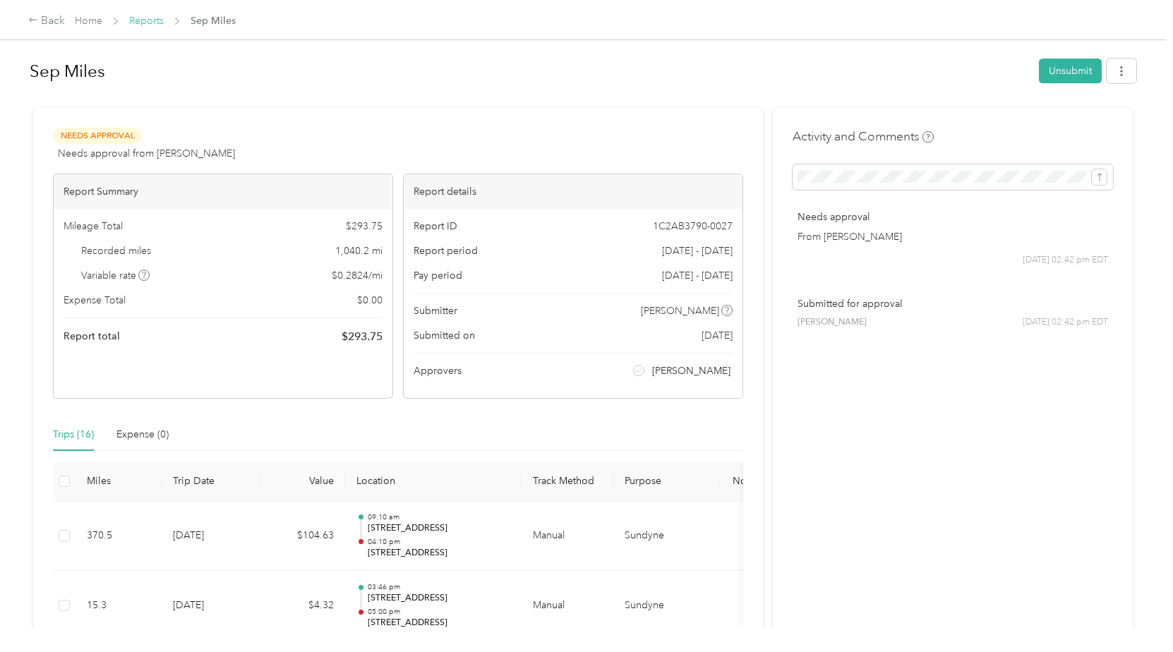
click at [144, 20] on link "Reports" at bounding box center [146, 21] width 35 height 12
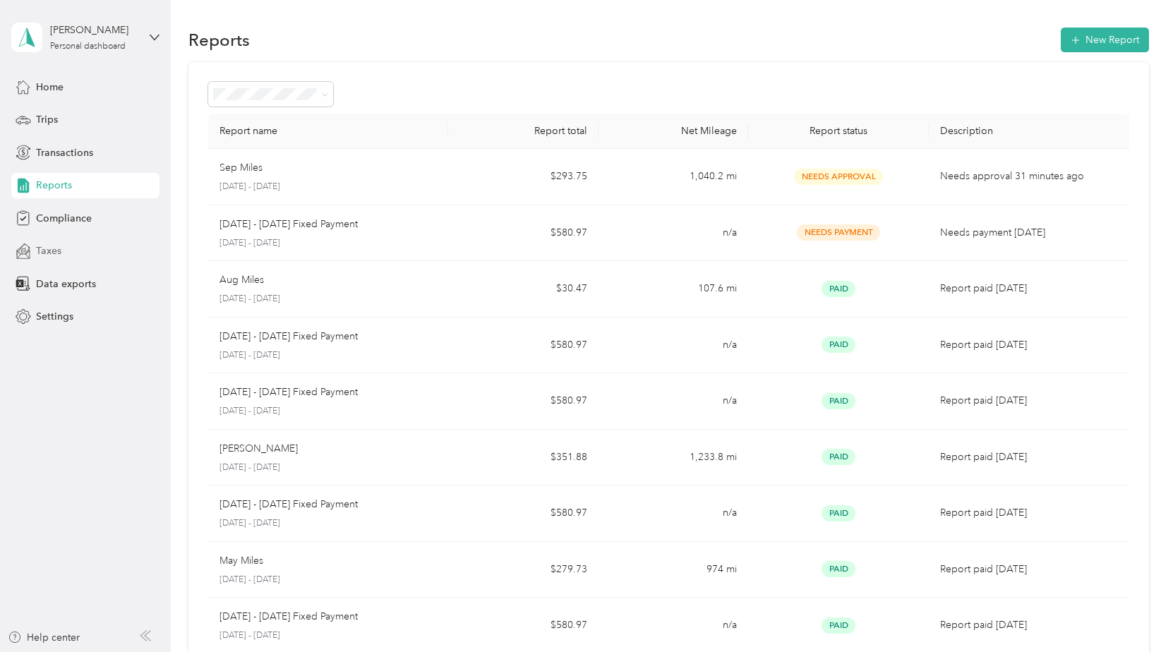
click at [49, 252] on span "Taxes" at bounding box center [48, 250] width 25 height 15
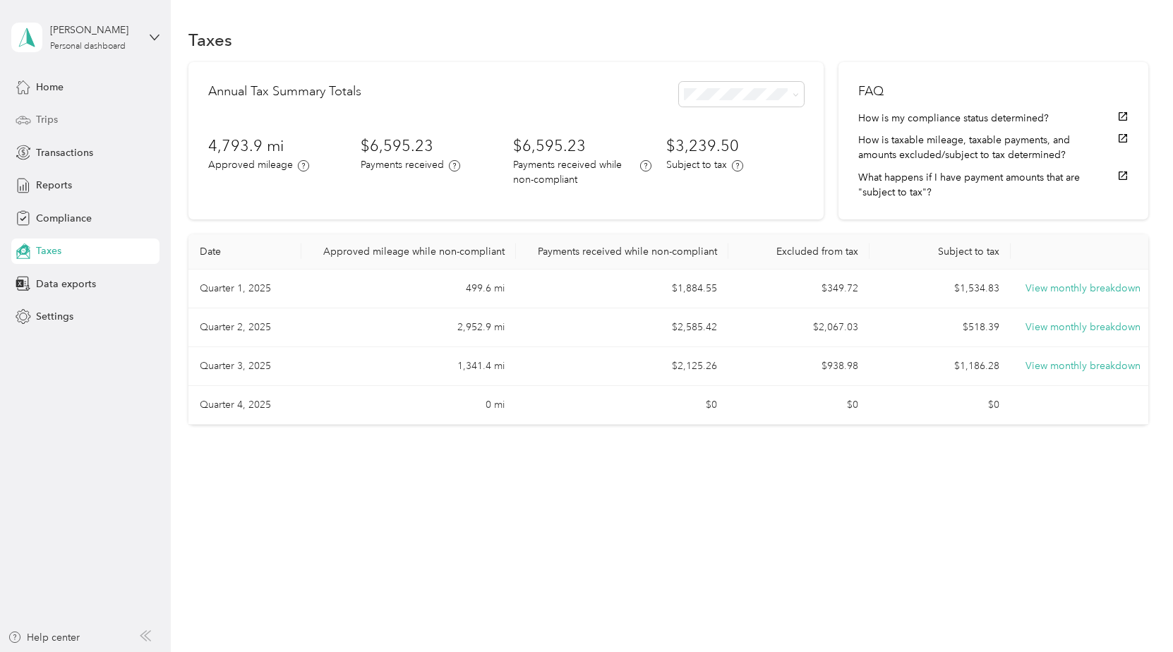
click at [55, 116] on span "Trips" at bounding box center [47, 119] width 22 height 15
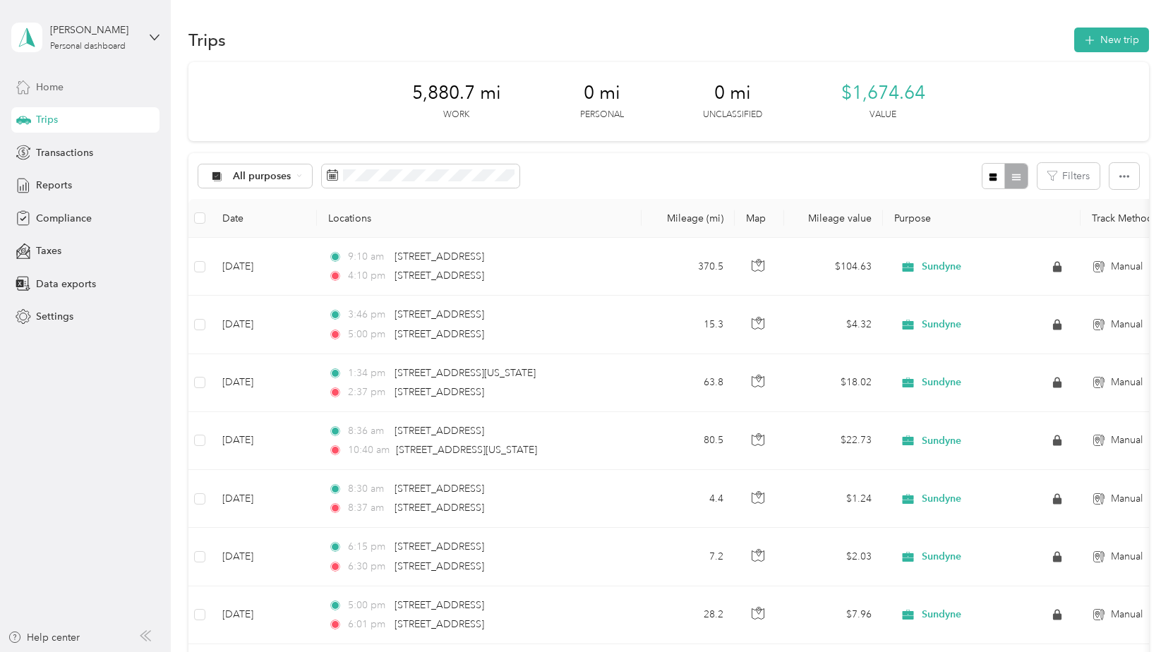
click at [51, 86] on span "Home" at bounding box center [50, 87] width 28 height 15
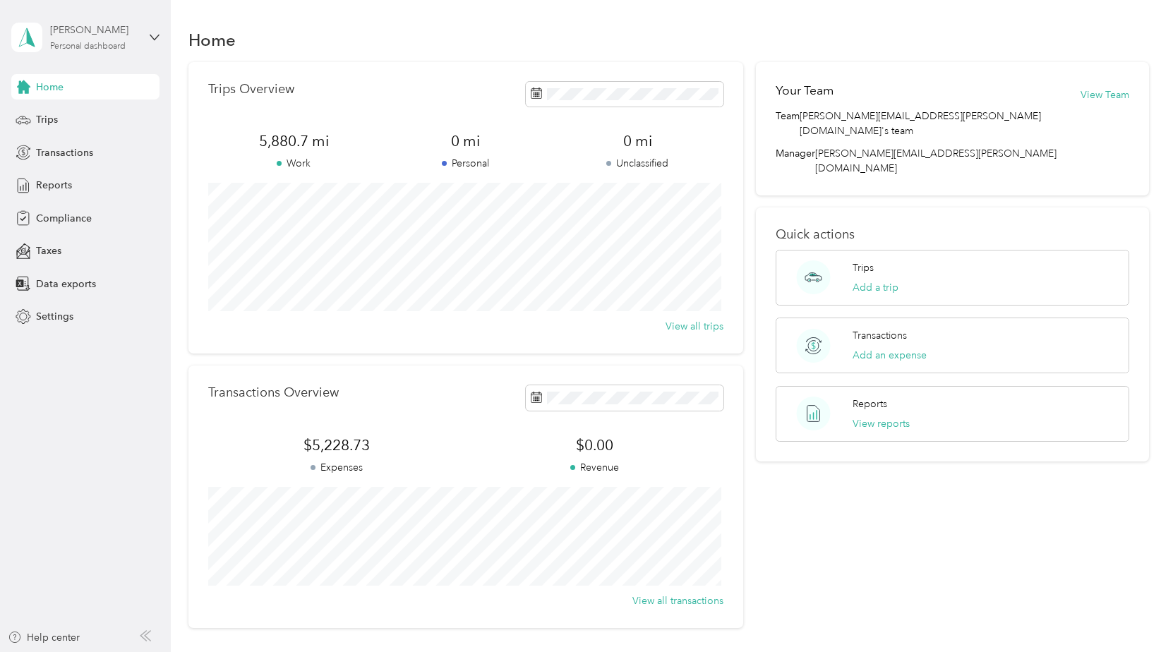
click at [109, 40] on div "[PERSON_NAME] Personal dashboard" at bounding box center [94, 37] width 88 height 28
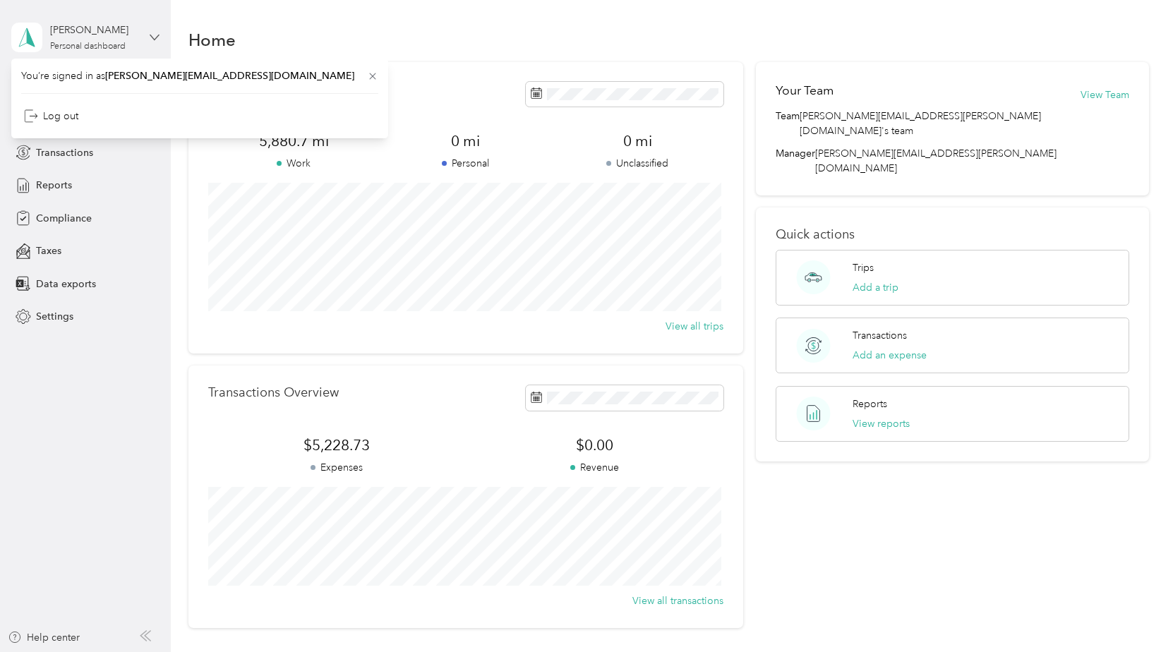
click at [152, 34] on icon at bounding box center [155, 37] width 10 height 10
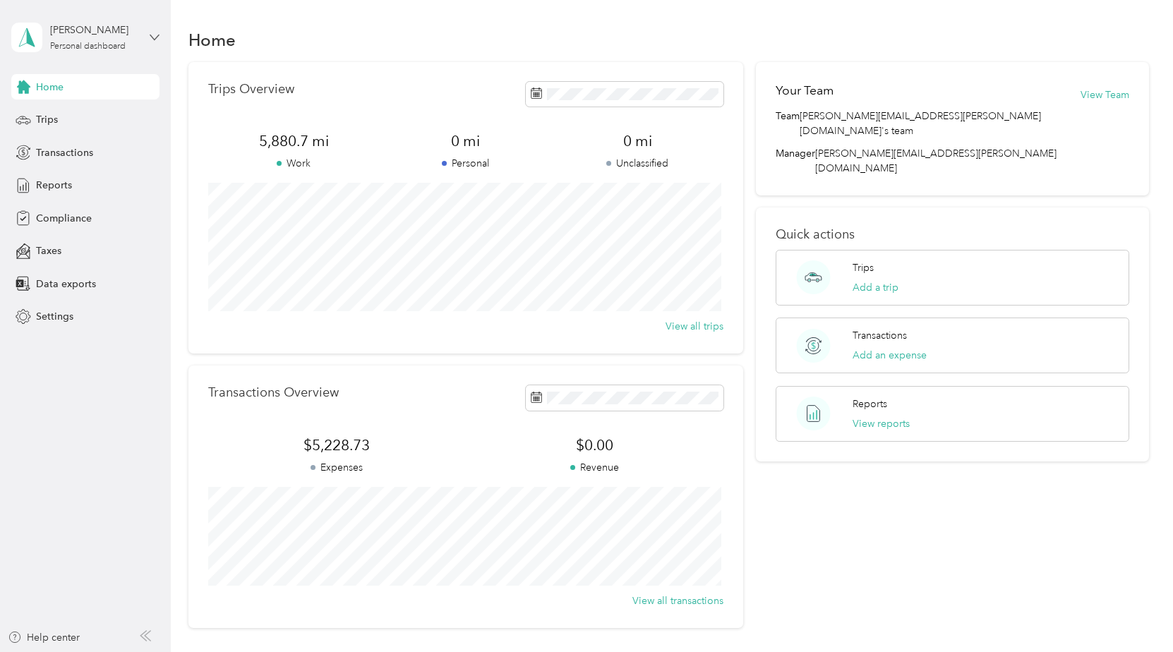
click at [156, 35] on icon at bounding box center [155, 37] width 10 height 10
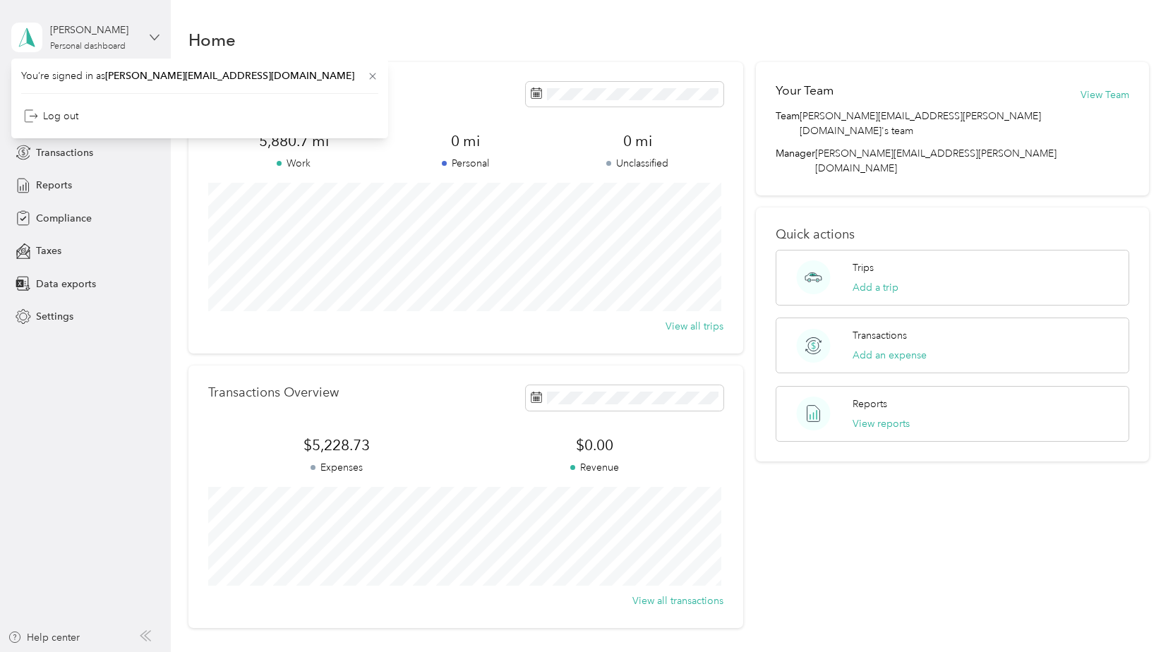
click at [156, 35] on icon at bounding box center [155, 37] width 10 height 10
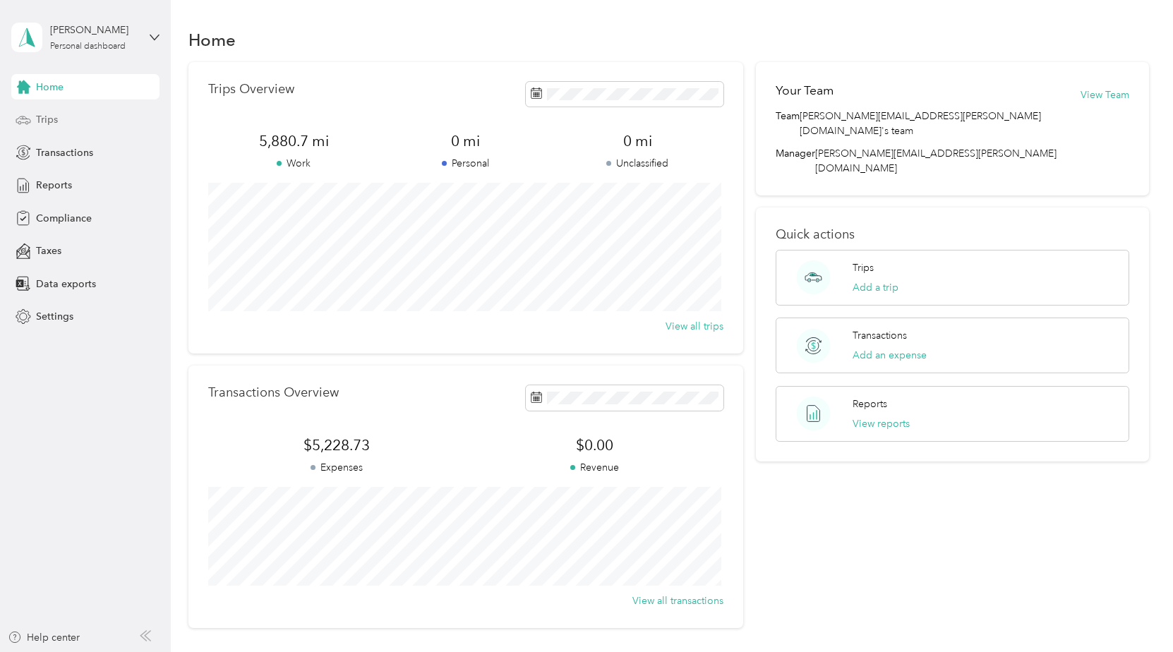
click at [38, 116] on span "Trips" at bounding box center [47, 119] width 22 height 15
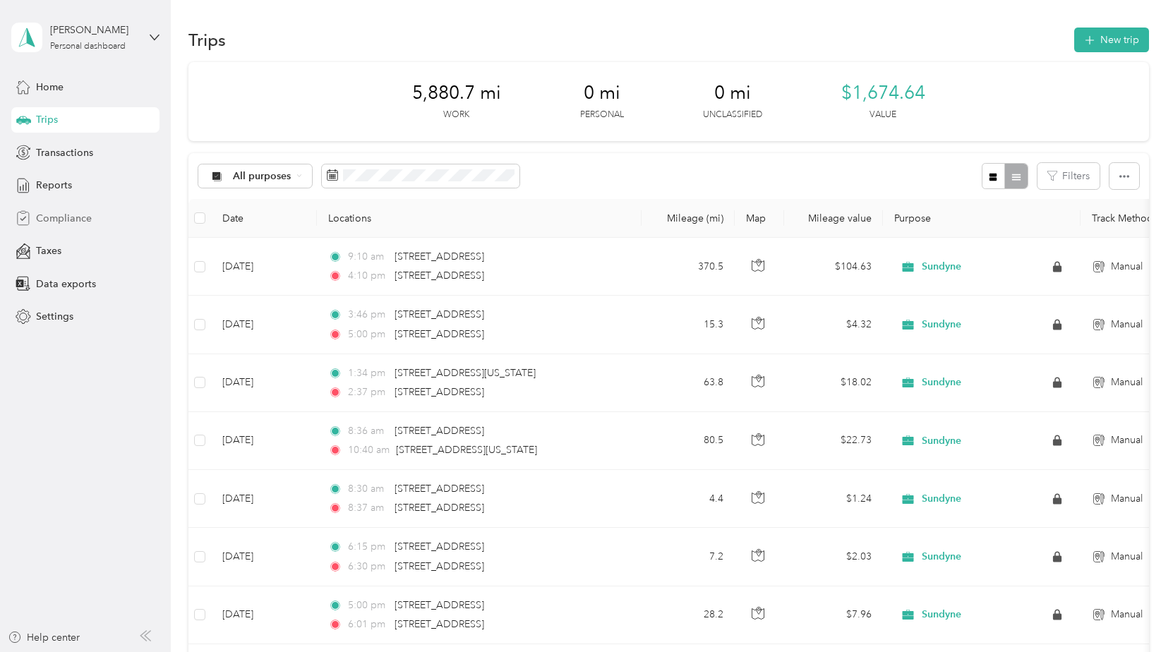
click at [62, 213] on span "Compliance" at bounding box center [64, 218] width 56 height 15
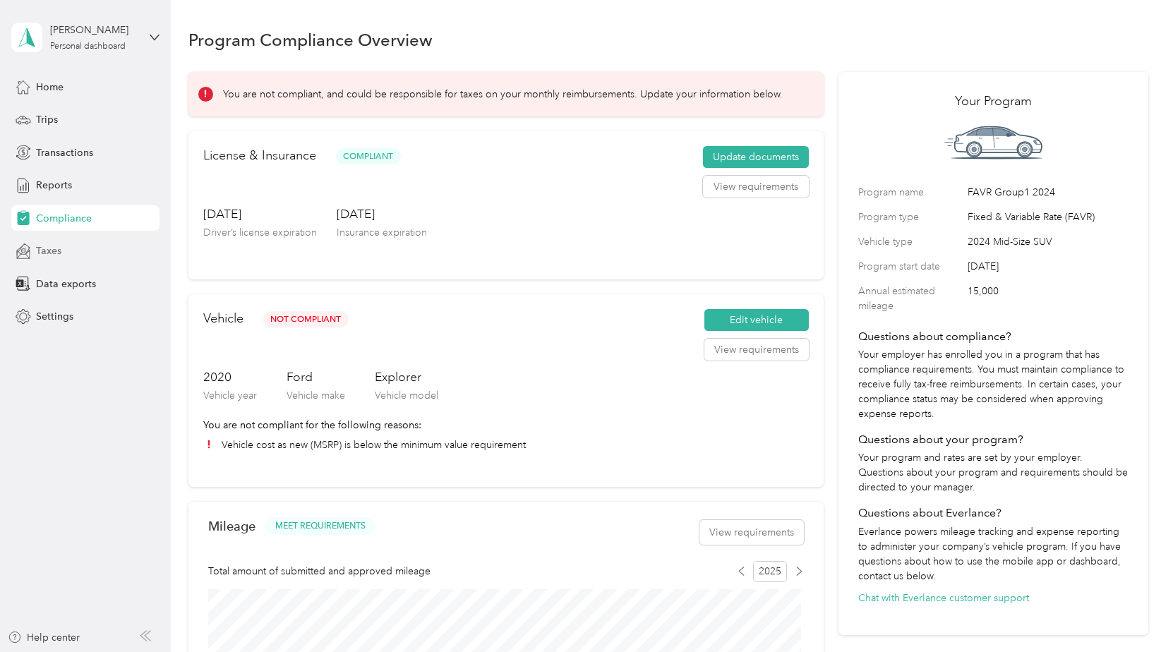
click at [52, 250] on span "Taxes" at bounding box center [48, 250] width 25 height 15
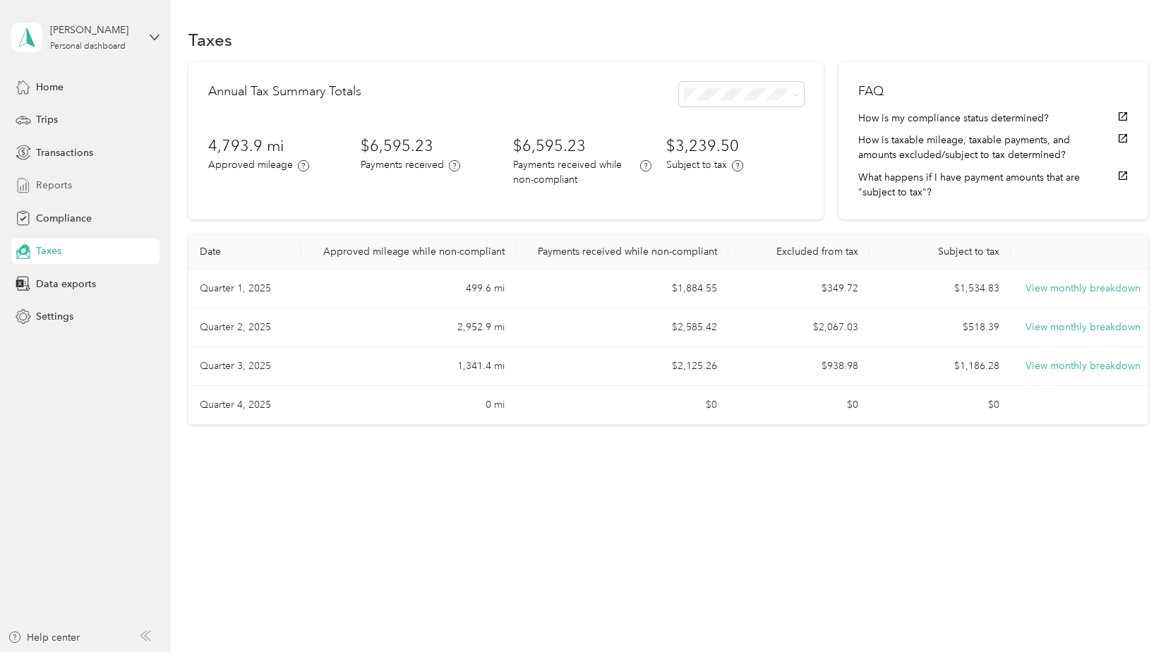
click at [56, 182] on span "Reports" at bounding box center [54, 185] width 36 height 15
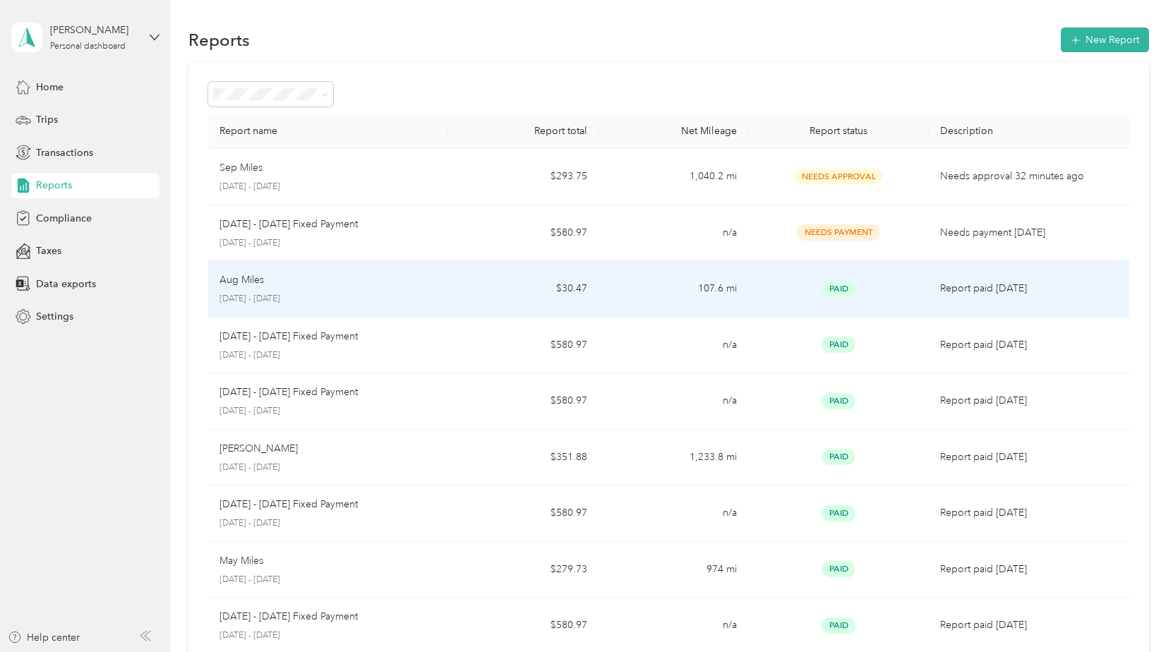
click at [271, 298] on p "[DATE] - [DATE]" at bounding box center [327, 299] width 217 height 13
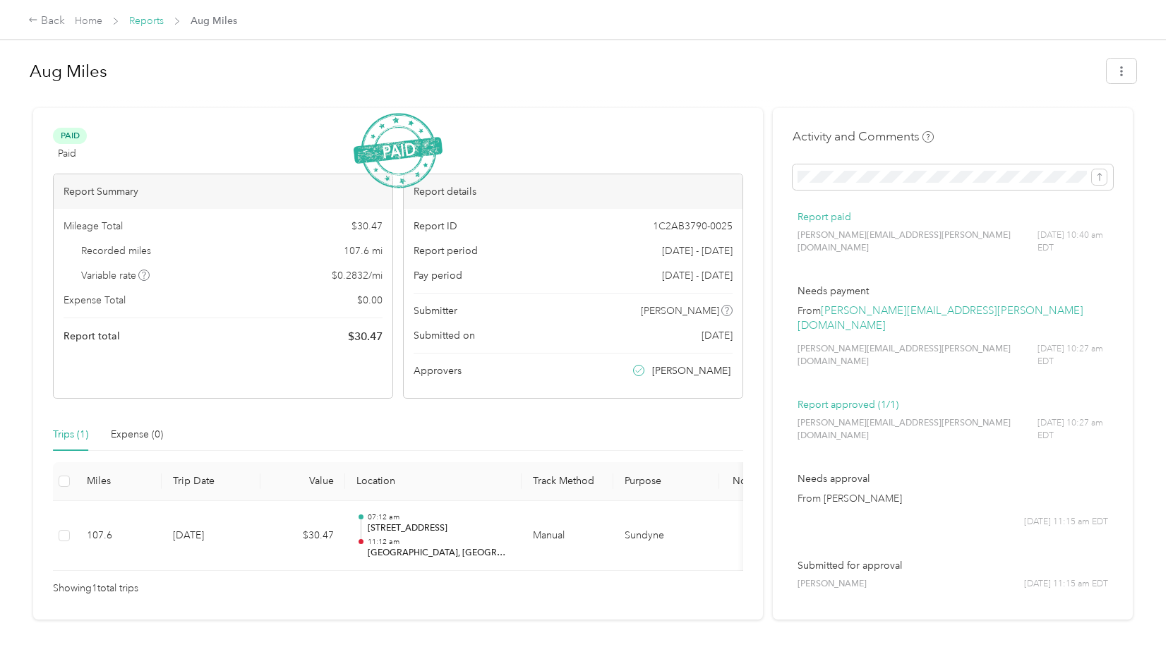
click at [155, 22] on link "Reports" at bounding box center [146, 21] width 35 height 12
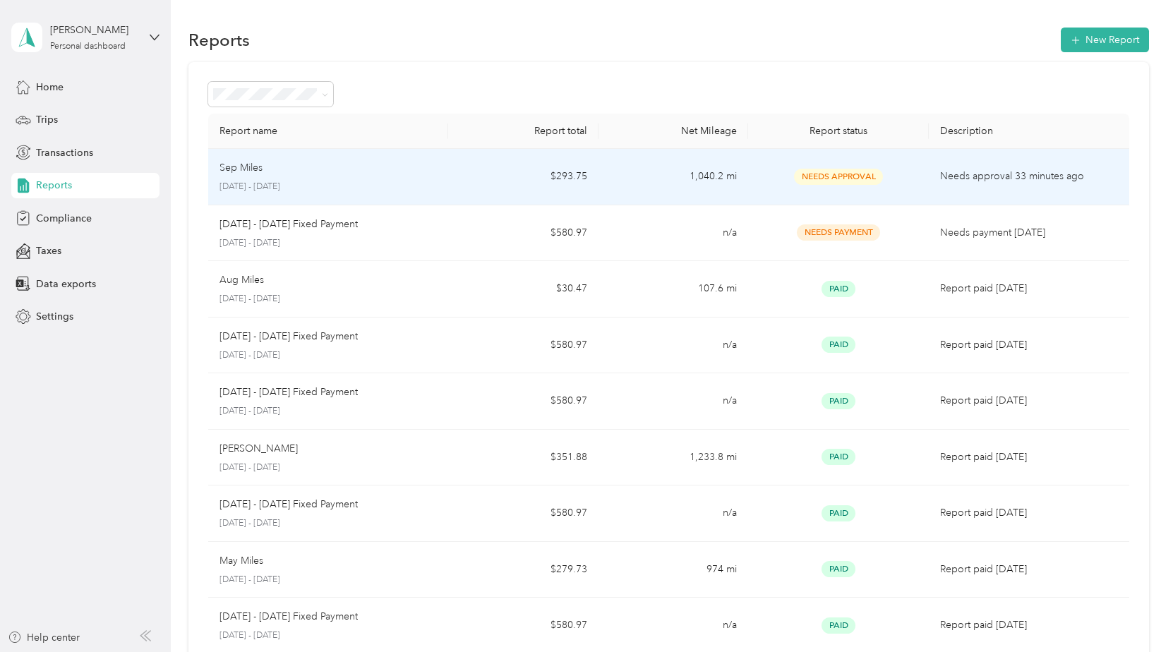
click at [284, 181] on p "[DATE] - [DATE]" at bounding box center [327, 187] width 217 height 13
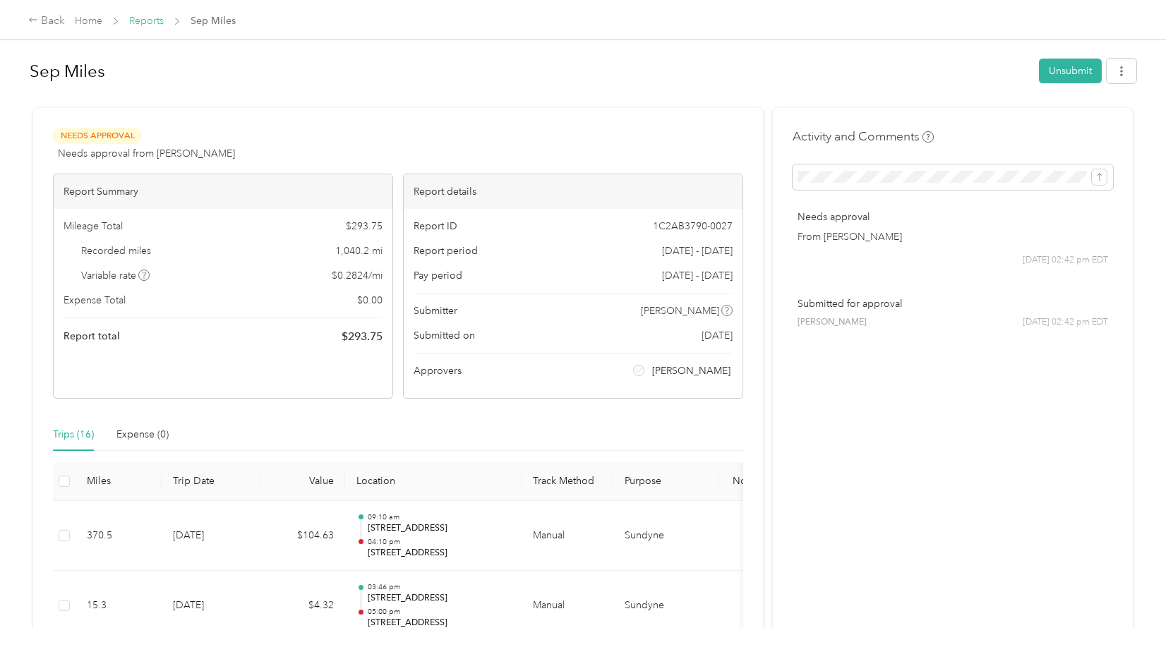
click at [148, 19] on link "Reports" at bounding box center [146, 21] width 35 height 12
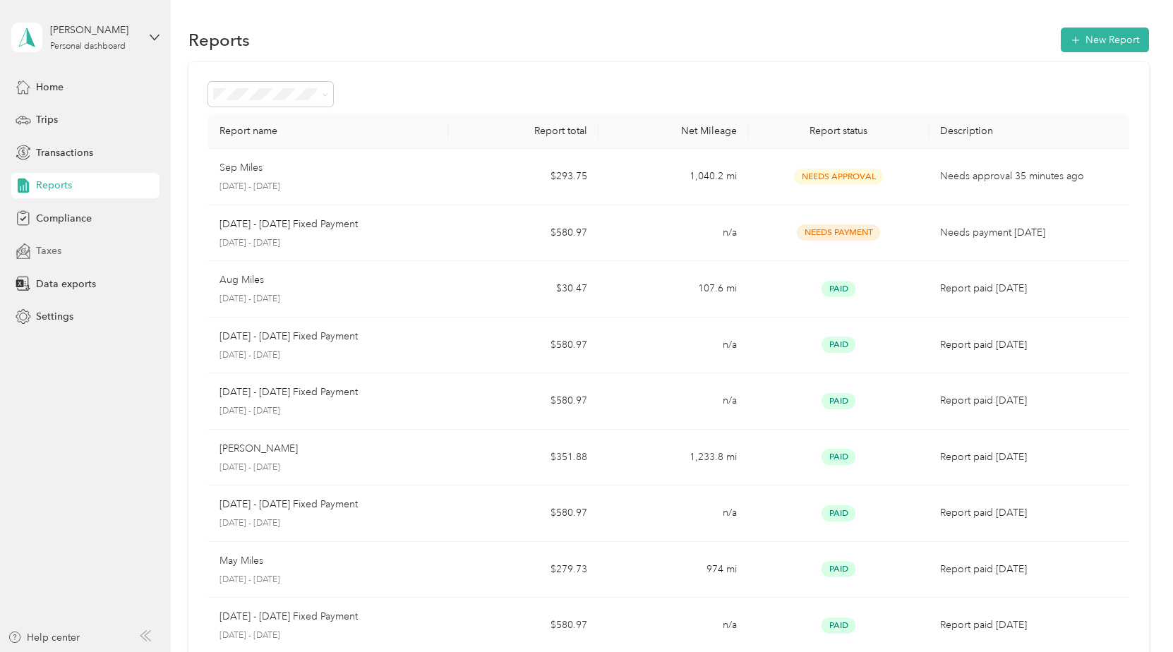
click at [42, 251] on span "Taxes" at bounding box center [48, 250] width 25 height 15
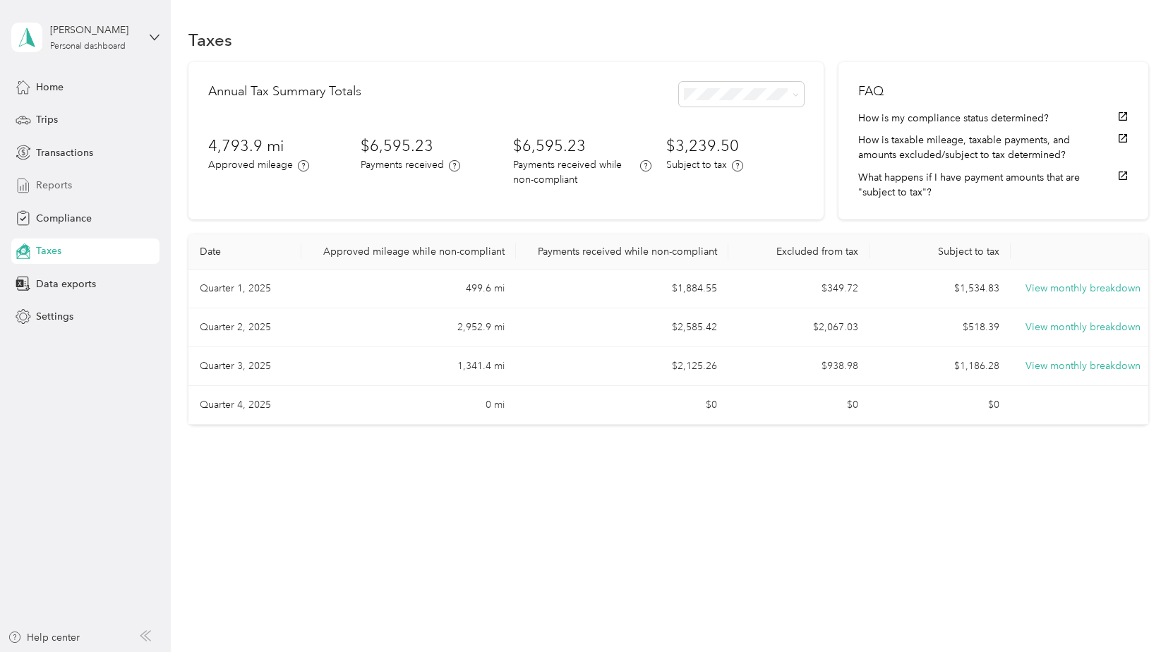
click at [44, 182] on span "Reports" at bounding box center [54, 185] width 36 height 15
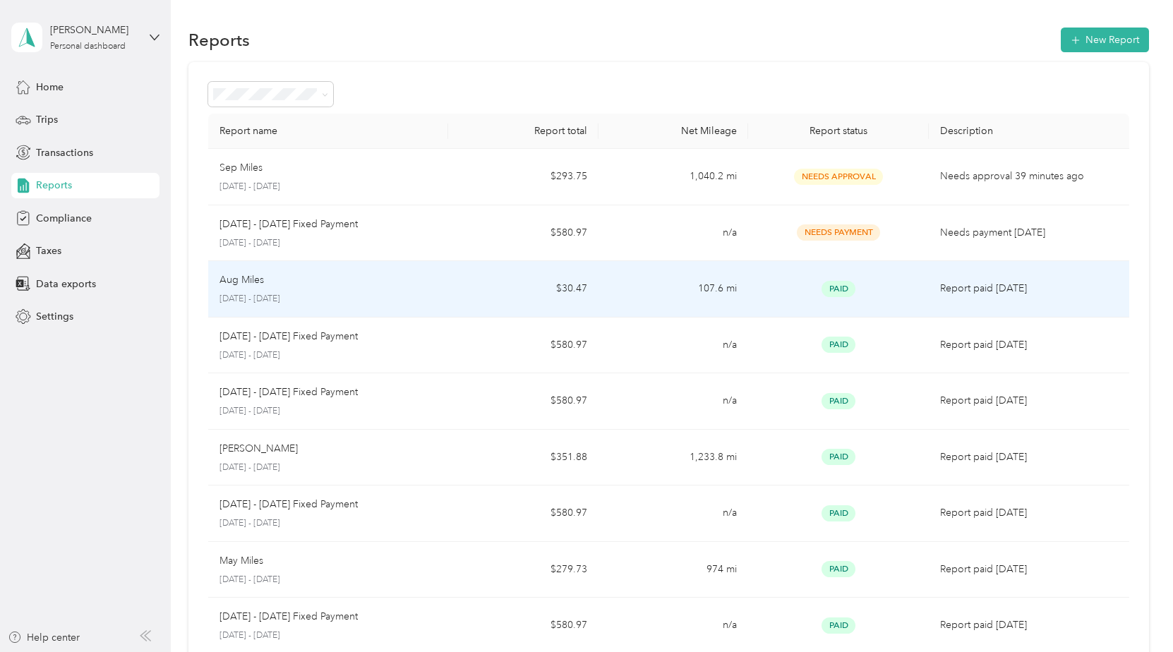
click at [261, 287] on p "Aug Miles" at bounding box center [241, 280] width 44 height 16
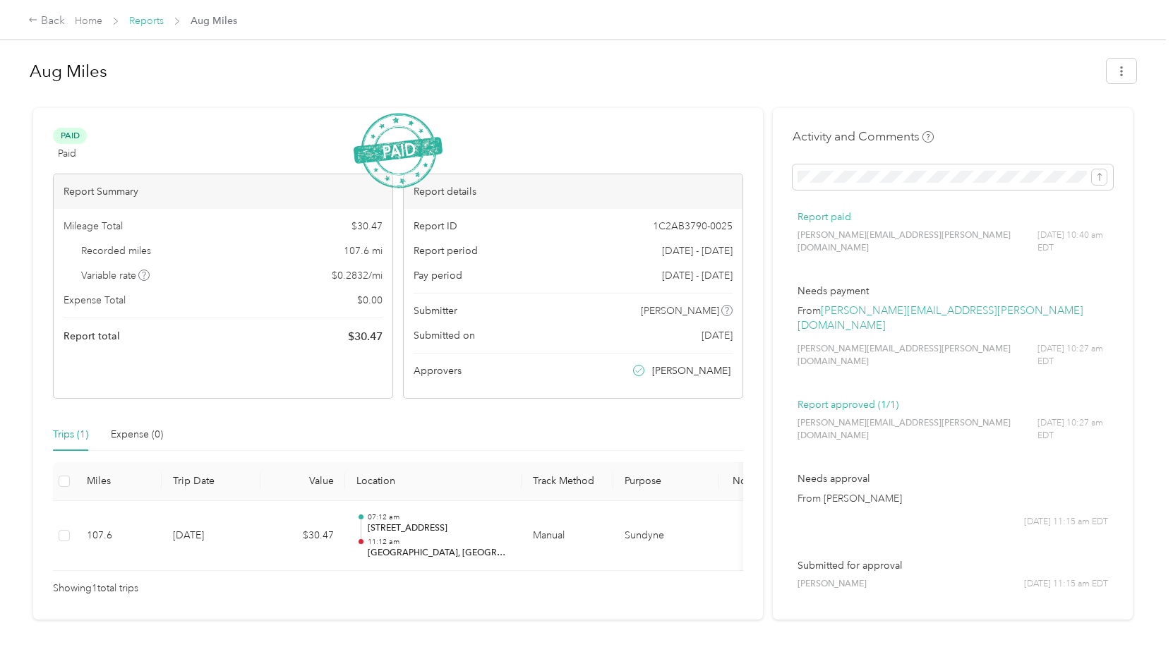
click at [151, 18] on link "Reports" at bounding box center [146, 21] width 35 height 12
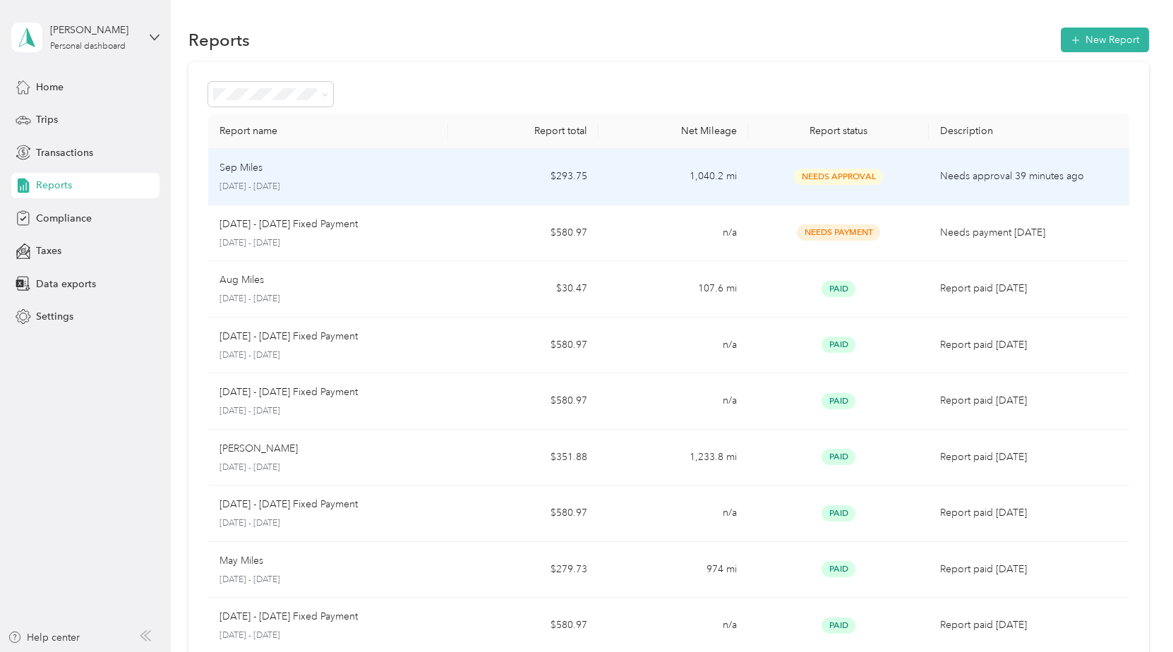
click at [277, 183] on p "[DATE] - [DATE]" at bounding box center [327, 187] width 217 height 13
